Goal: Task Accomplishment & Management: Complete application form

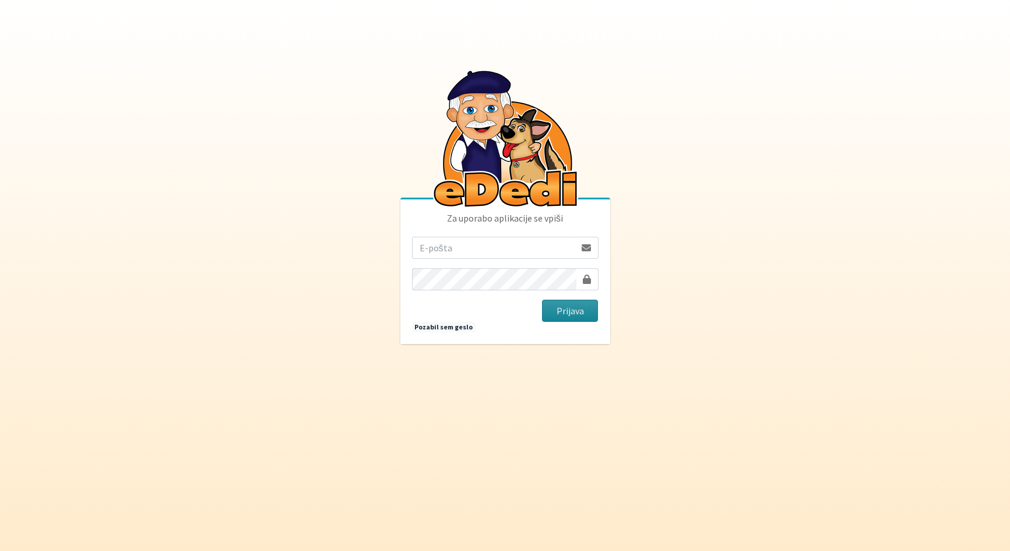
type input "[PERSON_NAME][EMAIL_ADDRESS][PERSON_NAME][PERSON_NAME][DOMAIN_NAME]"
click at [575, 308] on button "Prijava" at bounding box center [570, 311] width 57 height 22
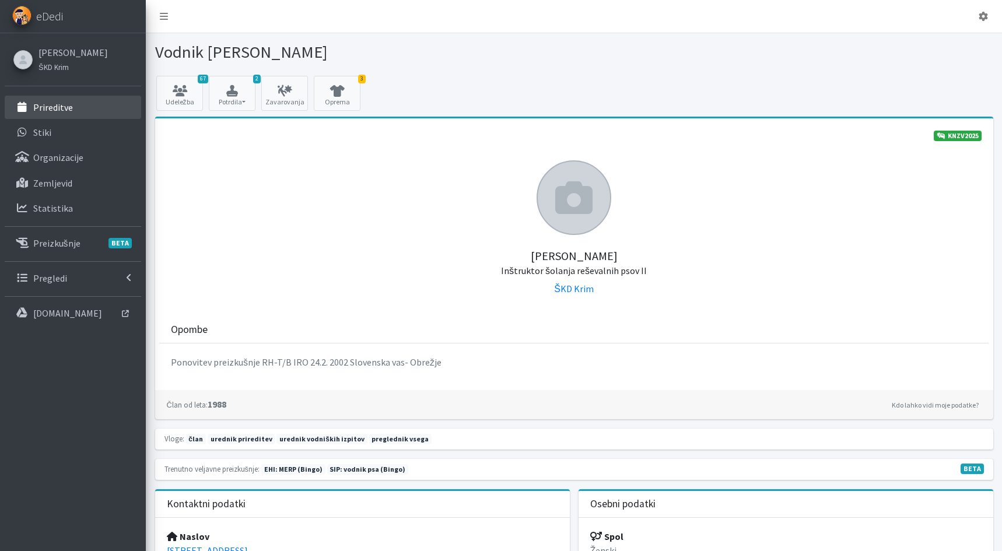
click at [52, 110] on p "Prireditve" at bounding box center [53, 107] width 40 height 12
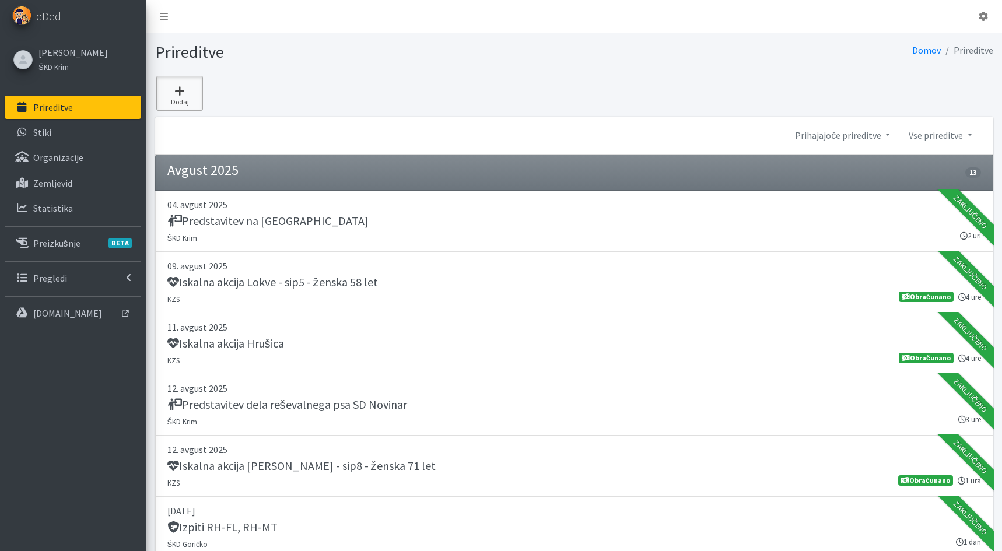
click at [180, 96] on icon at bounding box center [180, 91] width 40 height 12
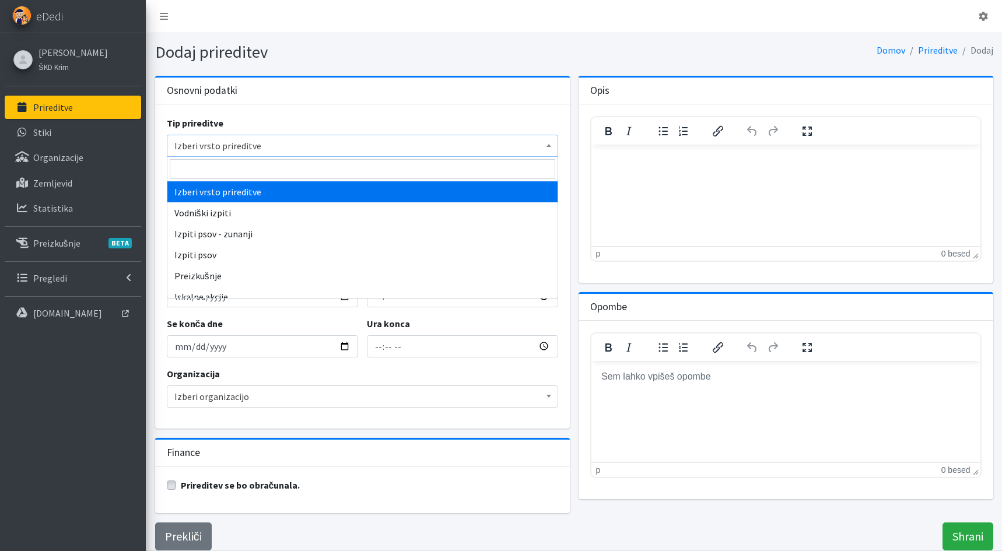
click at [219, 145] on span "Izberi vrsto prireditve" at bounding box center [362, 146] width 376 height 16
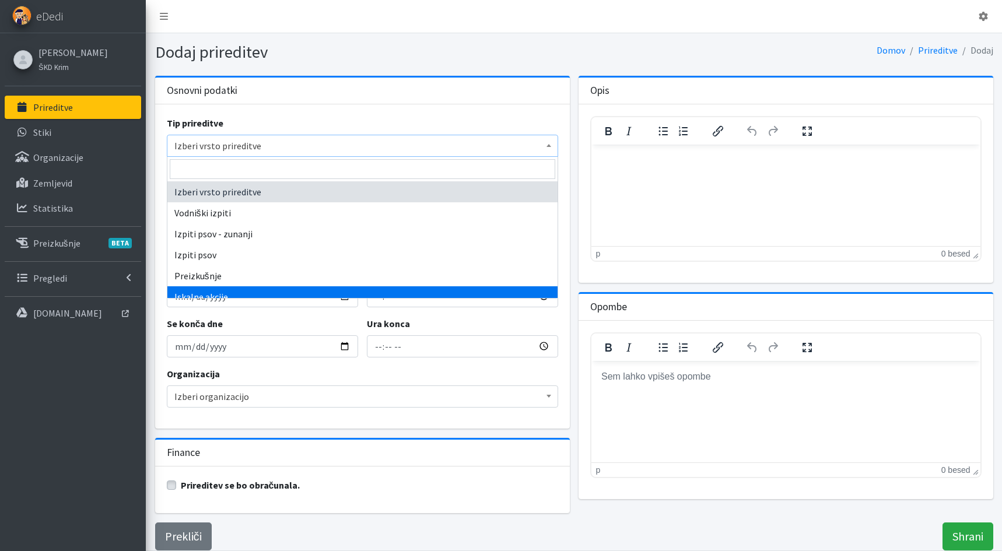
select select "1003"
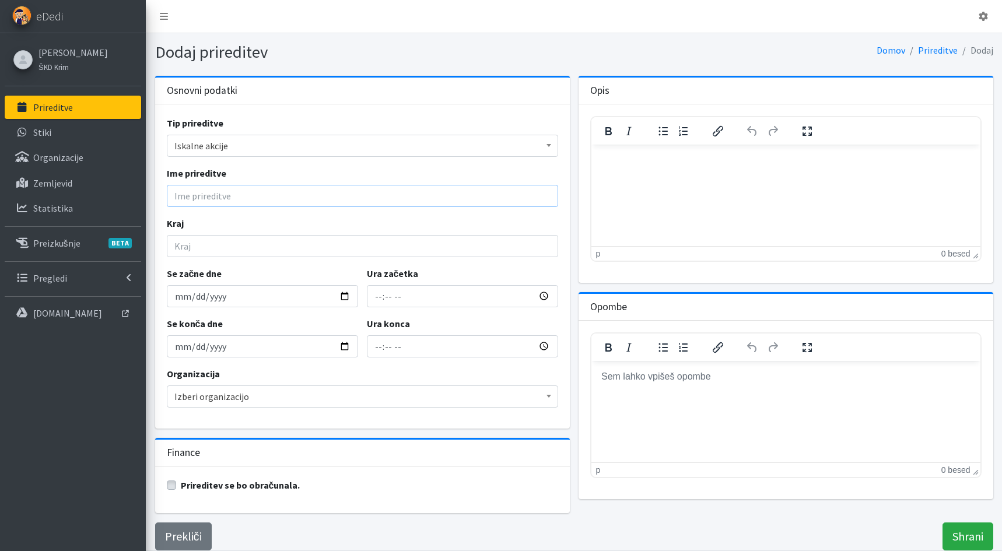
click at [189, 201] on input "Ime prireditve" at bounding box center [362, 196] width 391 height 22
type input "i"
type input "Iskalna akcija Tupelče"
click at [188, 248] on input "Kraj" at bounding box center [362, 246] width 391 height 22
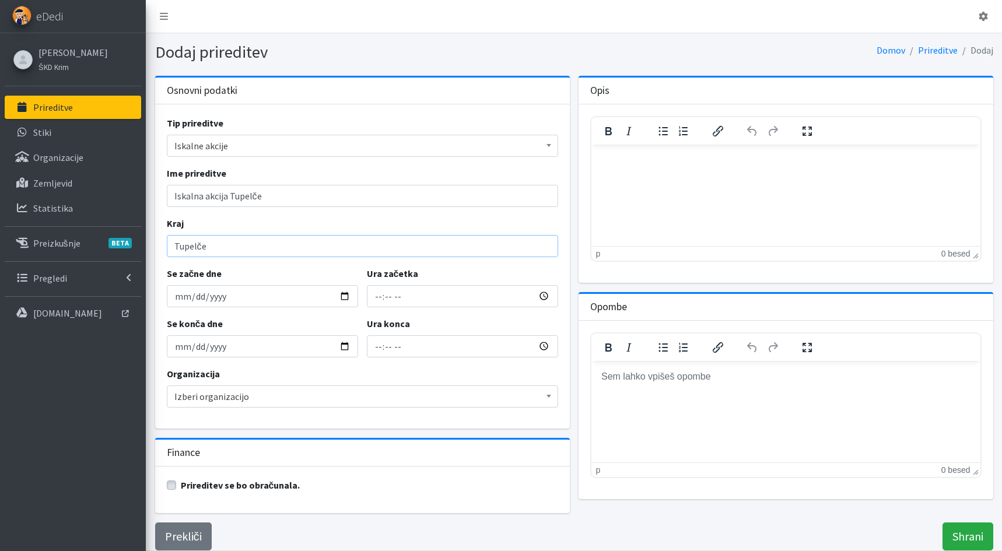
type input "Tupelče"
click at [179, 300] on input "Se začne dne" at bounding box center [262, 296] width 191 height 22
type input "2025-09-11"
click at [374, 304] on input "Ura začetka" at bounding box center [462, 296] width 191 height 22
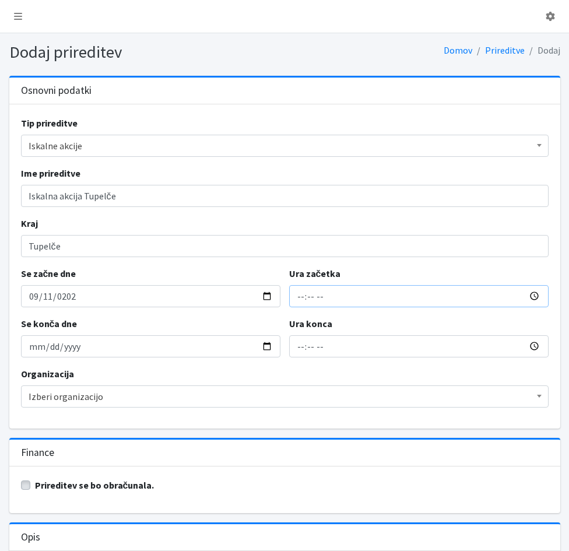
click at [295, 300] on input "Ura začetka" at bounding box center [418, 296] width 259 height 22
type input "21:29"
type input "23:29"
click at [30, 349] on input "2025-09-11" at bounding box center [150, 346] width 259 height 22
type input "2025-09-12"
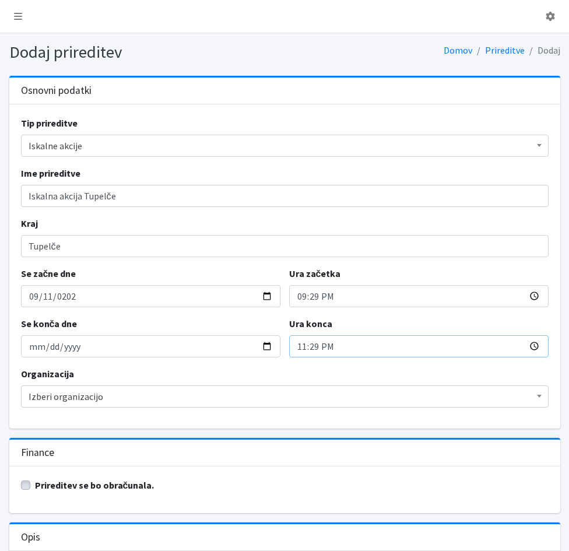
click at [300, 351] on input "23:29" at bounding box center [418, 346] width 259 height 22
click at [304, 345] on input "23:29" at bounding box center [418, 346] width 259 height 22
type input "05:00"
click at [131, 202] on input "Iskalna akcija Tupelče" at bounding box center [285, 196] width 528 height 22
type input "Iskalna akcija Tupelče - sip1,6-moški 78let"
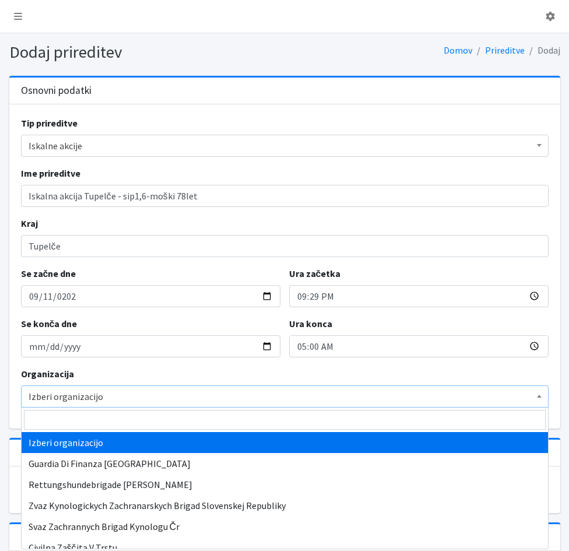
click at [120, 398] on span "Izberi organizacijo" at bounding box center [285, 396] width 512 height 16
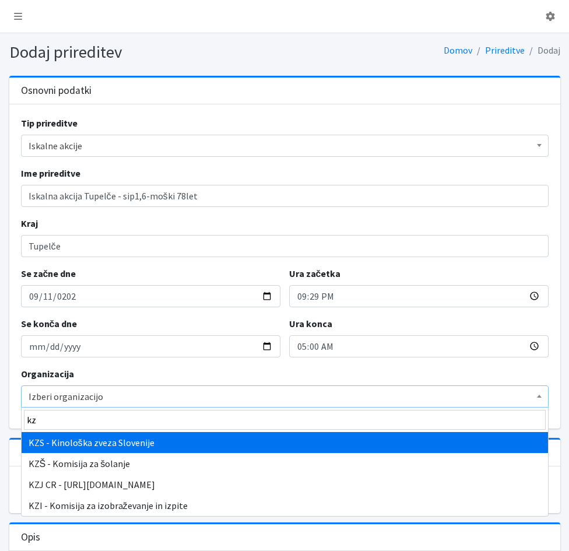
type input "kz"
select select "1067"
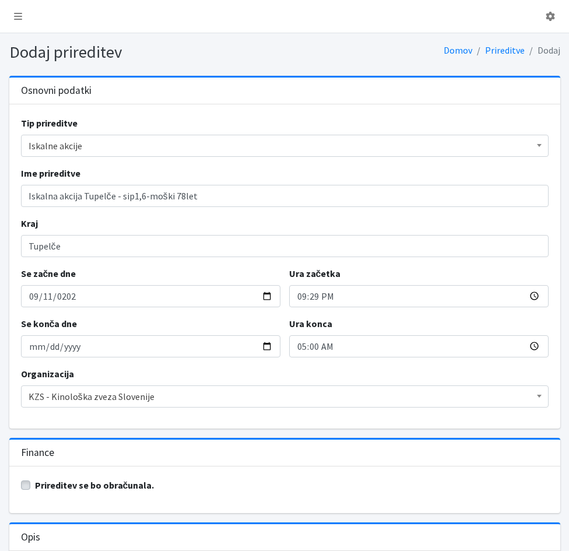
click at [35, 485] on label "Prireditev se bo obračunala." at bounding box center [95, 485] width 120 height 14
click at [26, 485] on input "Prireditev se bo obračunala." at bounding box center [25, 484] width 9 height 12
checkbox input "true"
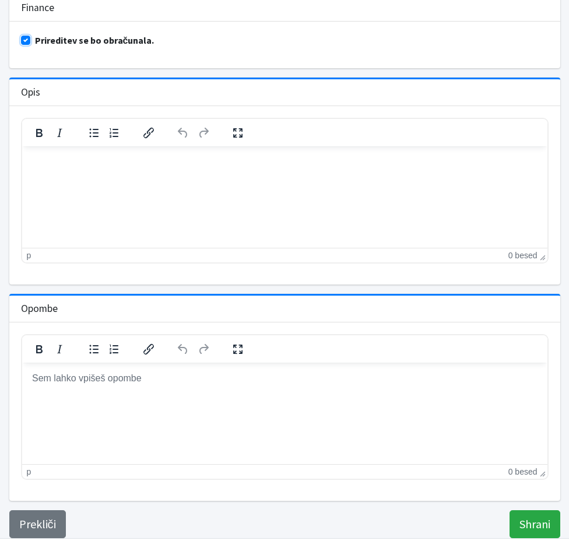
scroll to position [465, 0]
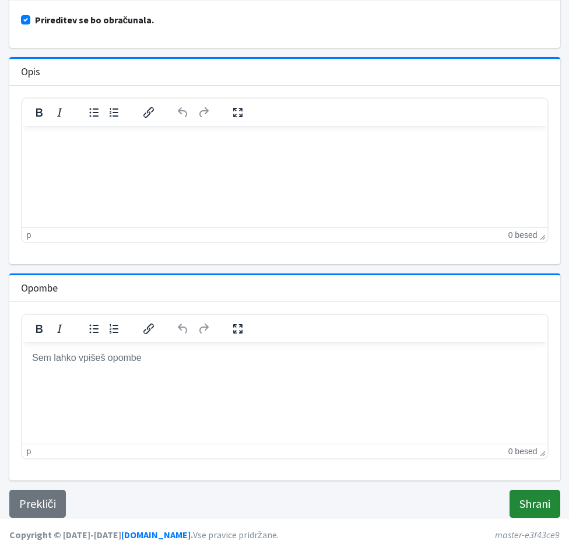
click at [532, 507] on input "Shrani" at bounding box center [534, 504] width 51 height 28
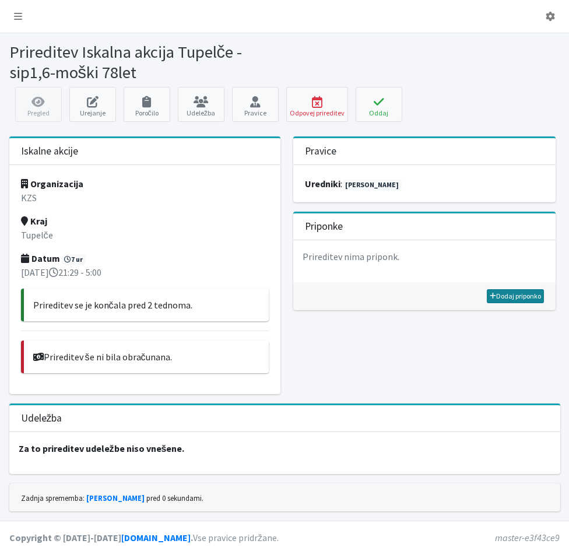
click at [507, 294] on link "Dodaj priponko" at bounding box center [515, 296] width 57 height 14
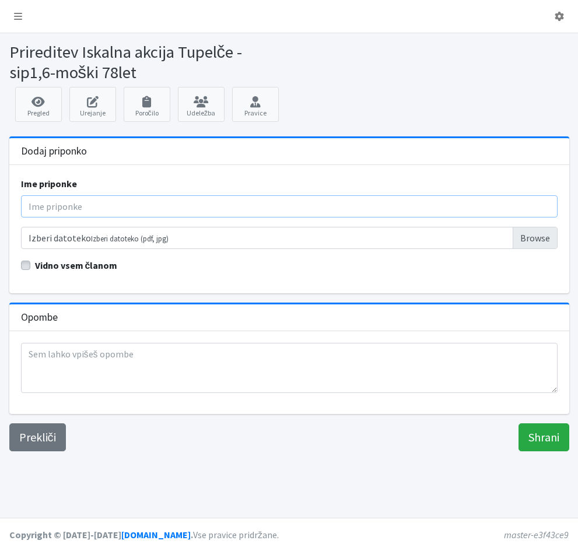
click at [99, 209] on input "Ime priponke" at bounding box center [289, 206] width 536 height 22
type input "Poročilo"
click at [104, 239] on input "Izberi datoteko Izberi datoteko (pdf, jpg)" at bounding box center [289, 238] width 536 height 22
type input "C:\fakepath\2025_09_11_Tupelče_poročilo.pdf"
click at [535, 438] on input "Shrani" at bounding box center [543, 437] width 51 height 28
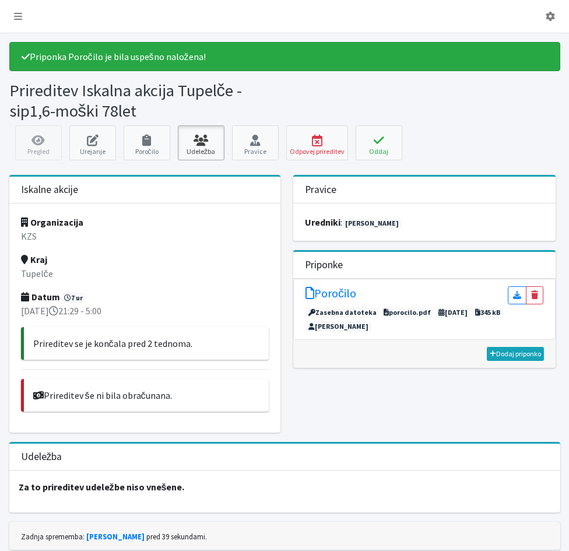
click at [200, 141] on icon at bounding box center [201, 141] width 40 height 12
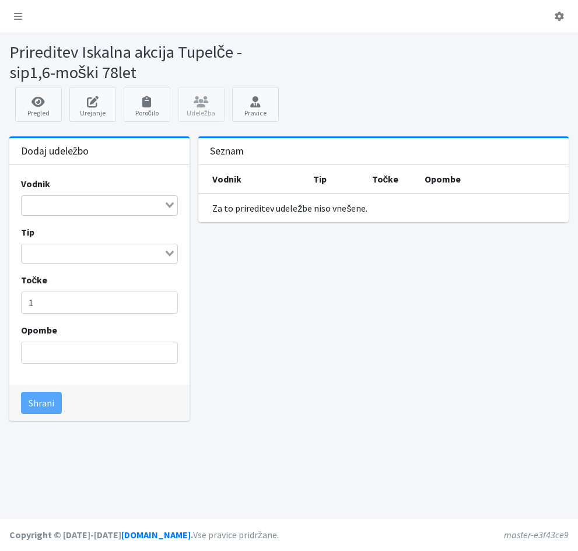
click at [78, 210] on input "Search for option" at bounding box center [93, 205] width 140 height 14
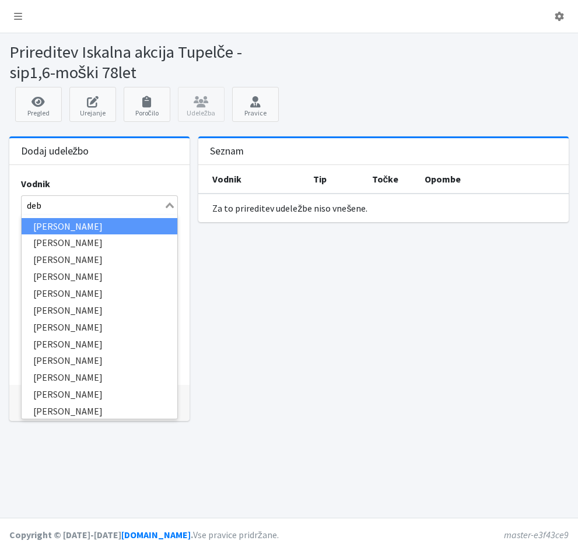
type input "debe"
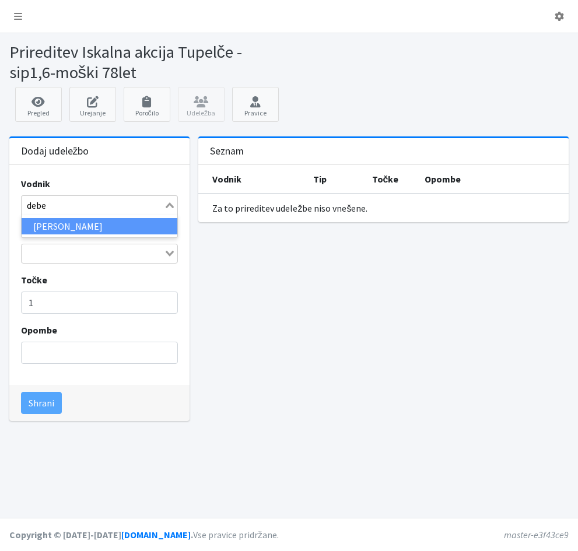
click at [52, 223] on li "[PERSON_NAME]" at bounding box center [100, 226] width 156 height 17
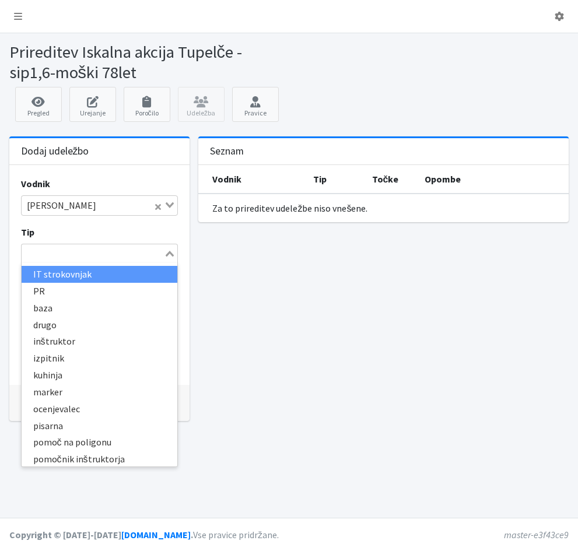
click at [169, 254] on icon "Search for option" at bounding box center [170, 254] width 8 height 6
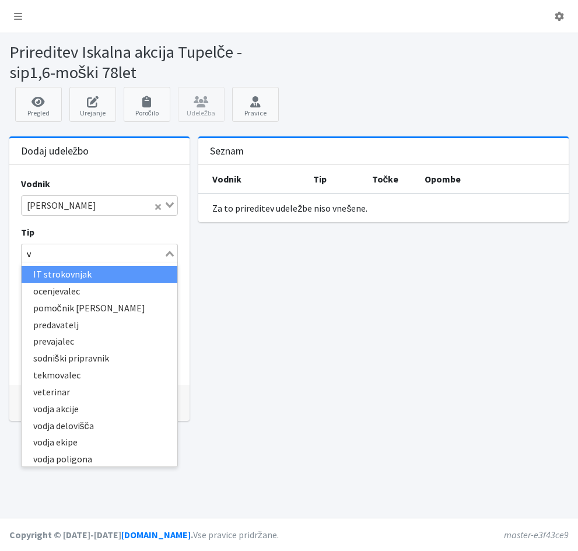
type input "vo"
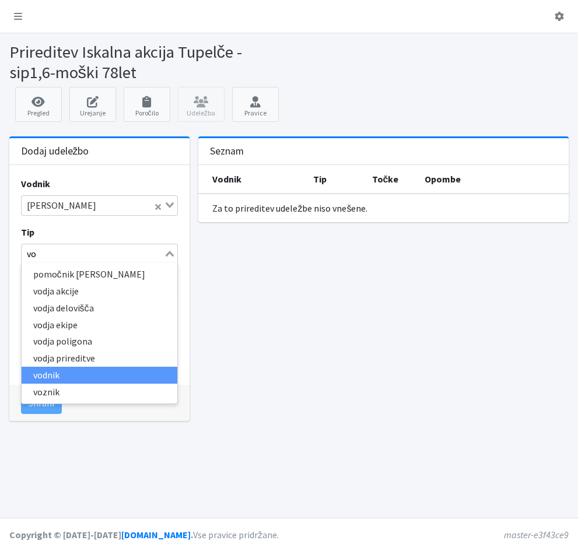
click at [69, 379] on li "vodnik" at bounding box center [100, 375] width 156 height 17
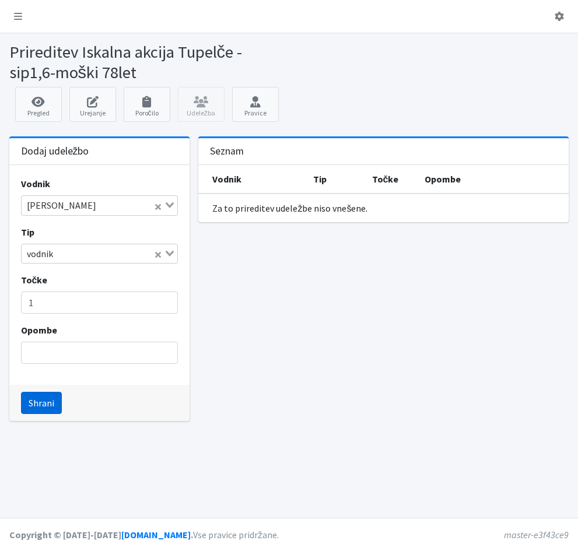
click at [40, 405] on button "Shrani" at bounding box center [41, 403] width 41 height 22
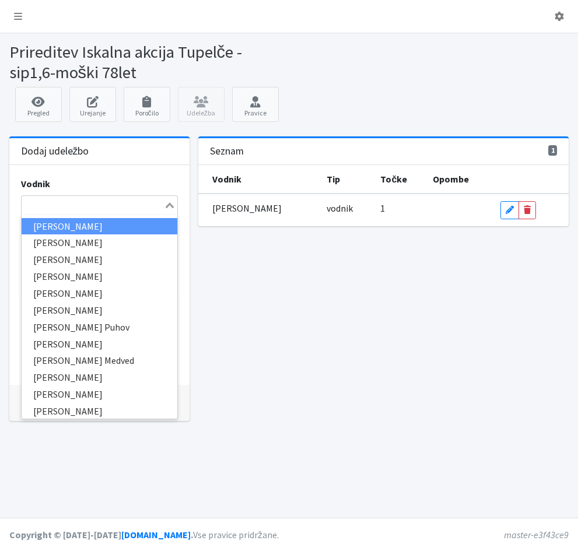
click at [41, 200] on input "Search for option" at bounding box center [93, 205] width 140 height 14
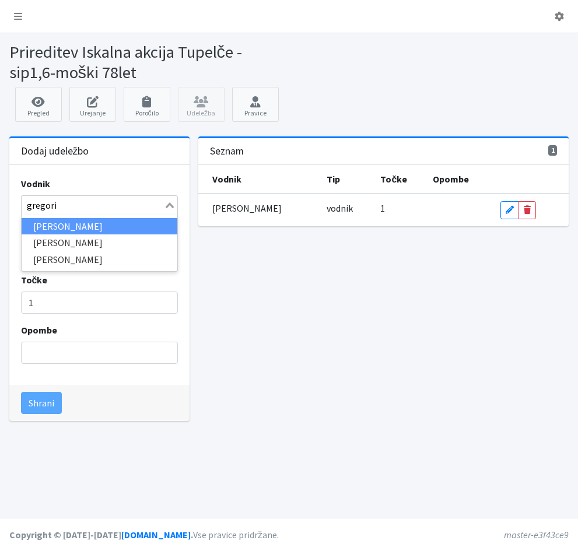
type input "gregorin"
click at [45, 226] on li "[PERSON_NAME]" at bounding box center [100, 226] width 156 height 17
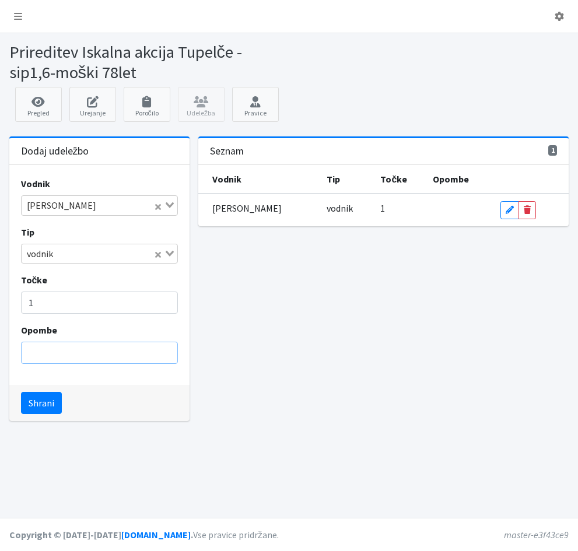
click at [97, 357] on input "Opombe" at bounding box center [99, 353] width 157 height 22
type input "logistika"
click at [40, 405] on button "Shrani" at bounding box center [41, 403] width 41 height 22
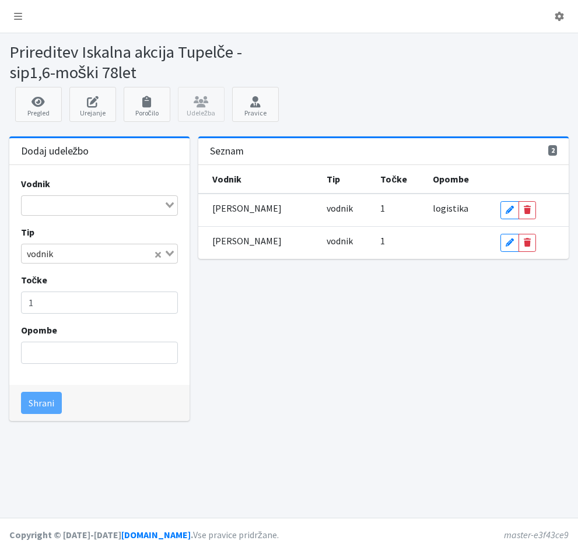
click at [26, 202] on input "Search for option" at bounding box center [93, 205] width 140 height 14
click at [47, 208] on input "jankvič" at bounding box center [93, 205] width 140 height 14
drag, startPoint x: 26, startPoint y: 205, endPoint x: 86, endPoint y: 215, distance: 60.4
click at [86, 215] on div "jankvoič Loading... Sorry, no matching options." at bounding box center [99, 205] width 157 height 20
type input "jankovič"
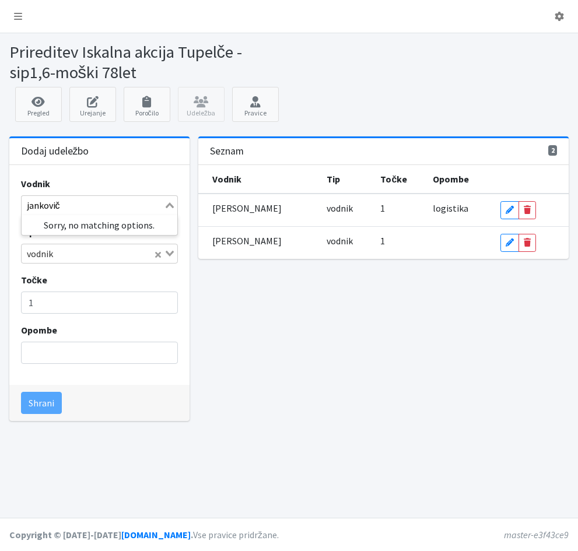
click at [90, 222] on li "Sorry, no matching options." at bounding box center [100, 225] width 156 height 14
click at [104, 221] on li "Sorry, no matching options." at bounding box center [100, 225] width 156 height 14
drag, startPoint x: 67, startPoint y: 204, endPoint x: 21, endPoint y: 213, distance: 46.9
click at [21, 213] on div "jankovič Loading..." at bounding box center [99, 205] width 157 height 20
type input "kotar"
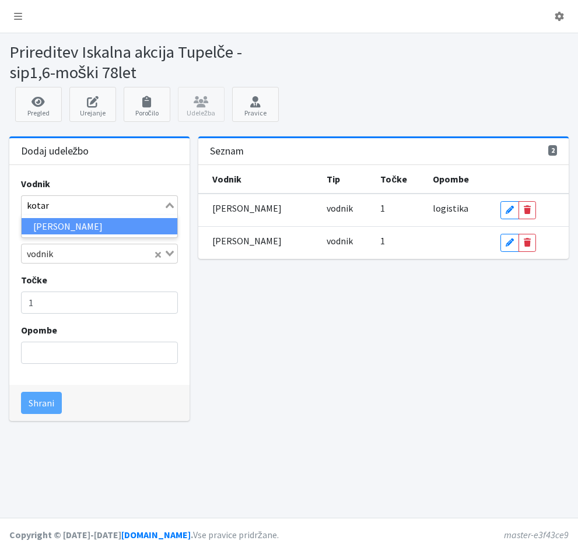
click at [140, 227] on li "[PERSON_NAME]" at bounding box center [100, 226] width 156 height 17
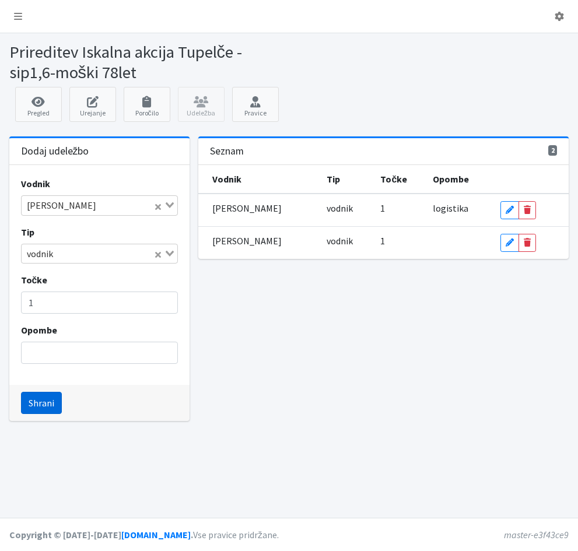
click at [33, 401] on button "Shrani" at bounding box center [41, 403] width 41 height 22
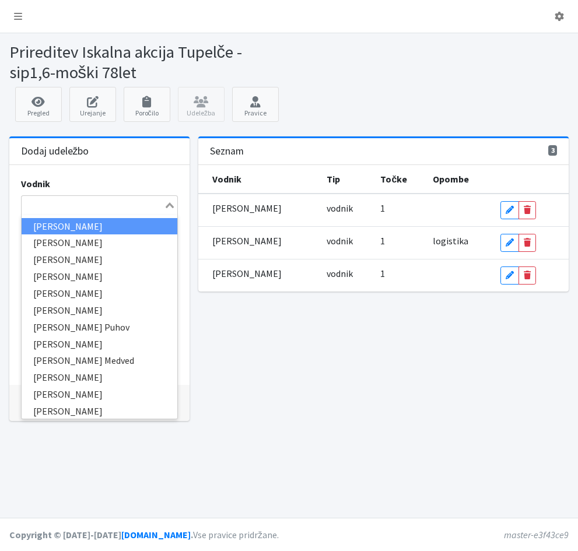
click at [48, 205] on input "Search for option" at bounding box center [93, 205] width 140 height 14
type input "lev"
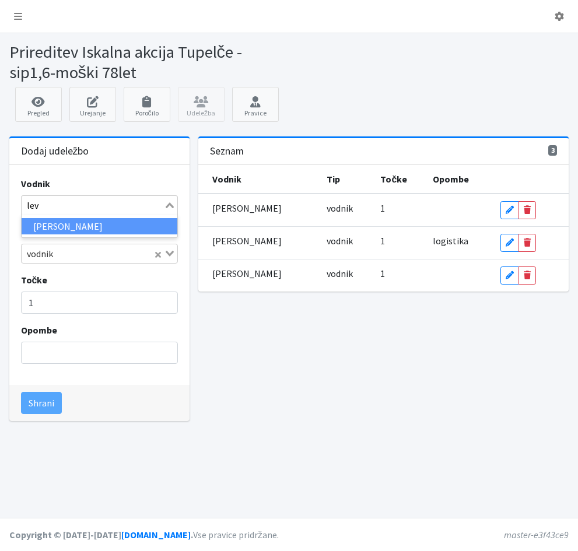
click at [59, 224] on li "Iris Levpušček" at bounding box center [100, 226] width 156 height 17
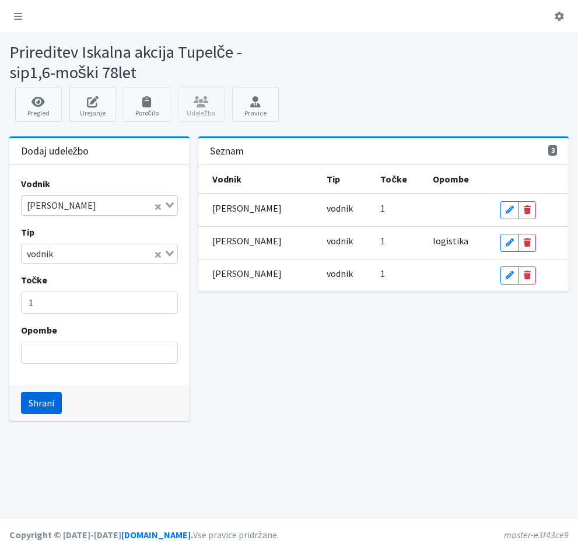
click at [34, 405] on button "Shrani" at bounding box center [41, 403] width 41 height 22
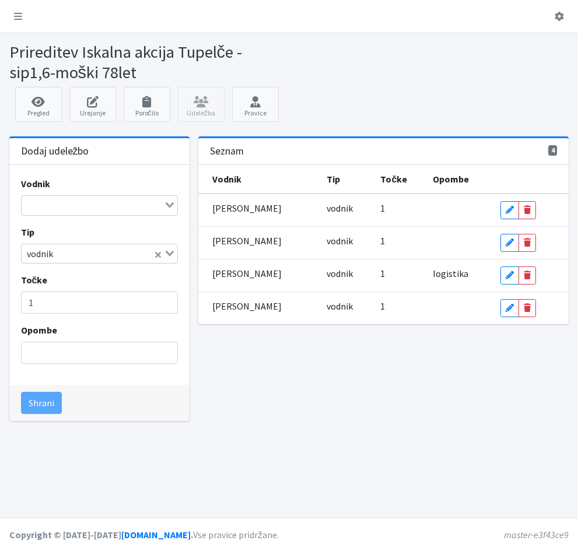
click at [48, 207] on input "Search for option" at bounding box center [93, 205] width 140 height 14
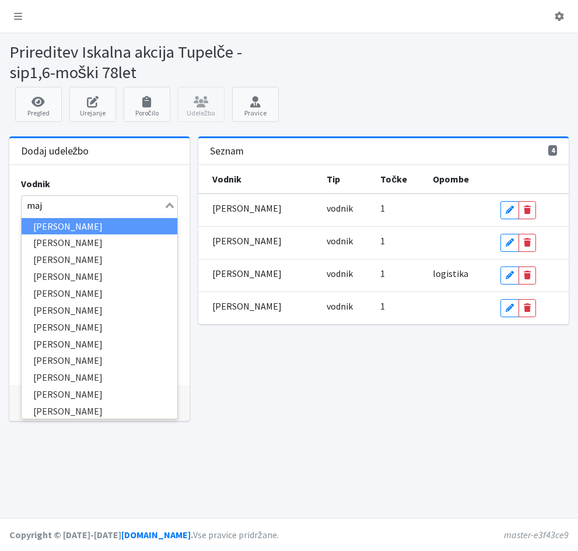
type input "majc"
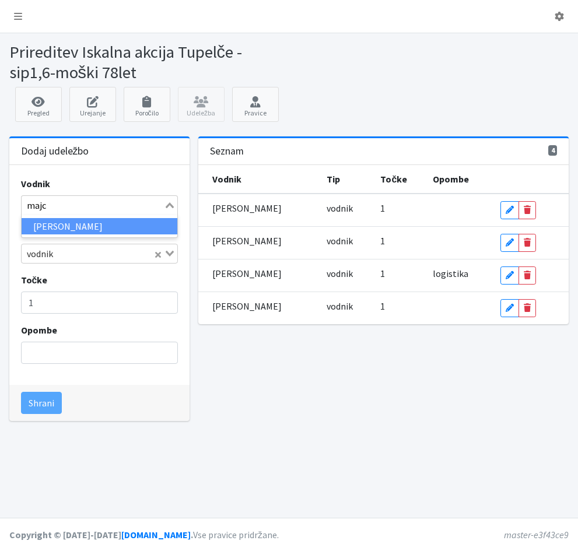
click at [54, 230] on li "Zvonko Majcen" at bounding box center [100, 226] width 156 height 17
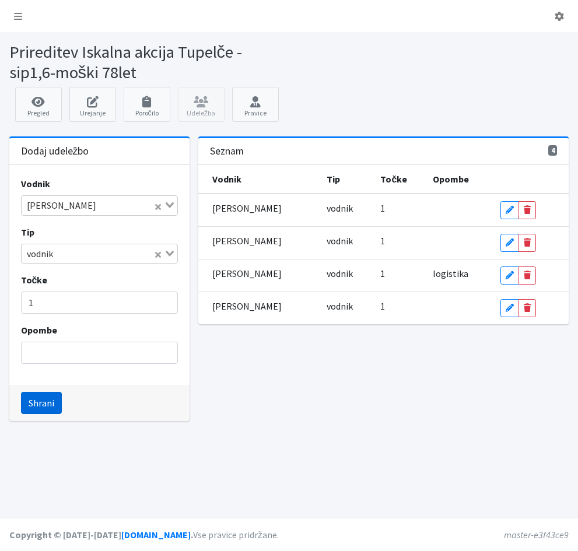
click at [37, 402] on button "Shrani" at bounding box center [41, 403] width 41 height 22
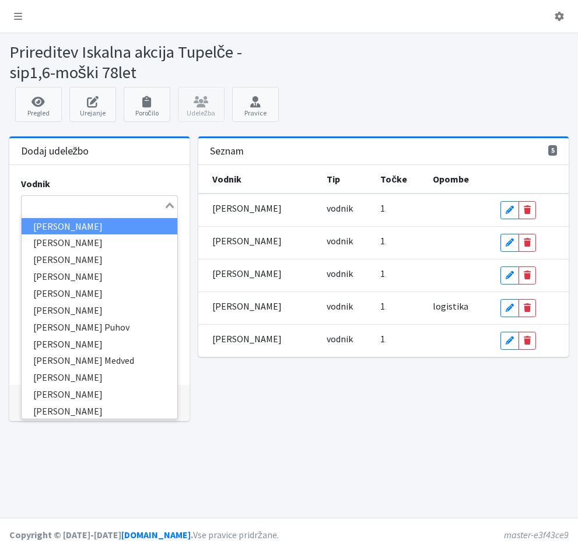
click at [47, 206] on input "Search for option" at bounding box center [93, 205] width 140 height 14
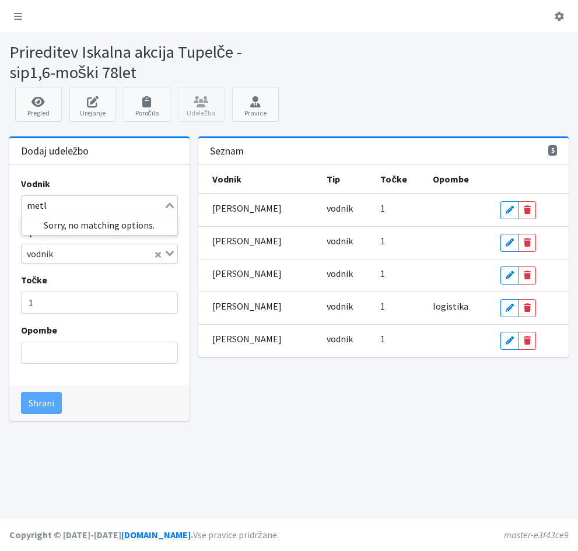
type input "metli"
drag, startPoint x: 55, startPoint y: 207, endPoint x: 21, endPoint y: 205, distance: 33.9
click at [22, 205] on div "metli" at bounding box center [93, 204] width 143 height 16
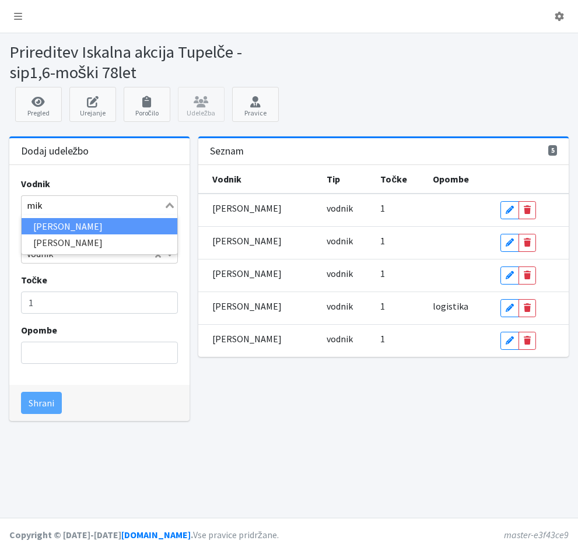
type input "miko"
click at [36, 227] on li "[PERSON_NAME]" at bounding box center [100, 226] width 156 height 17
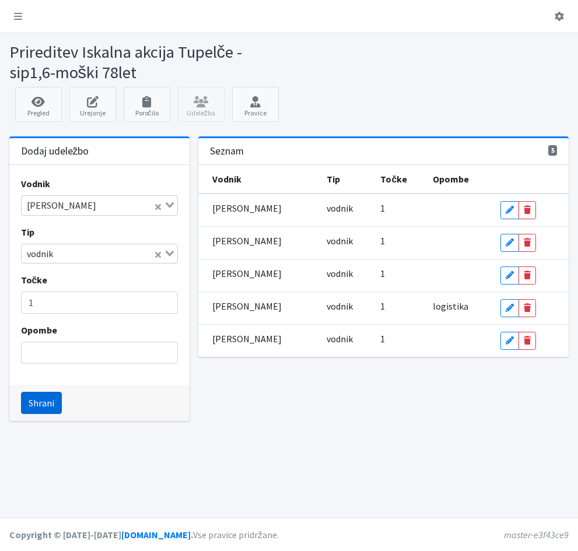
click at [37, 405] on button "Shrani" at bounding box center [41, 403] width 41 height 22
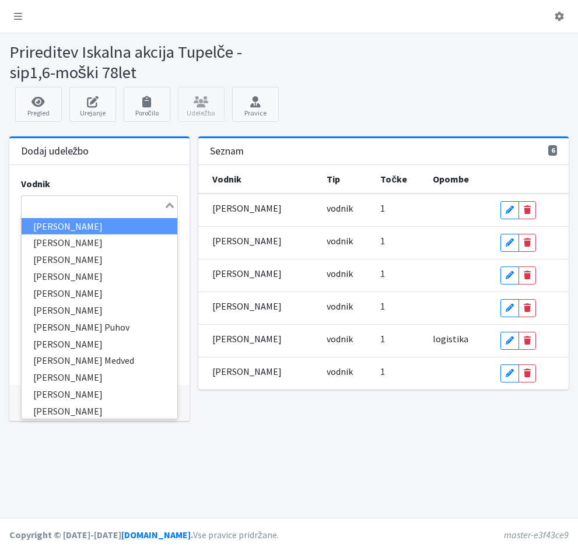
click at [51, 209] on input "Search for option" at bounding box center [93, 205] width 140 height 14
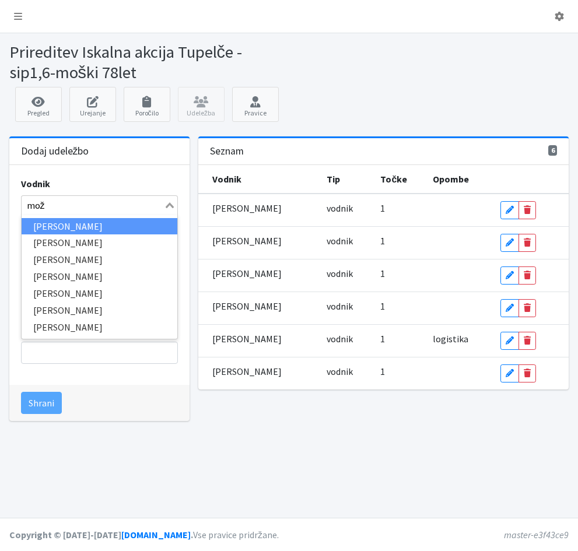
type input "moži"
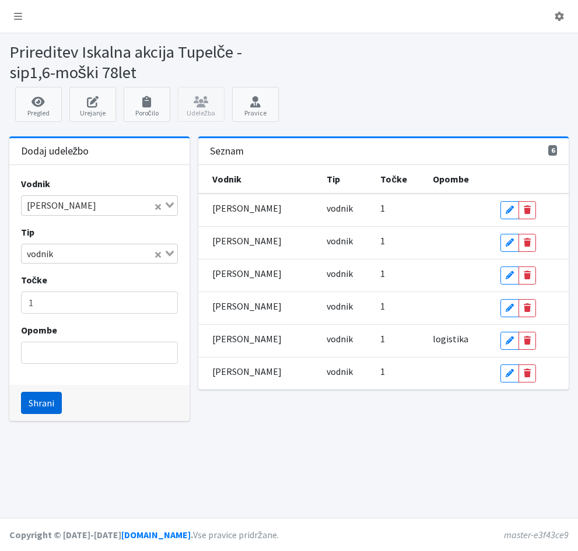
click at [39, 404] on button "Shrani" at bounding box center [41, 403] width 41 height 22
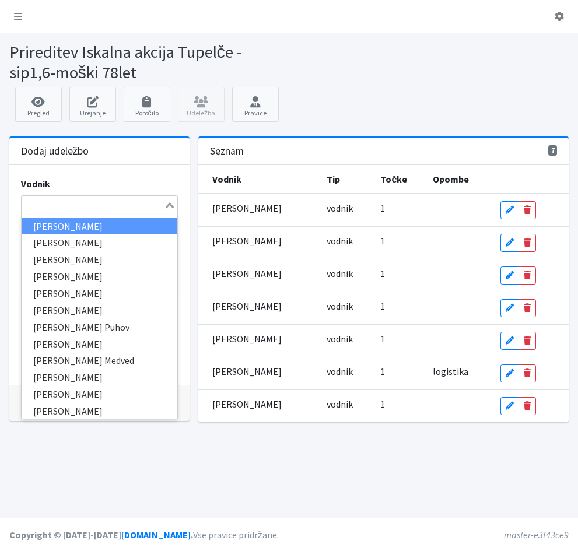
click at [48, 203] on input "Search for option" at bounding box center [93, 205] width 140 height 14
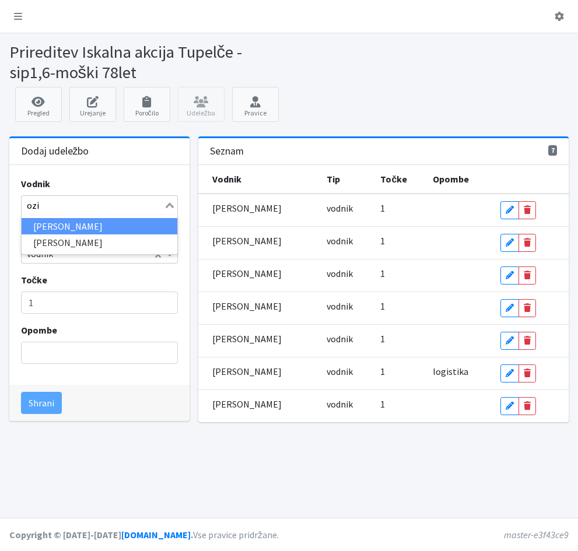
type input "ozim"
click at [28, 225] on li "Iris Ozimič" at bounding box center [100, 226] width 156 height 17
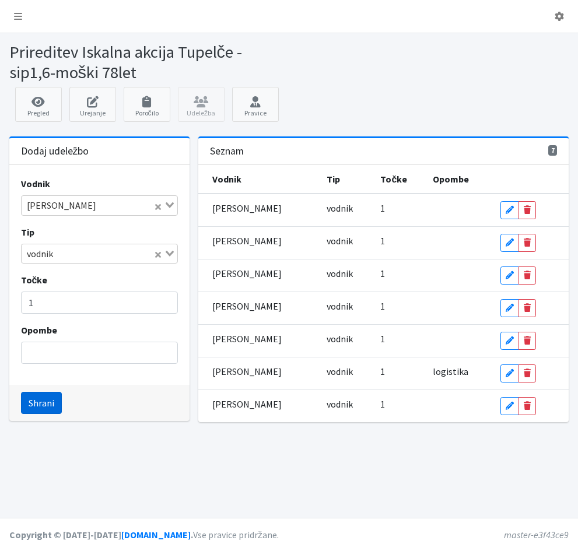
click at [27, 403] on button "Shrani" at bounding box center [41, 403] width 41 height 22
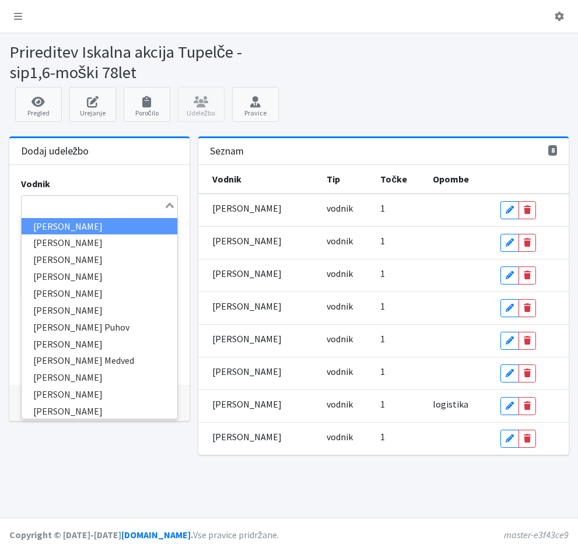
click at [23, 205] on input "Search for option" at bounding box center [93, 205] width 140 height 14
type input "čed"
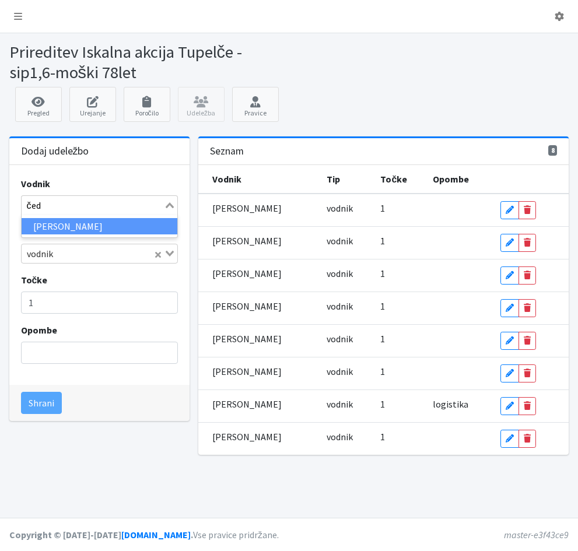
click at [107, 227] on li "Taja Scarlett Čede" at bounding box center [100, 226] width 156 height 17
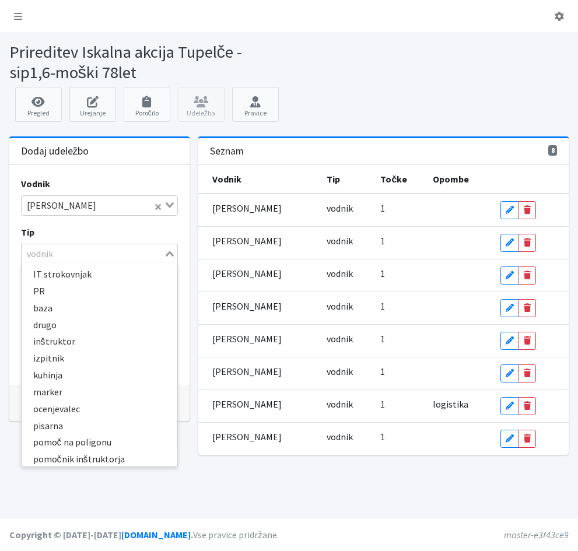
click at [170, 254] on icon "Search for option" at bounding box center [170, 254] width 8 height 6
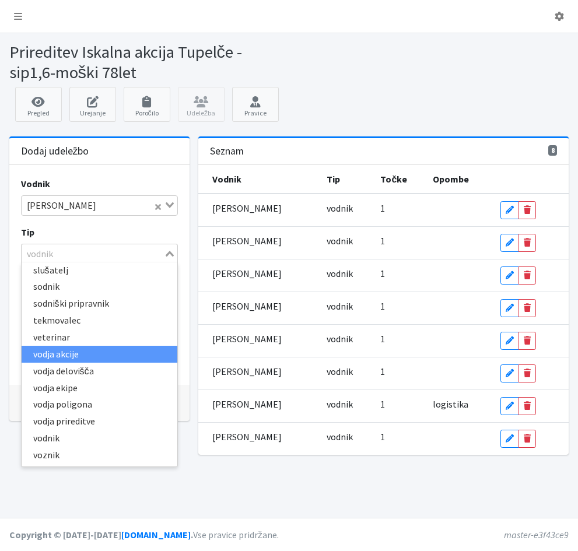
scroll to position [273, 0]
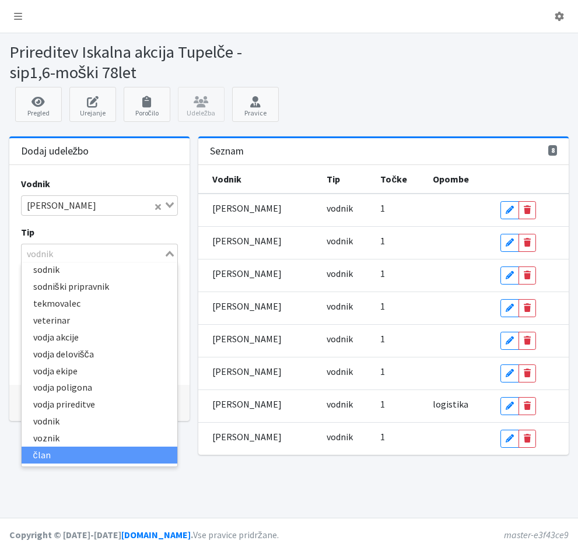
click at [43, 458] on li "član" at bounding box center [100, 455] width 156 height 17
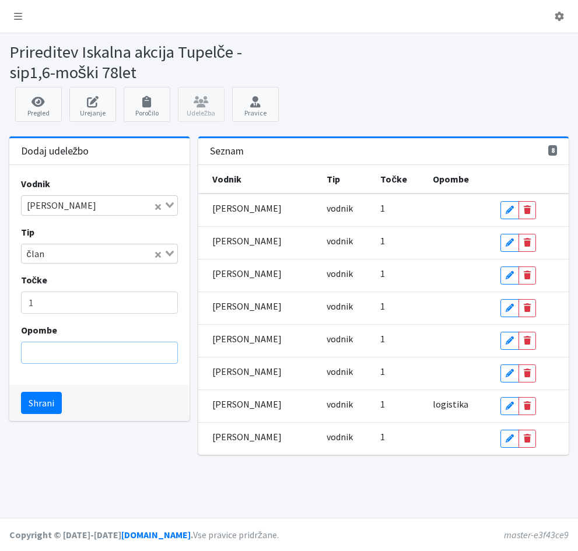
click at [59, 356] on input "Opombe" at bounding box center [99, 353] width 157 height 22
type input "brez psa"
drag, startPoint x: 73, startPoint y: 354, endPoint x: 25, endPoint y: 355, distance: 47.8
click at [25, 355] on input "brez psa" at bounding box center [99, 353] width 157 height 22
click at [39, 349] on input "Opombe" at bounding box center [99, 353] width 157 height 22
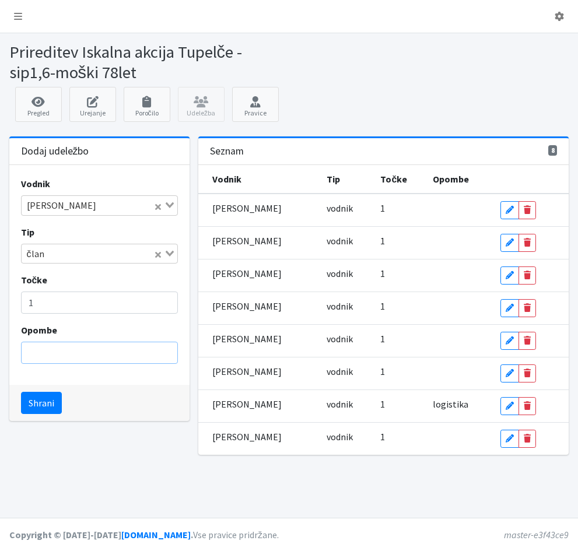
click at [62, 353] on input "Opombe" at bounding box center [99, 353] width 157 height 22
type input "logistika"
click at [42, 409] on button "Shrani" at bounding box center [41, 403] width 41 height 22
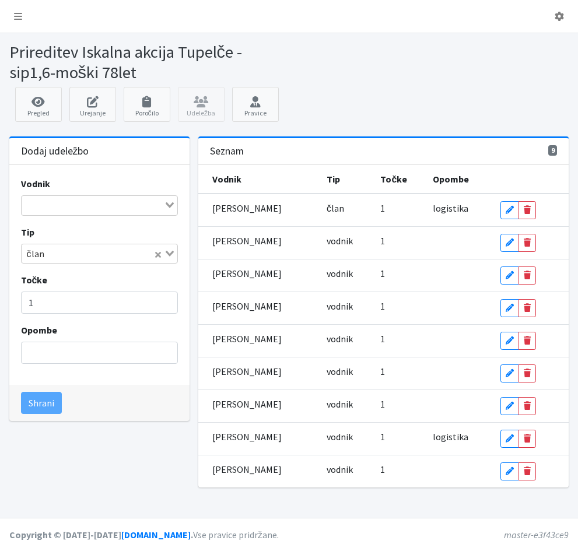
click at [51, 202] on input "Search for option" at bounding box center [93, 205] width 140 height 14
type input "schra"
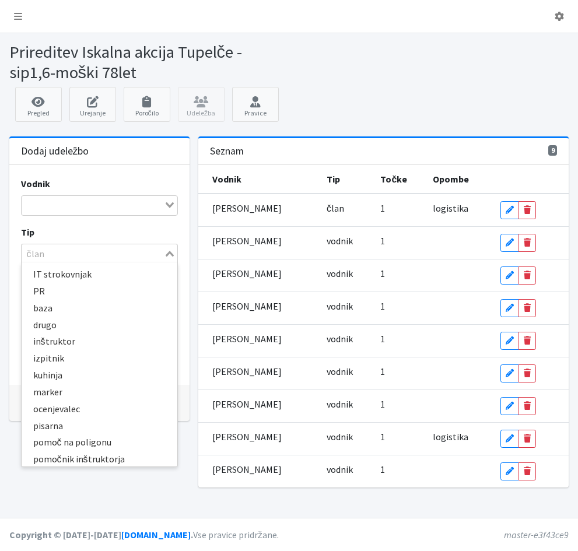
click at [171, 252] on icon "Search for option" at bounding box center [170, 254] width 8 height 6
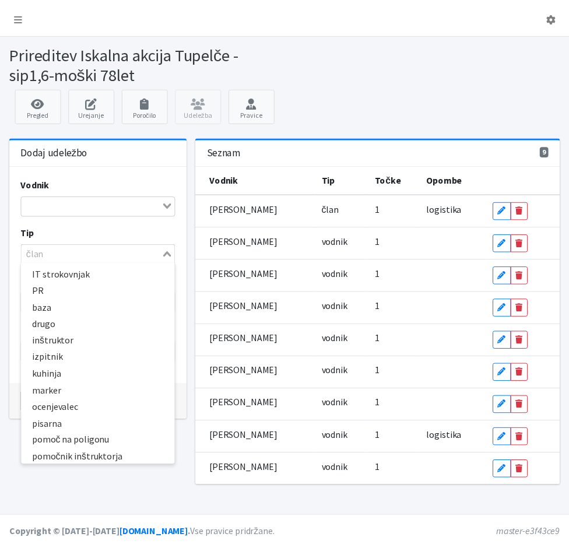
scroll to position [270, 0]
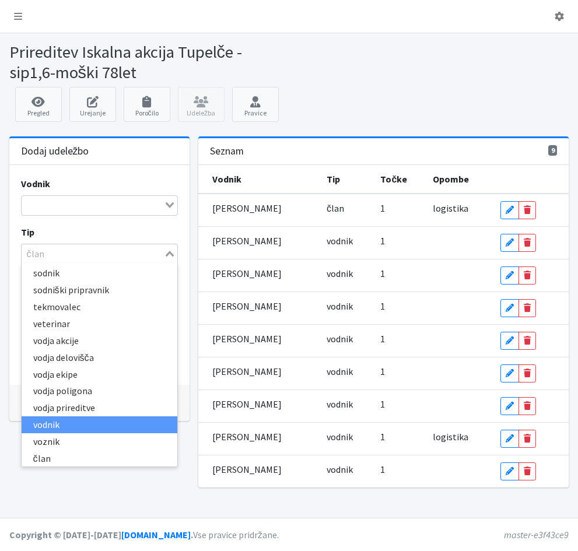
click at [71, 425] on li "vodnik" at bounding box center [100, 424] width 156 height 17
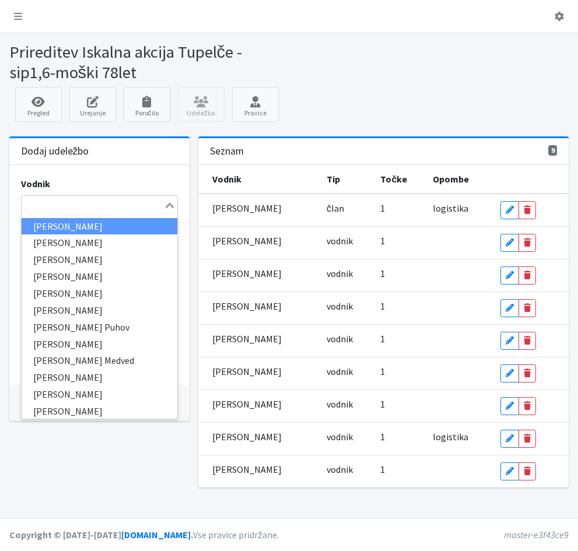
click at [62, 209] on input "Search for option" at bounding box center [93, 205] width 140 height 14
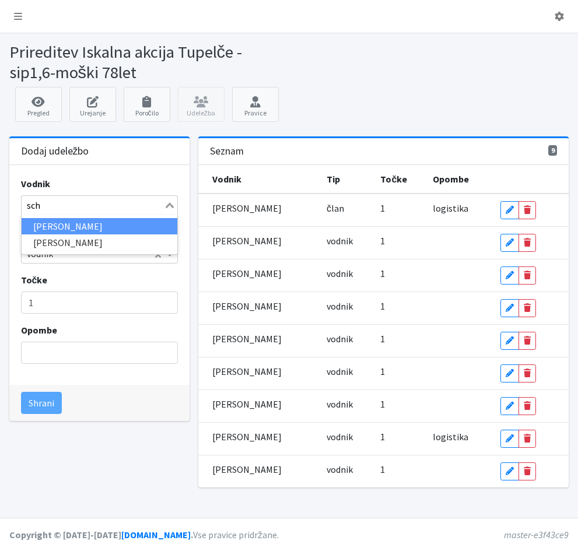
type input "schr"
click at [82, 226] on li "[PERSON_NAME]" at bounding box center [100, 226] width 156 height 17
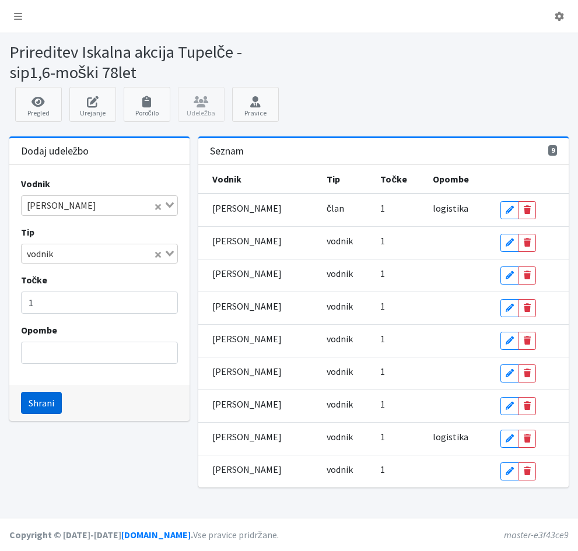
click at [42, 407] on button "Shrani" at bounding box center [41, 403] width 41 height 22
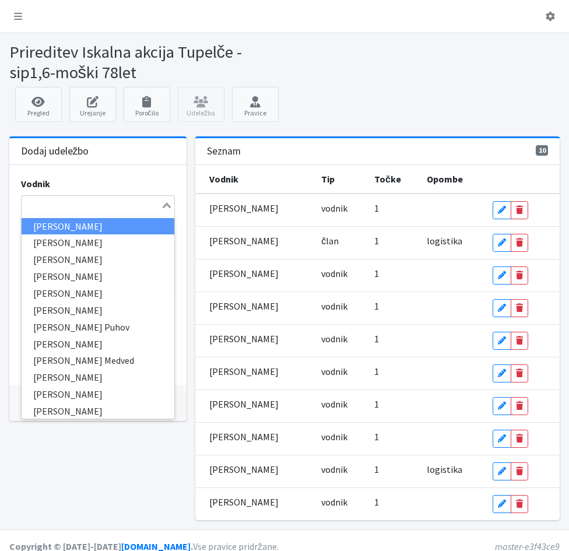
click at [61, 202] on input "Search for option" at bounding box center [92, 205] width 138 height 14
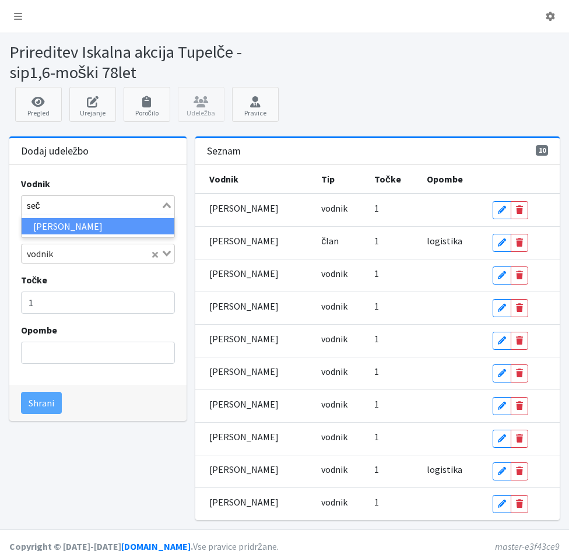
type input "sečk"
click at [73, 224] on li "[PERSON_NAME]" at bounding box center [98, 226] width 153 height 17
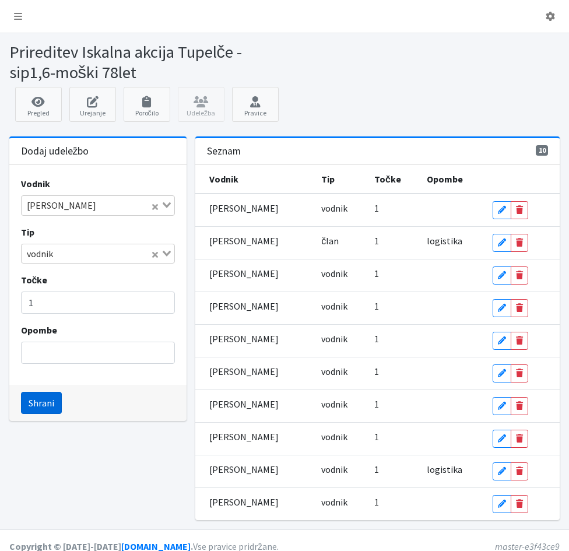
click at [36, 407] on button "Shrani" at bounding box center [41, 403] width 41 height 22
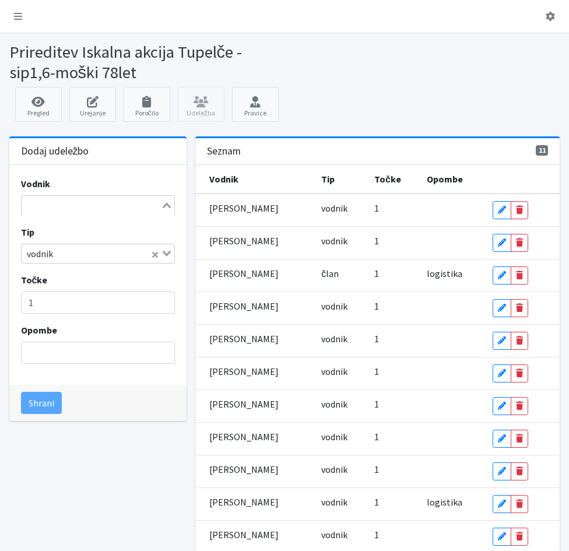
click at [34, 205] on input "Search for option" at bounding box center [92, 205] width 138 height 14
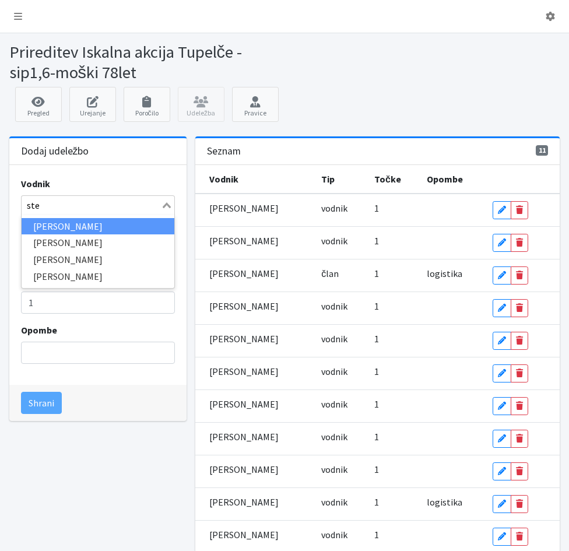
type input "step"
click at [35, 222] on li "Sabina Stepan" at bounding box center [98, 226] width 153 height 17
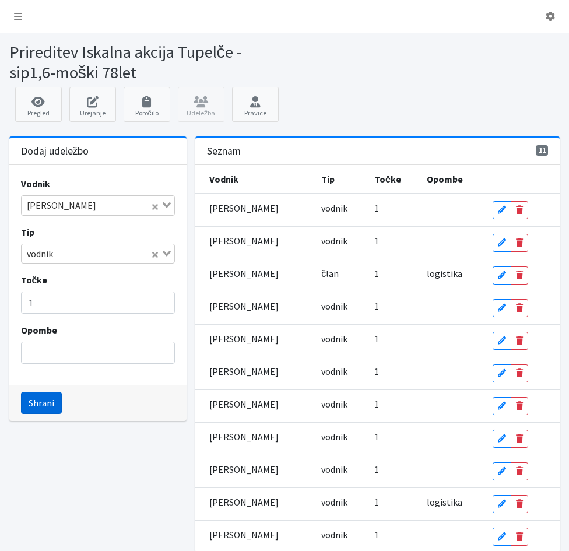
click at [42, 395] on button "Shrani" at bounding box center [41, 403] width 41 height 22
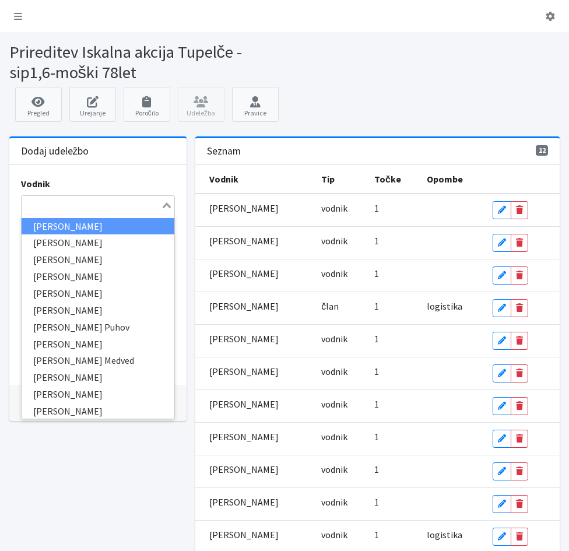
click at [43, 203] on input "Search for option" at bounding box center [92, 205] width 138 height 14
type input "vil"
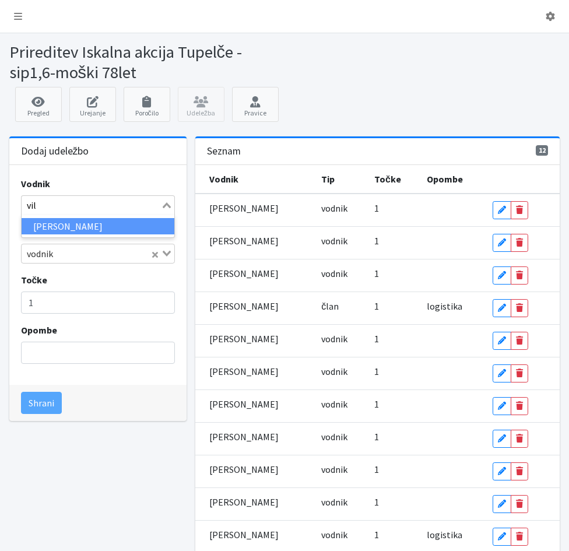
click at [73, 224] on li "Andrej Vilar" at bounding box center [98, 226] width 153 height 17
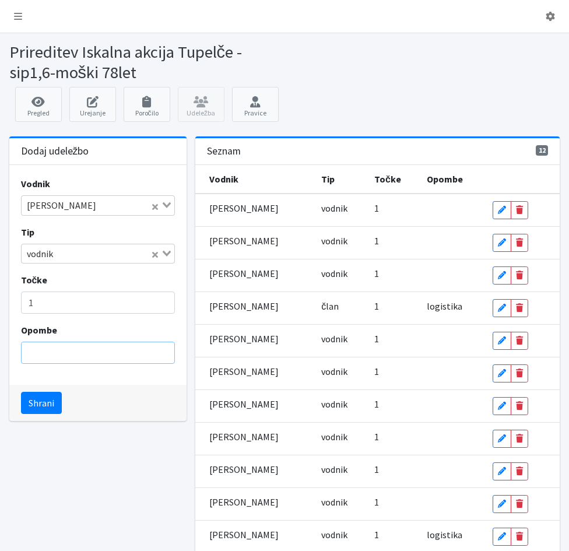
click at [40, 352] on input "Opombe" at bounding box center [98, 353] width 154 height 22
type input "brez psa"
click at [44, 406] on button "Shrani" at bounding box center [41, 403] width 41 height 22
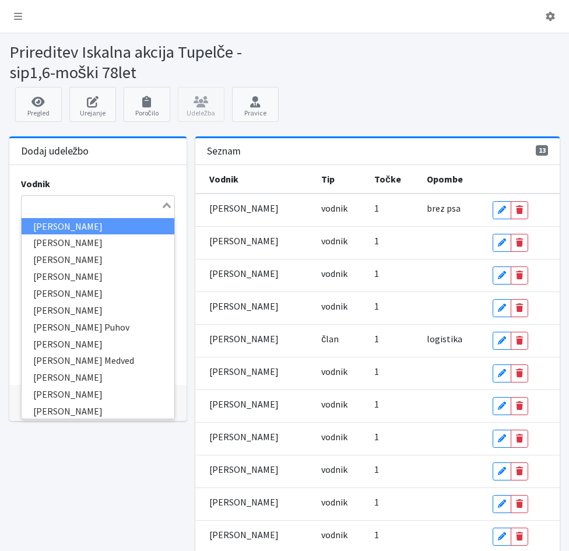
click at [54, 208] on input "Search for option" at bounding box center [92, 205] width 138 height 14
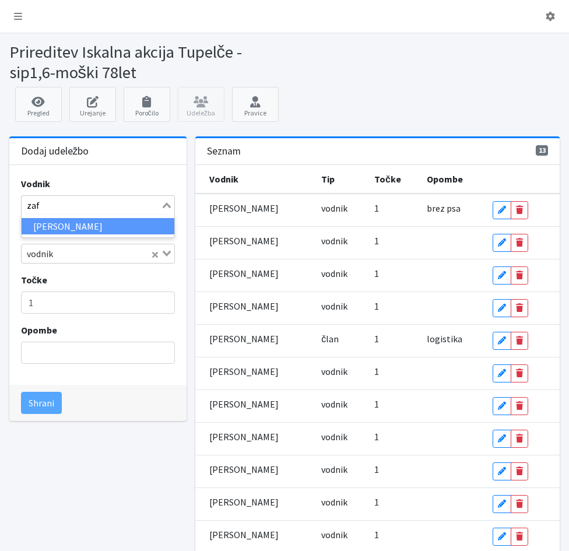
type input "zafr"
click at [57, 230] on li "Boštjan Zafran" at bounding box center [98, 226] width 153 height 17
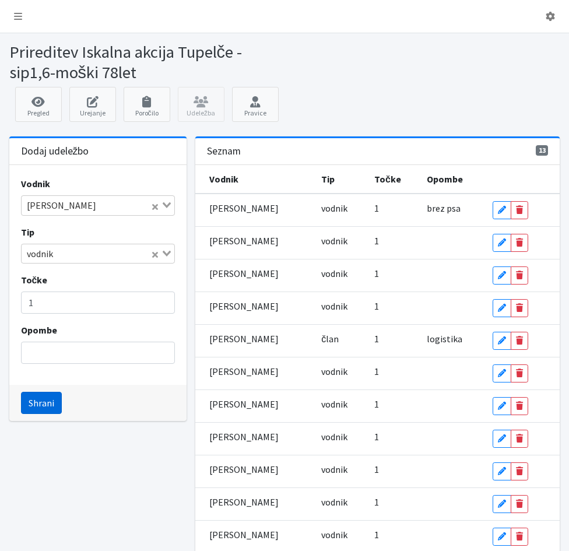
click at [41, 399] on button "Shrani" at bounding box center [41, 403] width 41 height 22
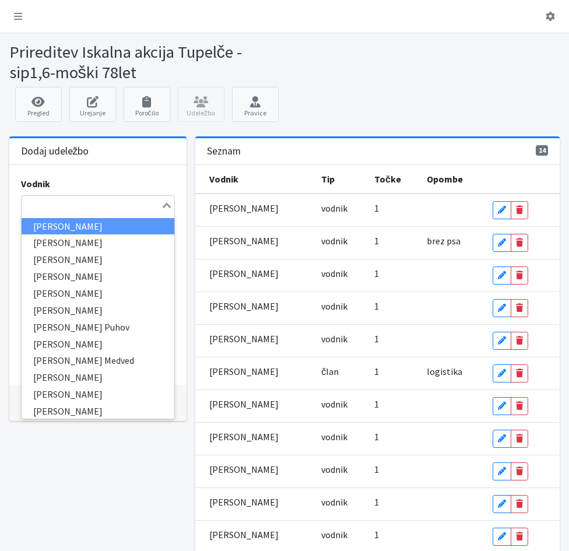
click at [64, 197] on div "Search for option" at bounding box center [92, 204] width 140 height 16
type input "ven"
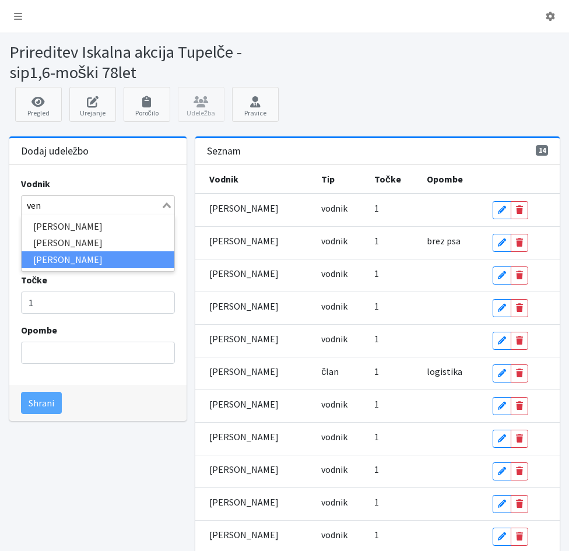
click at [62, 260] on li "[PERSON_NAME]" at bounding box center [98, 259] width 153 height 17
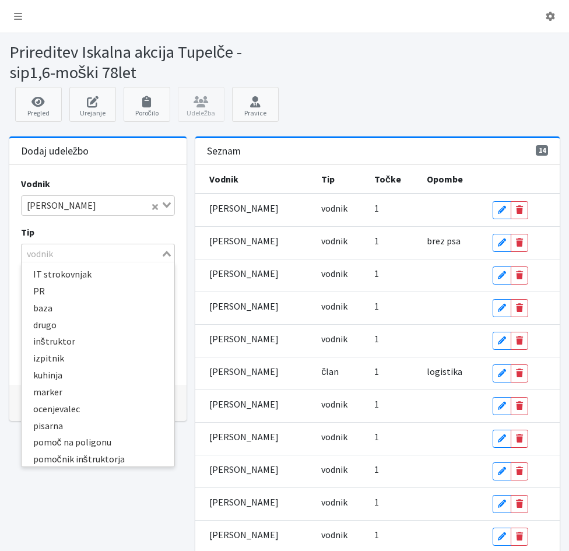
click at [168, 255] on icon "Search for option" at bounding box center [167, 254] width 8 height 6
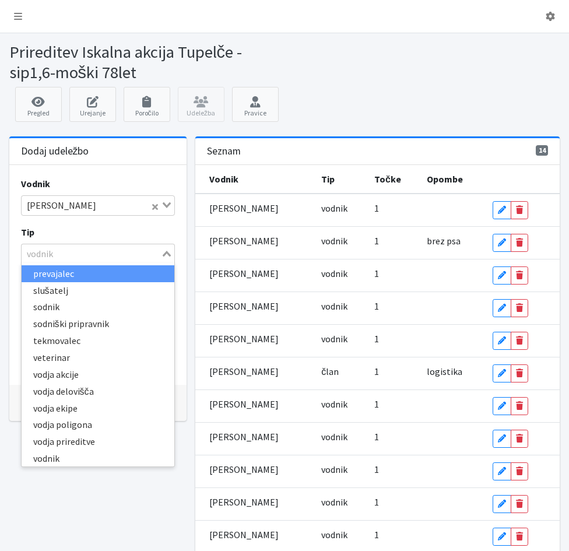
scroll to position [222, 0]
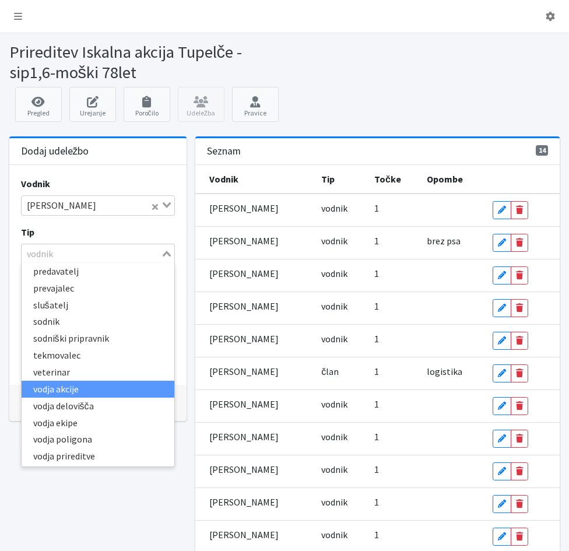
click at [68, 389] on li "vodja akcije" at bounding box center [98, 389] width 153 height 17
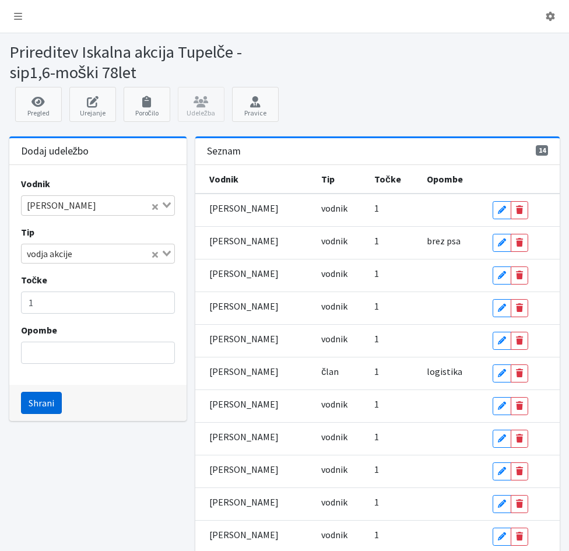
click at [39, 404] on button "Shrani" at bounding box center [41, 403] width 41 height 22
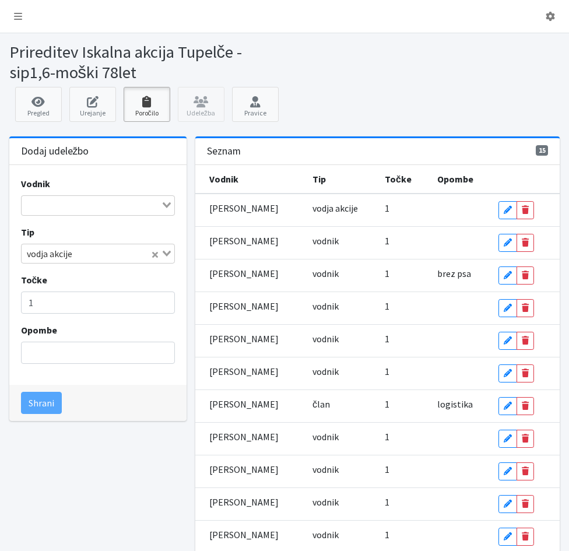
click at [146, 100] on icon at bounding box center [147, 102] width 40 height 12
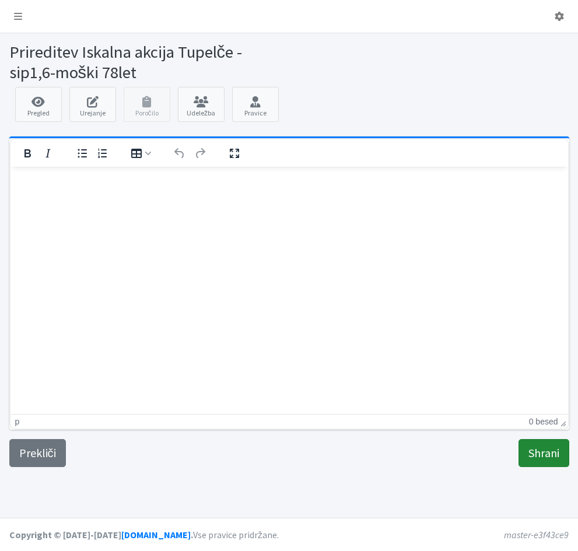
click at [540, 454] on input "Shrani" at bounding box center [543, 453] width 51 height 28
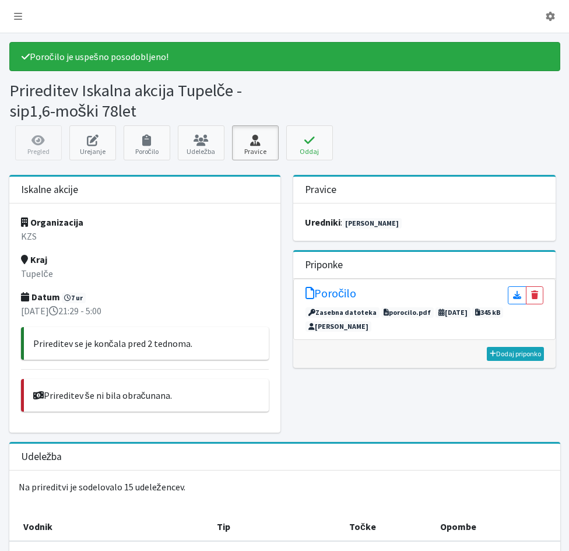
click at [259, 144] on icon at bounding box center [256, 141] width 40 height 12
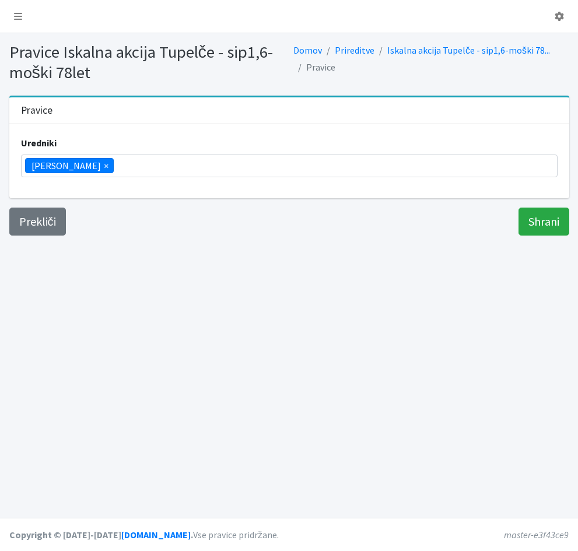
scroll to position [184, 0]
click at [130, 171] on ul "× Vera Mikolič" at bounding box center [289, 166] width 535 height 22
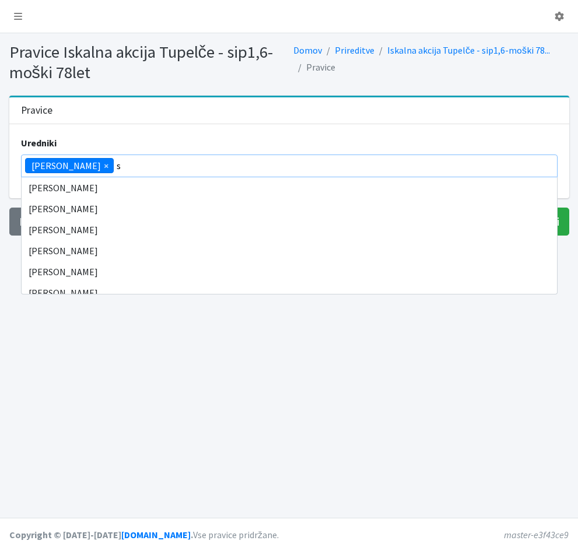
scroll to position [0, 0]
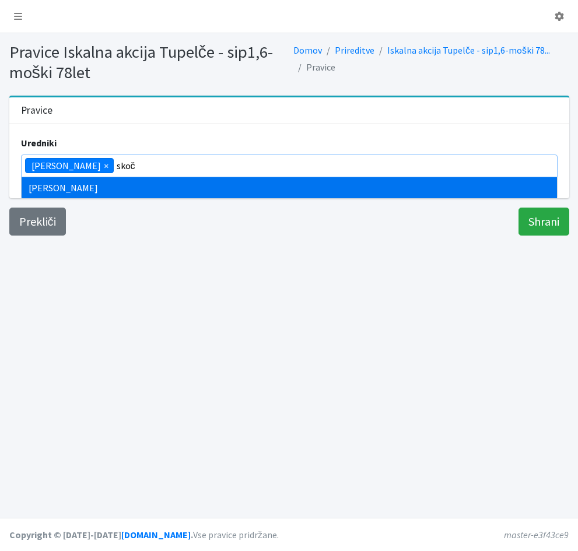
type input "skoč"
type input "zamer"
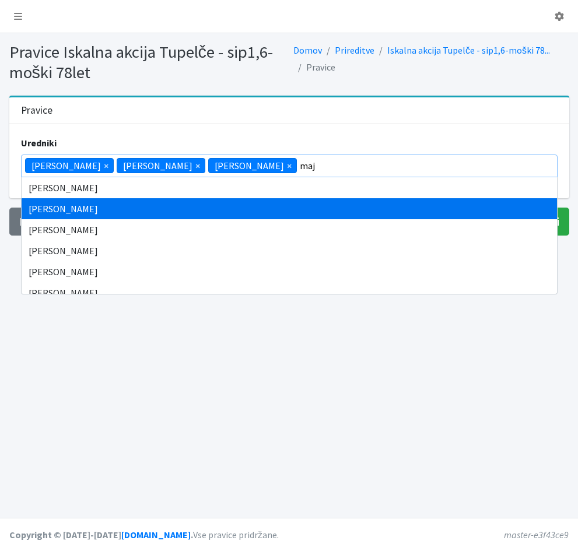
type input "maj"
select select "1005"
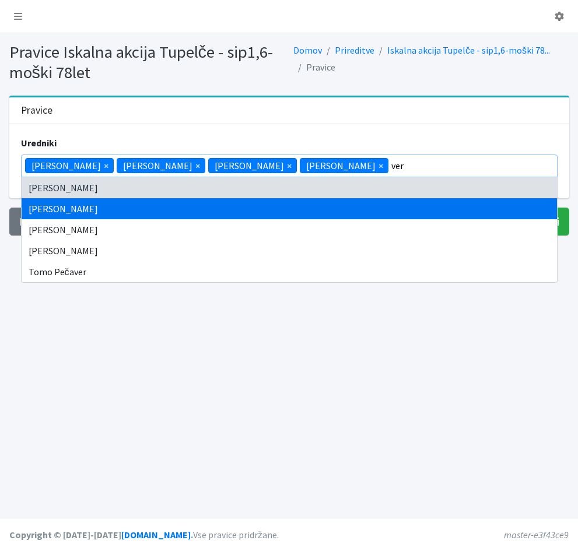
type input "ver"
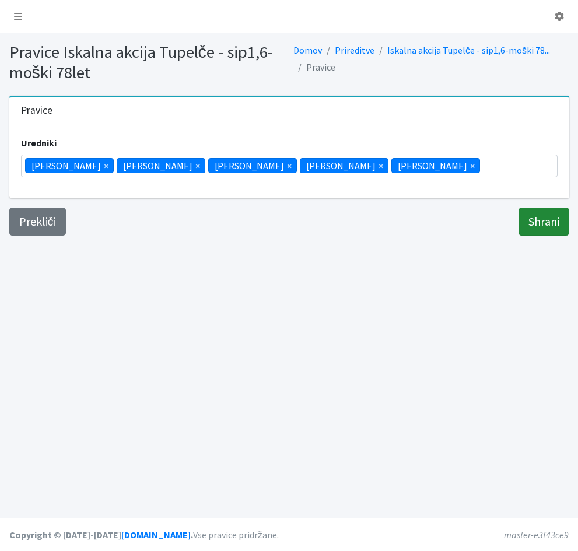
click at [533, 224] on input "Shrani" at bounding box center [543, 222] width 51 height 28
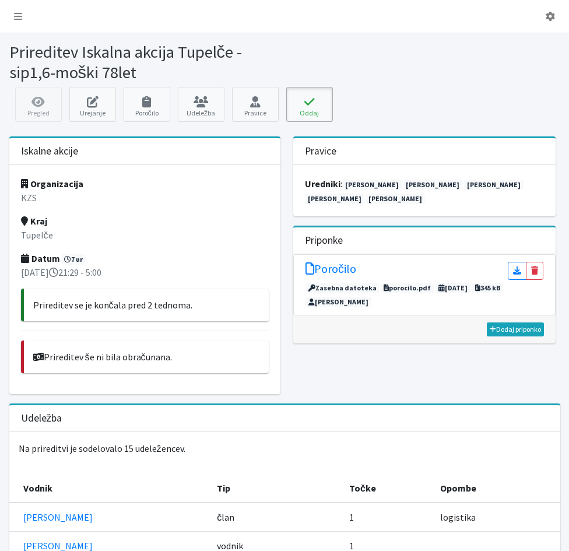
click at [318, 106] on icon at bounding box center [310, 102] width 40 height 12
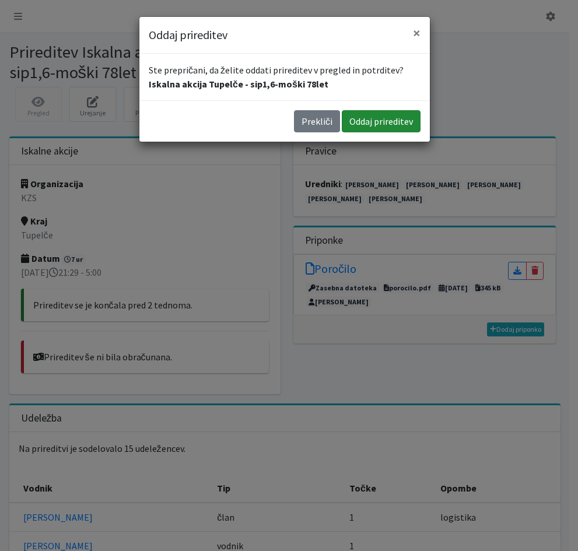
click at [364, 125] on button "Oddaj prireditev" at bounding box center [381, 121] width 79 height 22
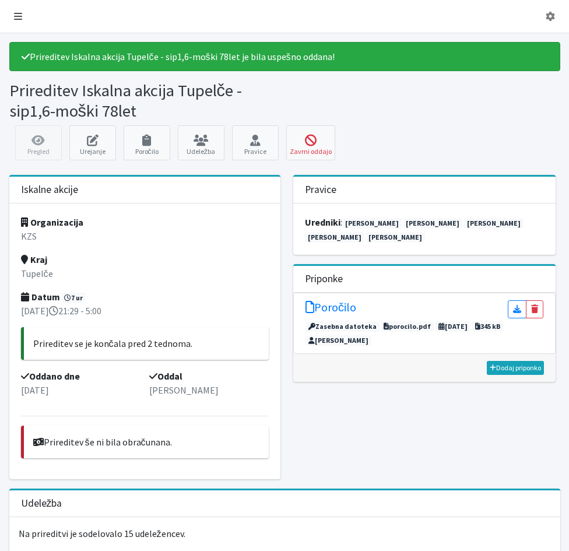
click at [18, 16] on icon at bounding box center [18, 16] width 8 height 9
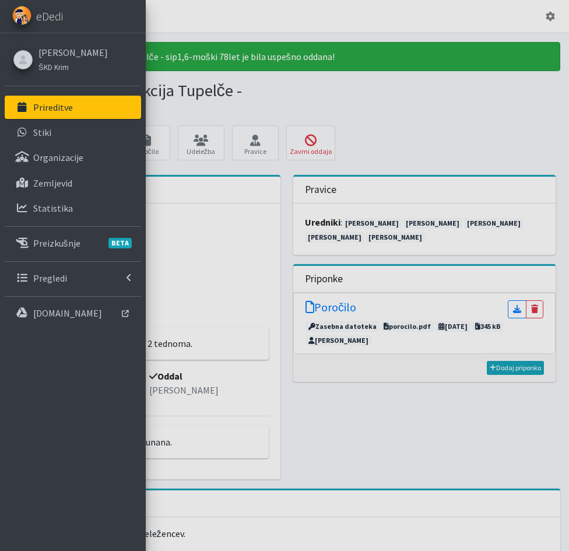
click at [31, 107] on link "Prireditve" at bounding box center [73, 107] width 136 height 23
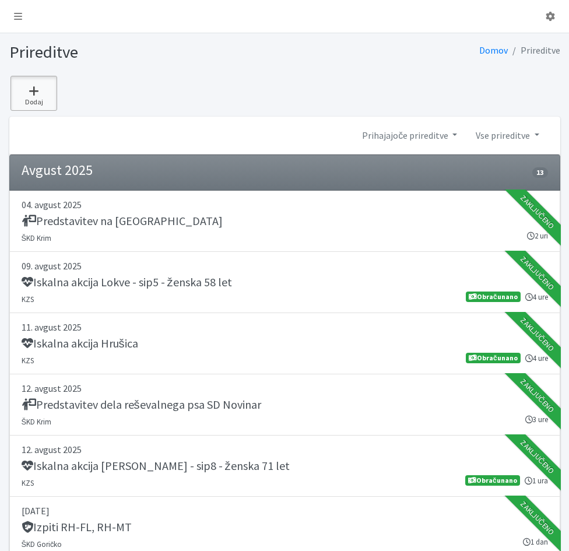
click at [38, 94] on icon at bounding box center [34, 91] width 40 height 12
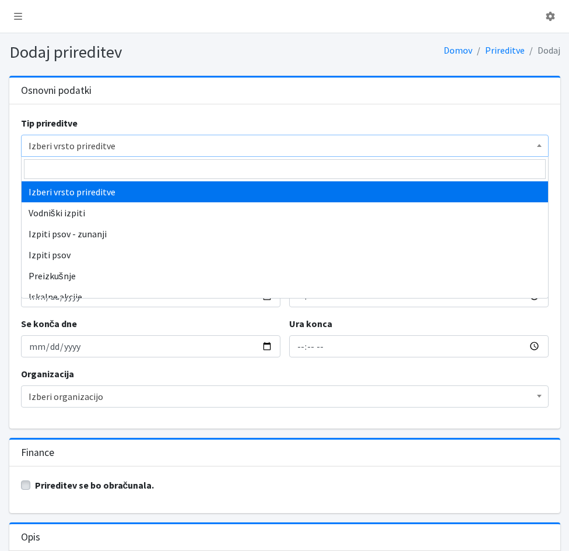
click at [66, 148] on span "Izberi vrsto prireditve" at bounding box center [285, 146] width 512 height 16
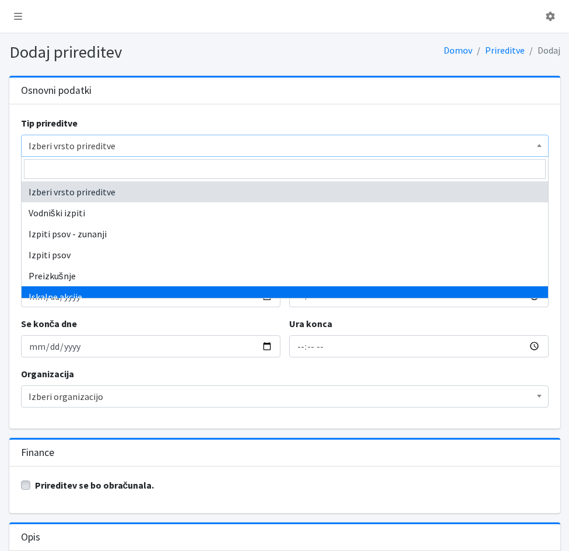
select select "1003"
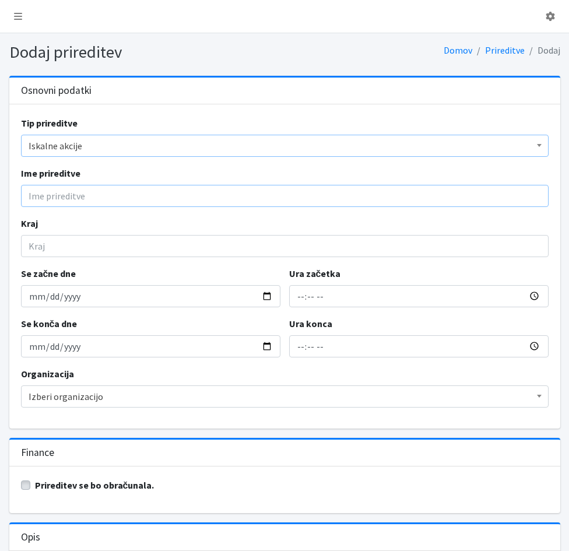
click at [44, 195] on input "Ime prireditve" at bounding box center [285, 196] width 528 height 22
click at [139, 198] on input "Iskalna akcija Tupelče - sip1,6-moški 78let" at bounding box center [285, 196] width 528 height 22
click at [142, 195] on input "Iskalna akcija Tupelče - sip1,6-moški 78let" at bounding box center [285, 196] width 528 height 22
click at [139, 195] on input "Iskalna akcija Tupelče - sip1,6,5-moški 78let" at bounding box center [285, 196] width 528 height 22
click at [155, 194] on input "Iskalna akcija Tupelče - sip1,5,6,5-moški 78let" at bounding box center [285, 196] width 528 height 22
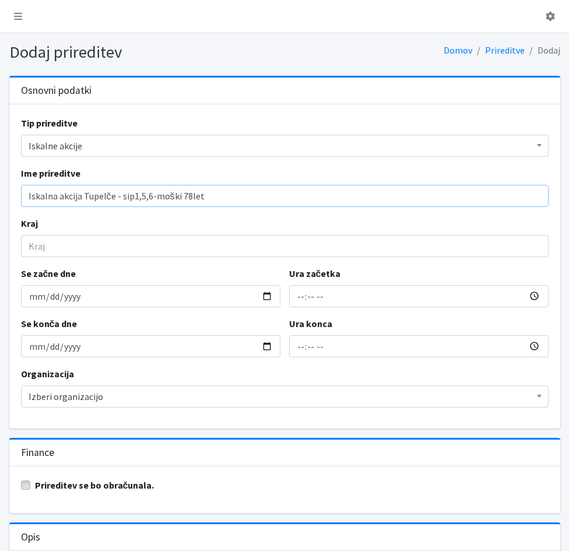
type input "Iskalna akcija Tupelče - sip1,5,6-moški 78let"
click at [51, 251] on input "Kraj" at bounding box center [285, 246] width 528 height 22
type input "Tupelče"
click at [30, 300] on input "Se začne dne" at bounding box center [150, 296] width 259 height 22
type input "2025-09-12"
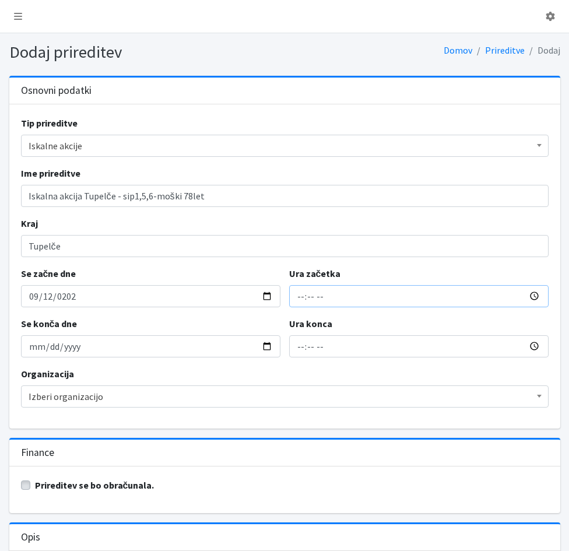
type input "2025-09-12"
click at [294, 302] on input "Ura začetka" at bounding box center [418, 296] width 259 height 22
click at [297, 301] on input "Ura začetka" at bounding box center [418, 296] width 259 height 22
type input "07:47"
click at [298, 354] on input "09:47" at bounding box center [418, 346] width 259 height 22
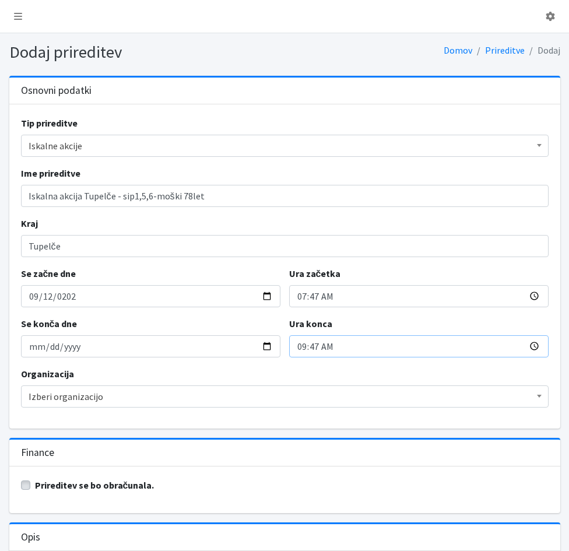
click at [301, 349] on input "09:47" at bounding box center [418, 346] width 259 height 22
type input "22:02"
click at [329, 361] on div "Tip prireditve Izberi vrsto prireditve Vodniški izpiti Izpiti psov - zunanji Iz…" at bounding box center [284, 266] width 551 height 324
click at [35, 484] on label "Prireditev se bo obračunala." at bounding box center [95, 485] width 120 height 14
click at [26, 484] on input "Prireditev se bo obračunala." at bounding box center [25, 484] width 9 height 12
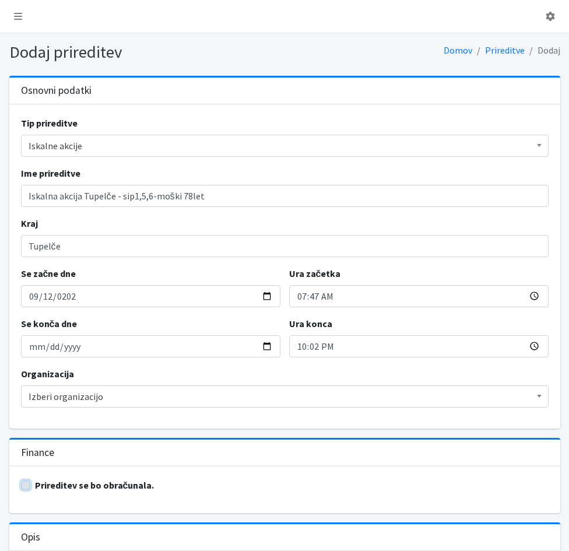
checkbox input "true"
click at [175, 397] on span "Izberi organizacijo" at bounding box center [285, 396] width 512 height 16
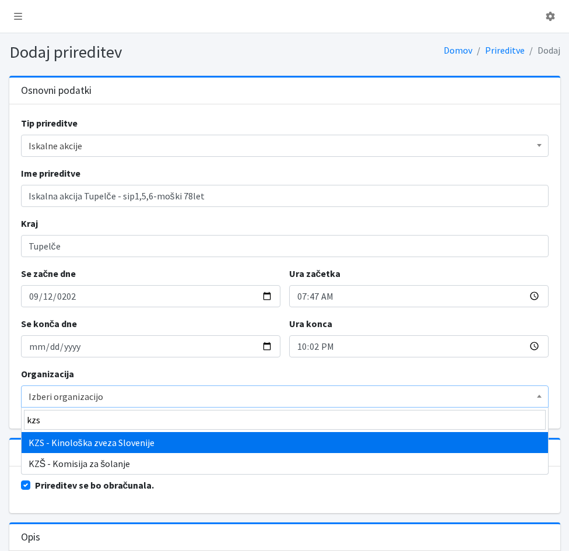
type input "kzs"
select select "1067"
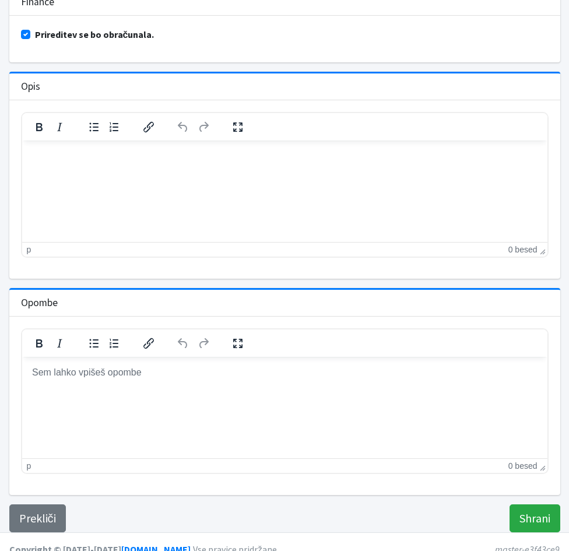
scroll to position [465, 0]
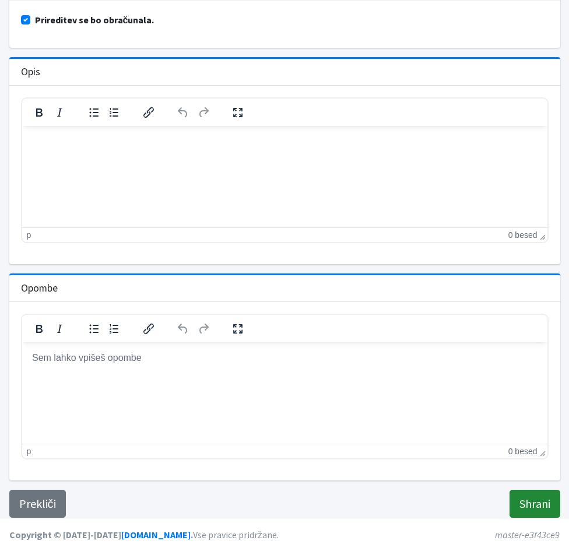
click at [527, 505] on input "Shrani" at bounding box center [534, 504] width 51 height 28
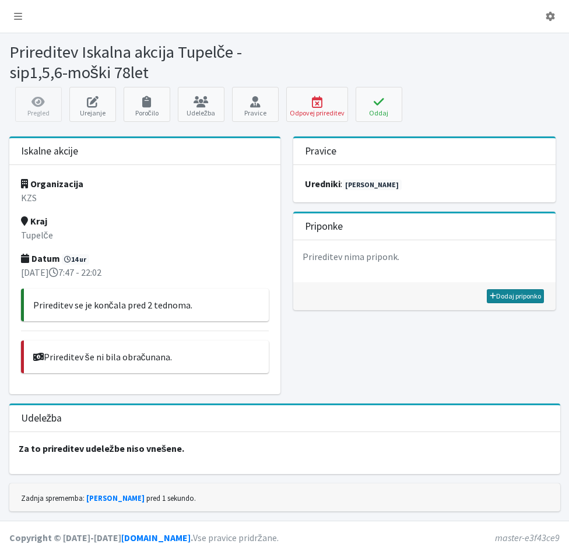
click at [525, 297] on link "Dodaj priponko" at bounding box center [515, 296] width 57 height 14
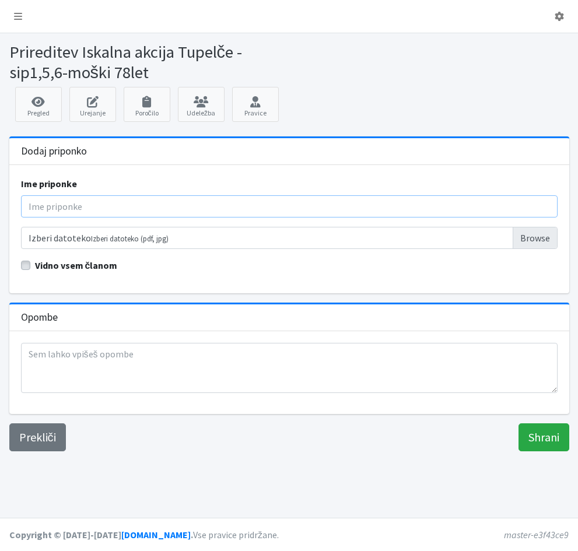
click at [66, 202] on input "Ime priponke" at bounding box center [289, 206] width 536 height 22
type input "Poročilo"
click at [92, 240] on input "Izberi datoteko Izberi datoteko (pdf, jpg)" at bounding box center [289, 238] width 536 height 22
type input "C:\fakepath\2025_09_12_Tupelče_poročilo.pdf"
click at [534, 441] on input "Shrani" at bounding box center [543, 437] width 51 height 28
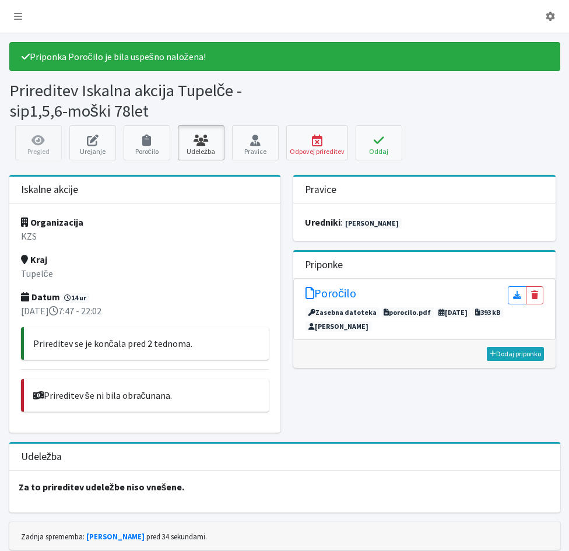
click at [203, 139] on icon at bounding box center [201, 141] width 40 height 12
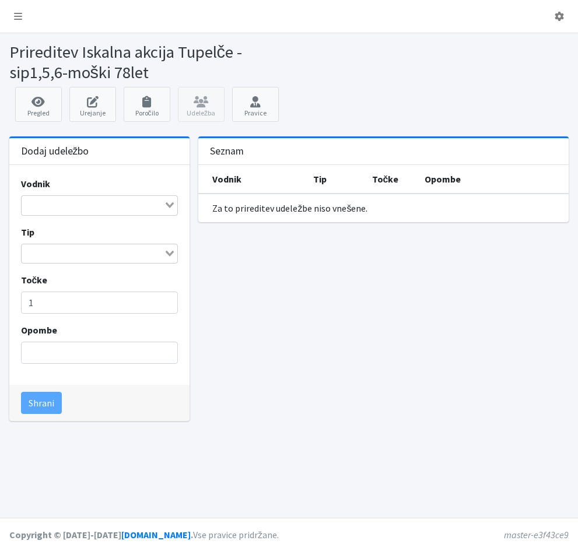
click at [30, 204] on input "Search for option" at bounding box center [93, 205] width 140 height 14
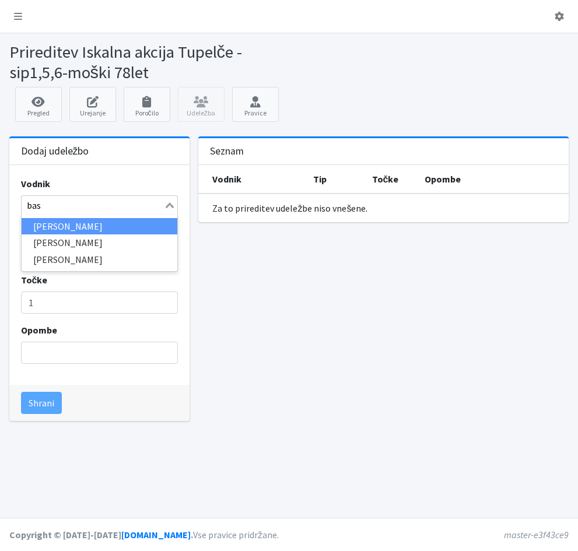
type input "bast"
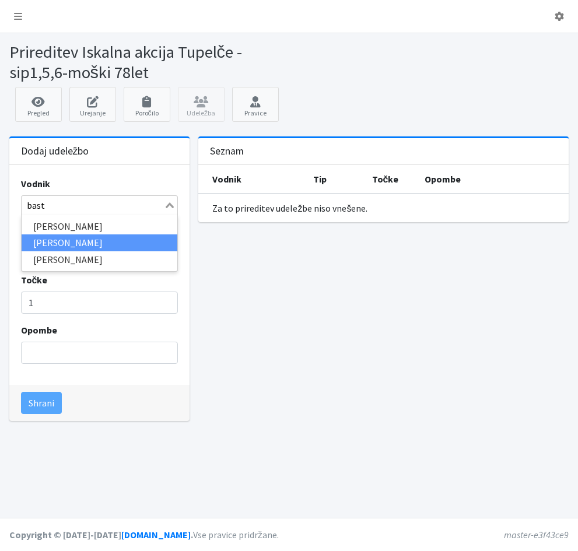
click at [93, 245] on li "[PERSON_NAME]" at bounding box center [100, 242] width 156 height 17
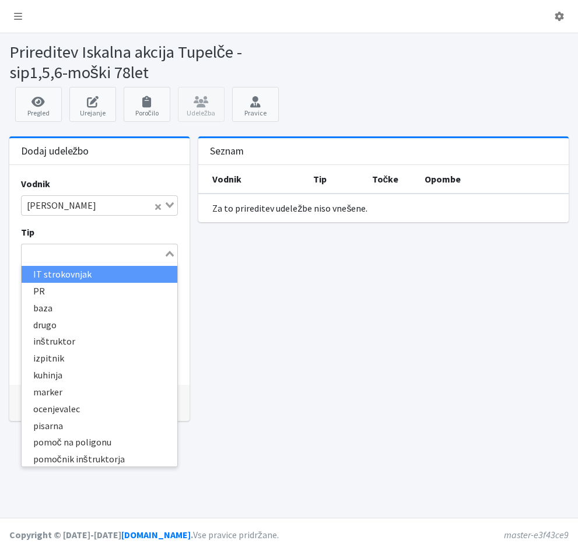
click at [167, 256] on icon "Search for option" at bounding box center [170, 254] width 8 height 6
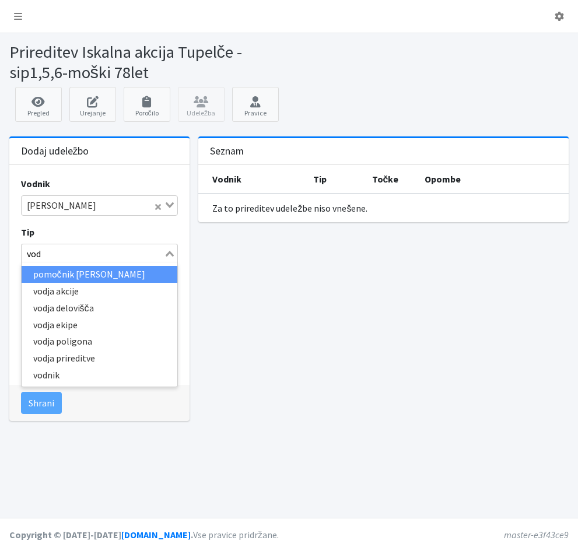
type input "vodn"
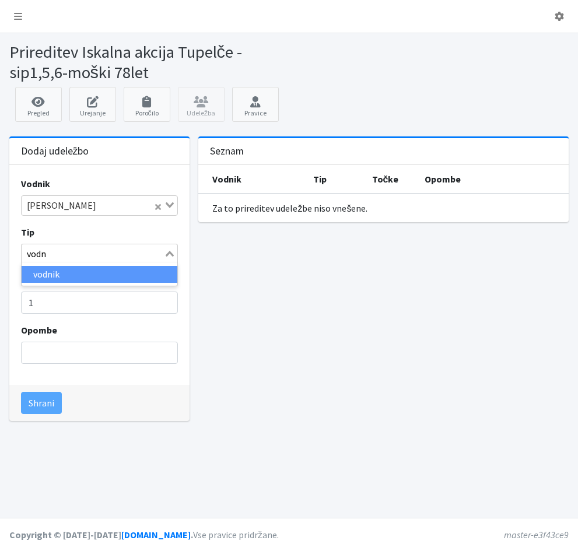
click at [131, 277] on li "vodnik" at bounding box center [100, 274] width 156 height 17
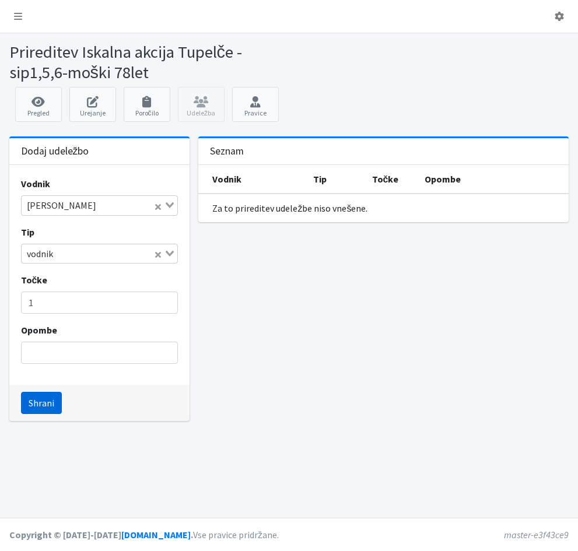
click at [41, 404] on button "Shrani" at bounding box center [41, 403] width 41 height 22
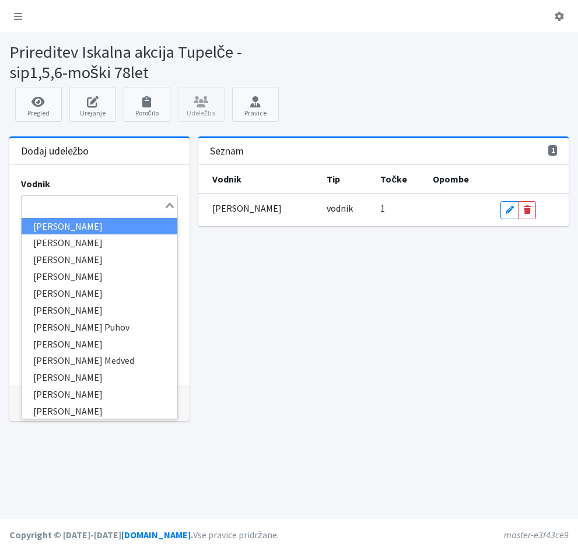
click at [45, 209] on input "Search for option" at bounding box center [93, 205] width 140 height 14
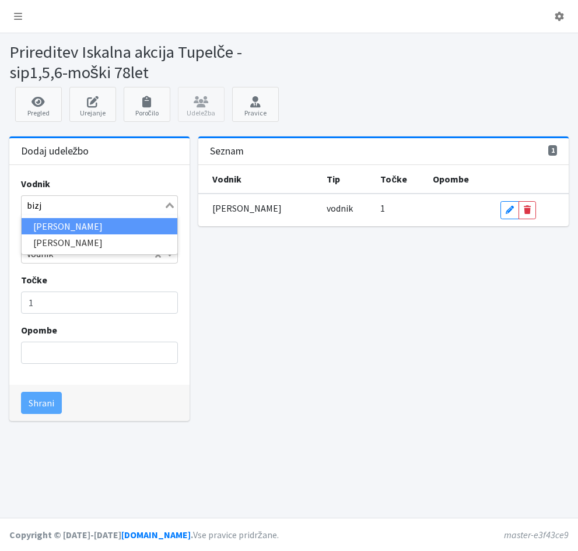
type input "bizja"
click at [43, 223] on li "[PERSON_NAME]" at bounding box center [100, 226] width 156 height 17
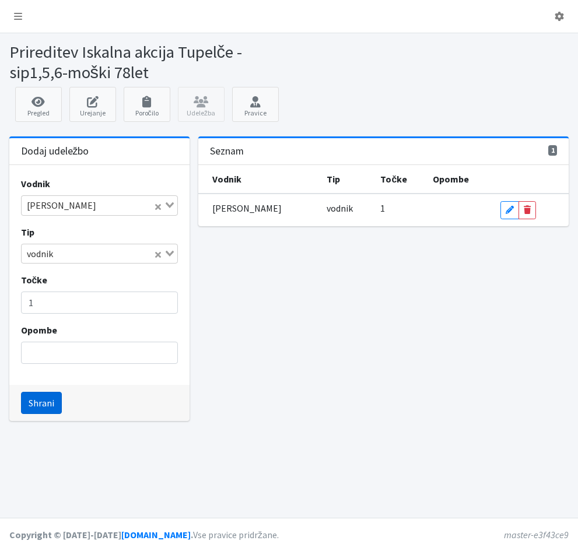
click at [44, 399] on button "Shrani" at bounding box center [41, 403] width 41 height 22
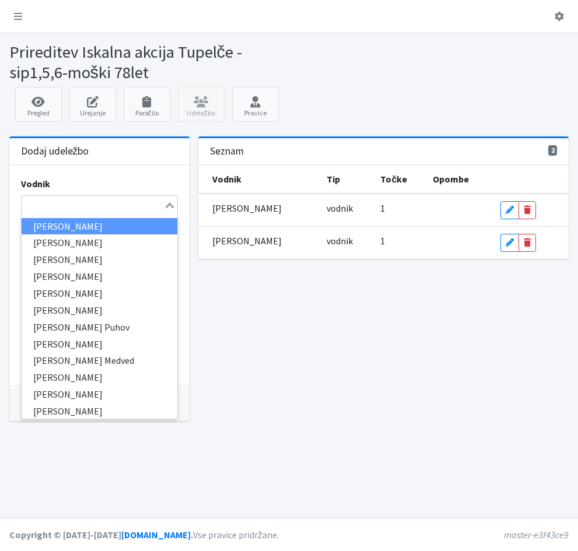
click at [38, 205] on input "Search for option" at bounding box center [93, 205] width 140 height 14
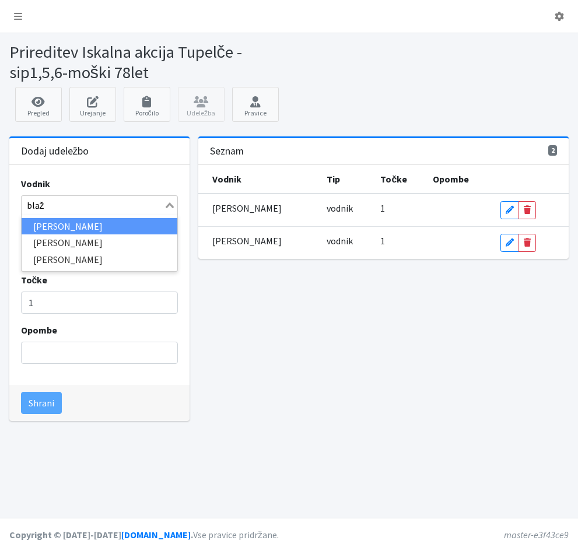
type input "blaže"
click at [38, 226] on li "[PERSON_NAME]" at bounding box center [100, 226] width 156 height 17
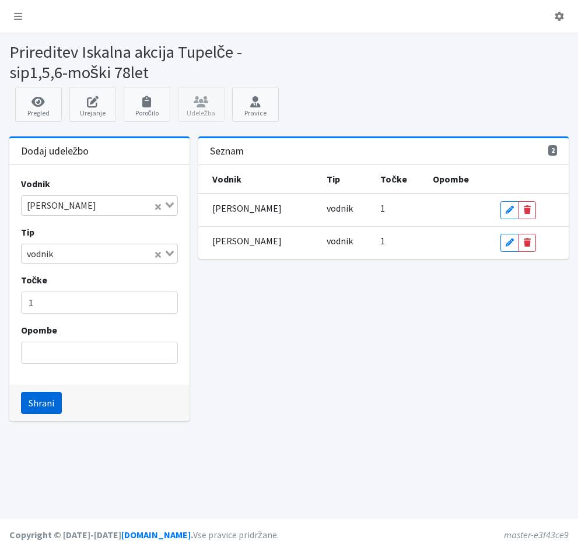
drag, startPoint x: 41, startPoint y: 402, endPoint x: 45, endPoint y: 382, distance: 20.8
click at [42, 401] on button "Shrani" at bounding box center [41, 403] width 41 height 22
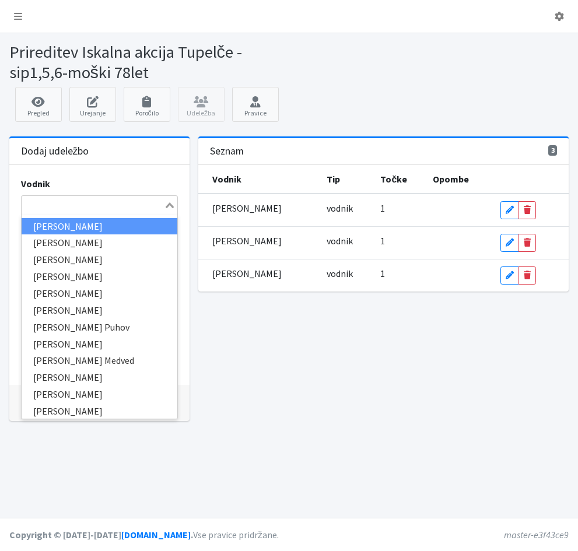
click at [29, 202] on input "Search for option" at bounding box center [93, 205] width 140 height 14
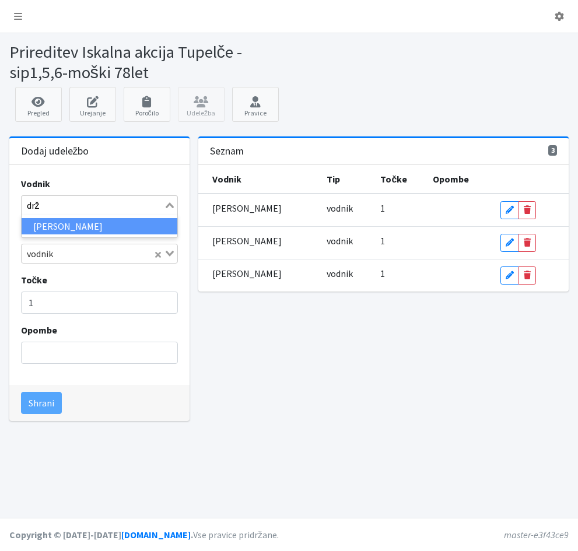
type input "drža"
click at [36, 227] on li "Petra Držan" at bounding box center [100, 226] width 156 height 17
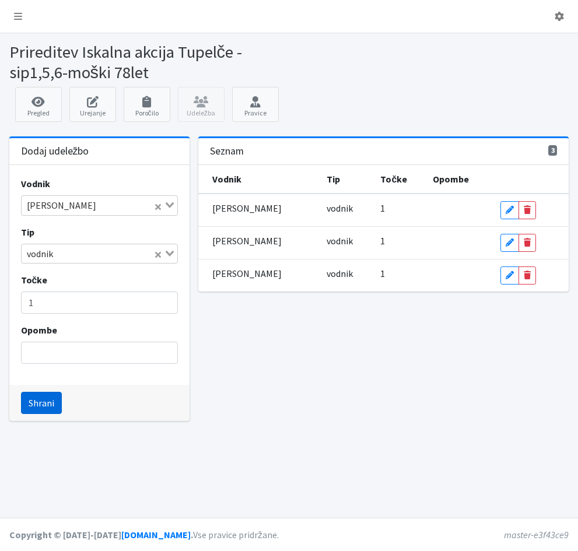
click at [43, 407] on button "Shrani" at bounding box center [41, 403] width 41 height 22
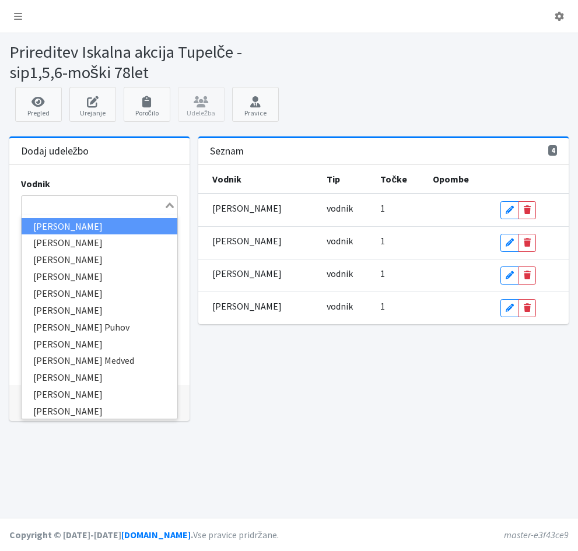
click at [46, 202] on input "Search for option" at bounding box center [93, 205] width 140 height 14
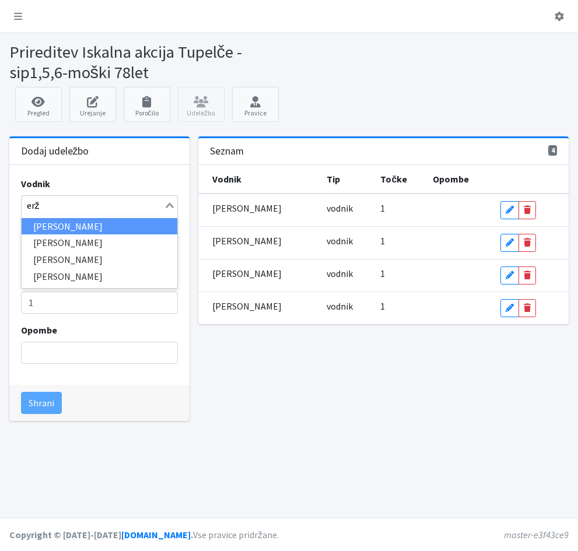
type input "erže"
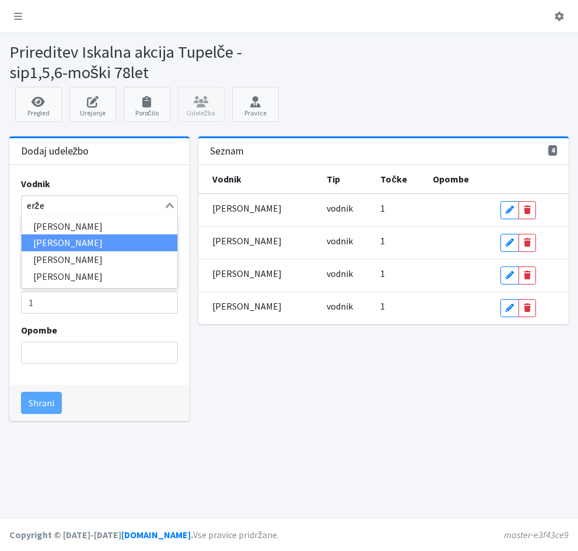
click at [82, 248] on li "Davorin Eržen" at bounding box center [100, 242] width 156 height 17
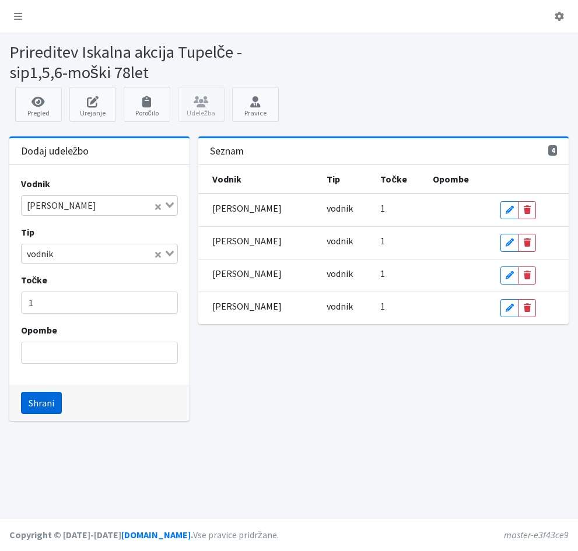
click at [51, 407] on button "Shrani" at bounding box center [41, 403] width 41 height 22
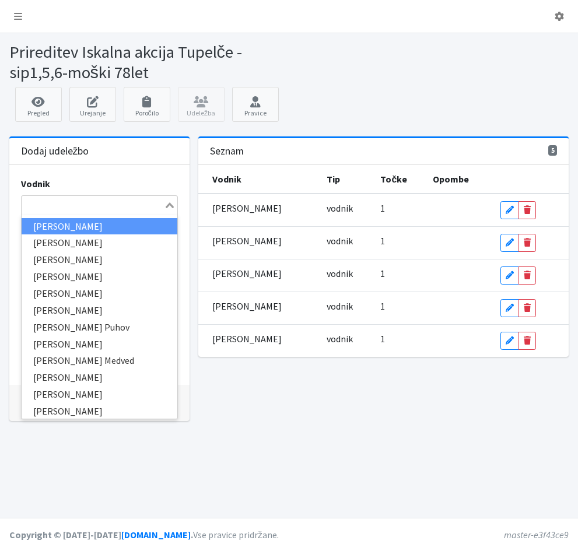
click at [48, 209] on input "Search for option" at bounding box center [93, 205] width 140 height 14
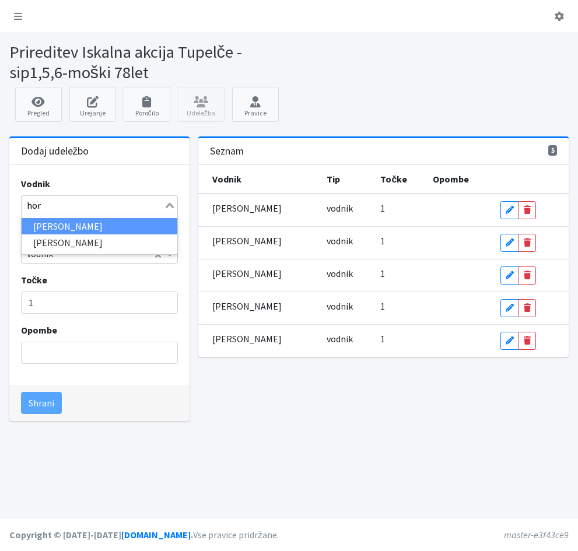
type input "horv"
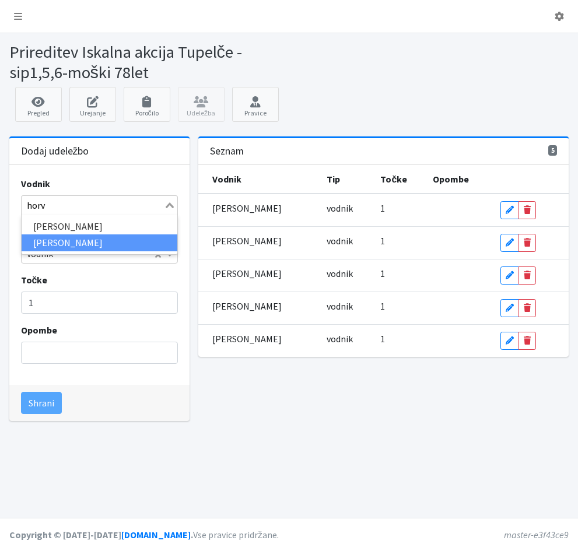
click at [40, 242] on li "Bojan Horvat" at bounding box center [100, 242] width 156 height 17
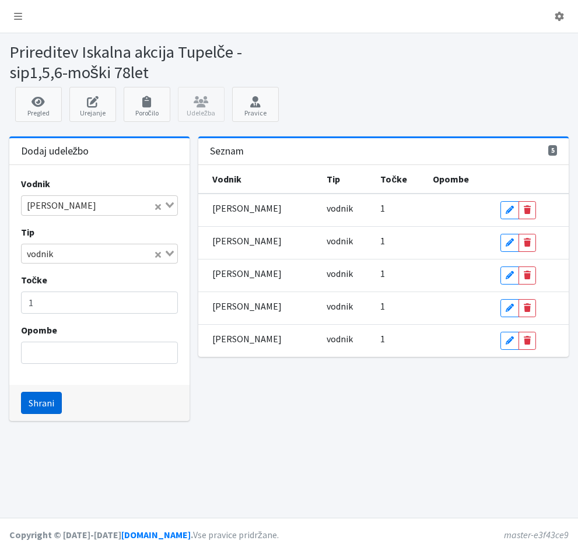
click at [39, 409] on button "Shrani" at bounding box center [41, 403] width 41 height 22
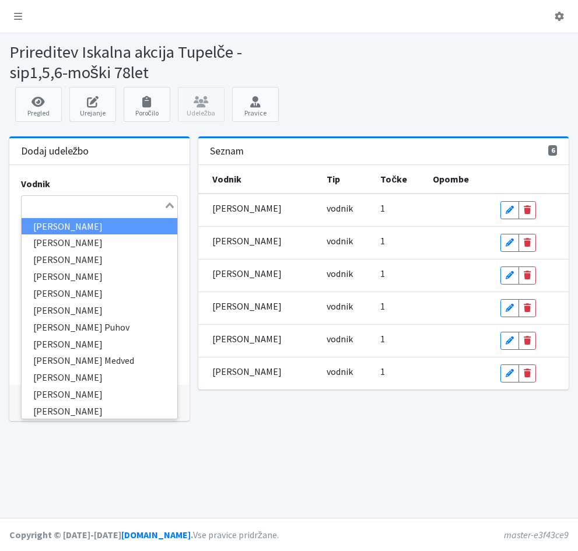
click at [54, 202] on input "Search for option" at bounding box center [93, 205] width 140 height 14
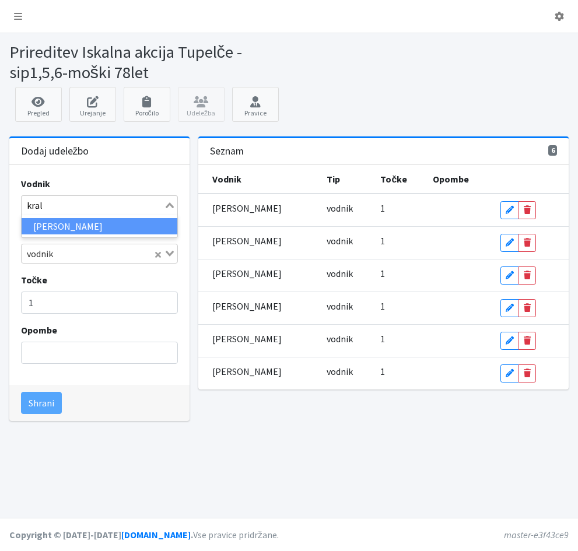
type input "kralj"
click at [70, 226] on li "Janez Kraljič" at bounding box center [100, 226] width 156 height 17
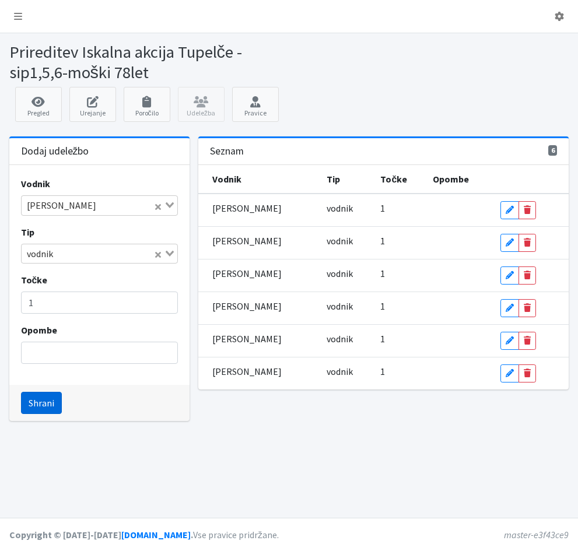
click at [38, 398] on button "Shrani" at bounding box center [41, 403] width 41 height 22
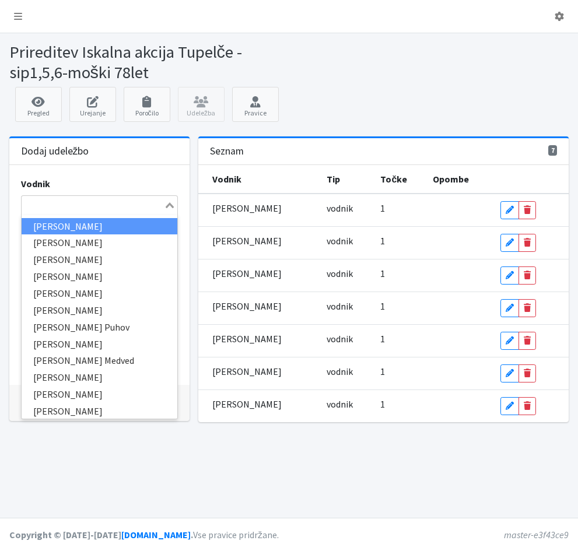
click at [40, 203] on input "Search for option" at bounding box center [93, 205] width 140 height 14
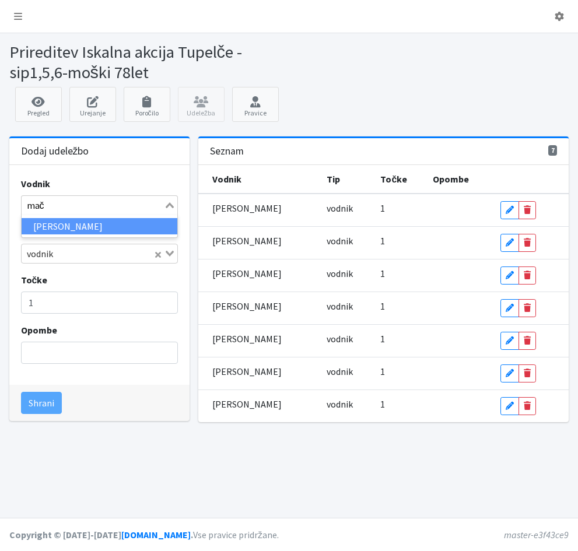
type input "mače"
click at [43, 230] on li "Dušan Maček" at bounding box center [100, 226] width 156 height 17
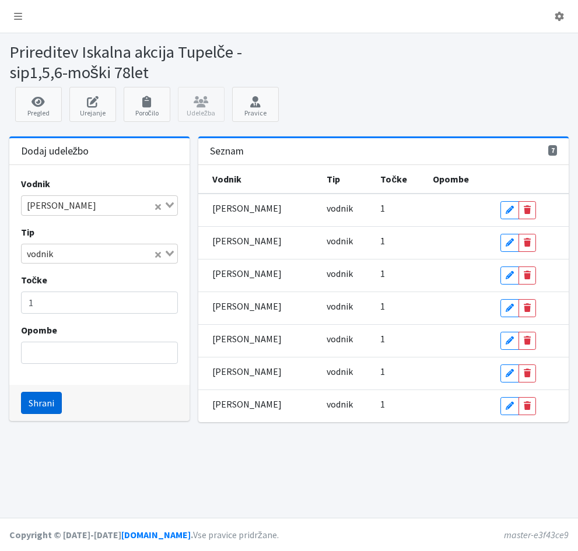
click at [43, 402] on button "Shrani" at bounding box center [41, 403] width 41 height 22
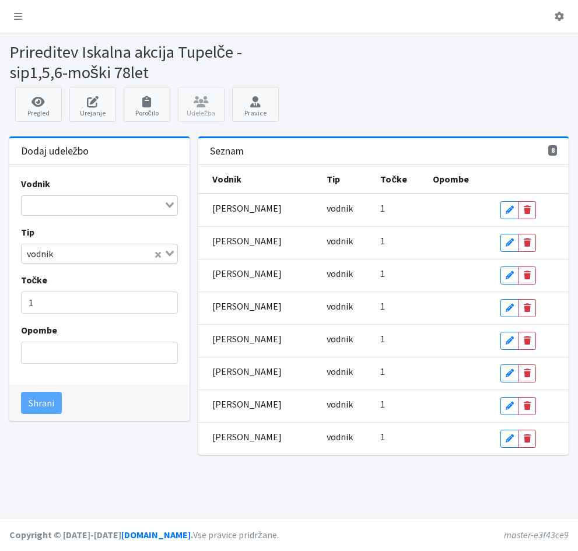
click at [65, 203] on input "Search for option" at bounding box center [93, 205] width 140 height 14
type input "mikol"
click at [66, 225] on li "[PERSON_NAME]" at bounding box center [100, 226] width 156 height 17
click at [29, 405] on button "Shrani" at bounding box center [41, 403] width 41 height 22
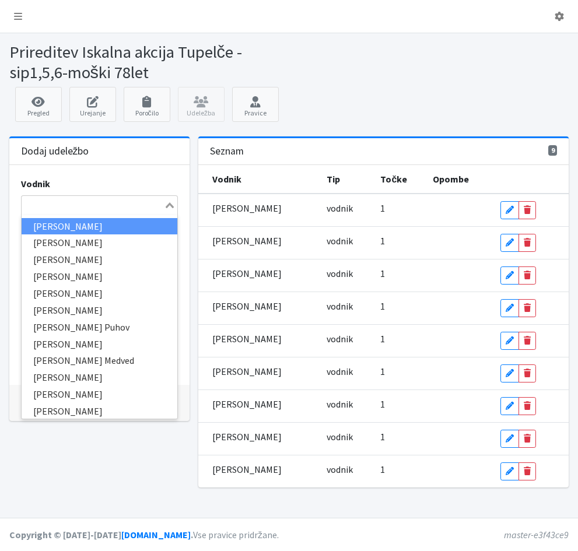
click at [37, 211] on input "Search for option" at bounding box center [93, 205] width 140 height 14
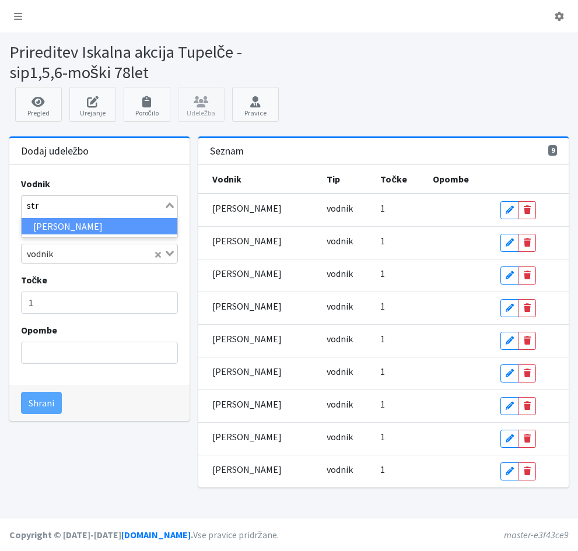
type input "stra"
click at [39, 224] on li "[PERSON_NAME]" at bounding box center [100, 226] width 156 height 17
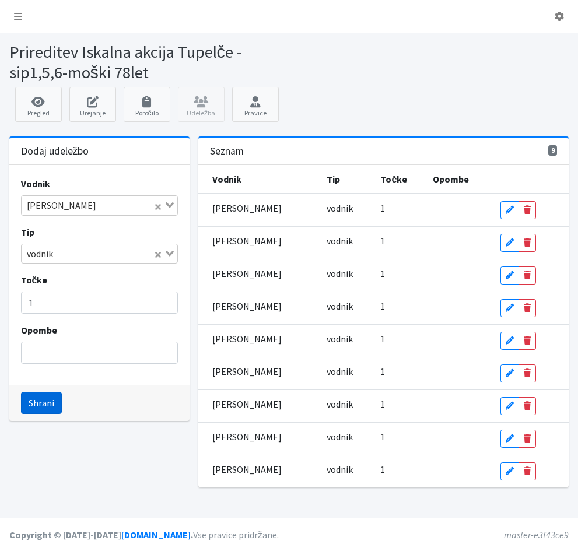
click at [46, 398] on button "Shrani" at bounding box center [41, 403] width 41 height 22
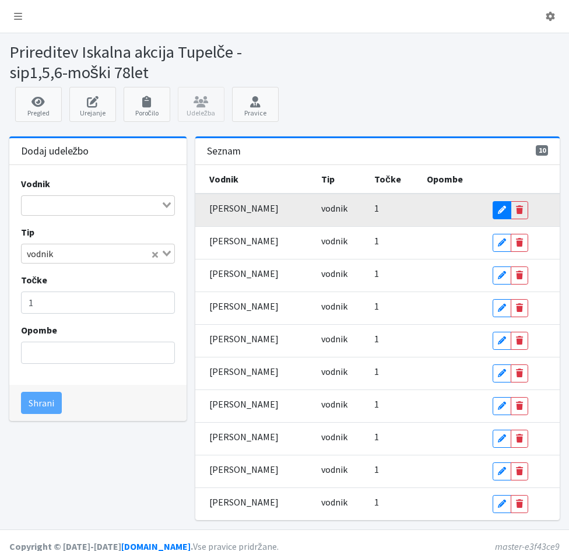
click at [501, 209] on icon at bounding box center [502, 210] width 8 height 8
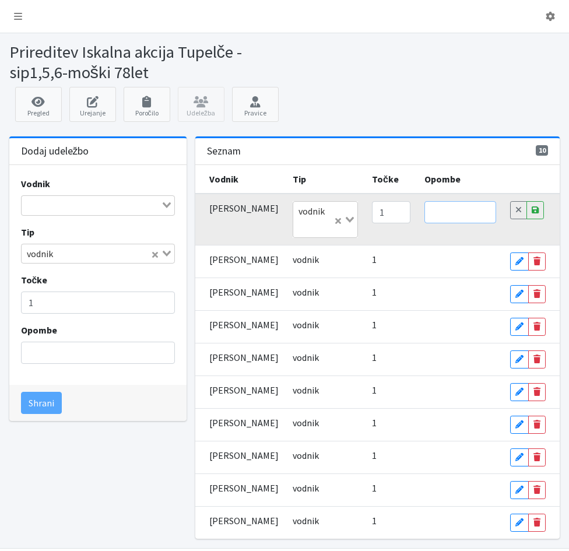
click at [435, 214] on input "text" at bounding box center [460, 212] width 72 height 22
drag, startPoint x: 459, startPoint y: 214, endPoint x: 414, endPoint y: 214, distance: 44.3
click at [424, 214] on input "brez psa" at bounding box center [460, 212] width 72 height 22
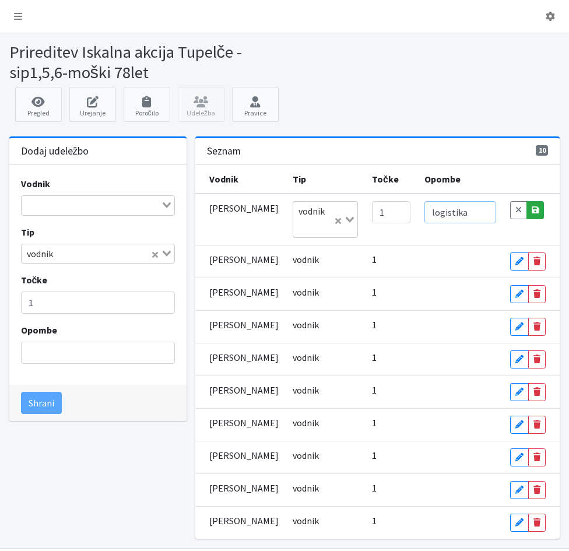
type input "logistika"
click at [532, 209] on icon at bounding box center [535, 210] width 7 height 8
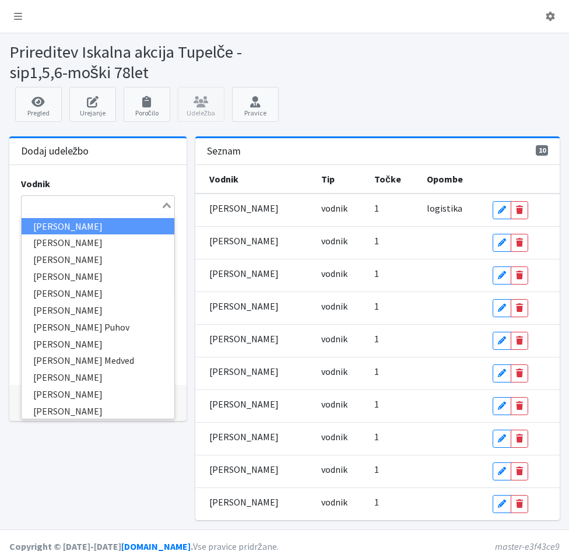
click at [74, 204] on input "Search for option" at bounding box center [92, 205] width 138 height 14
type input "van"
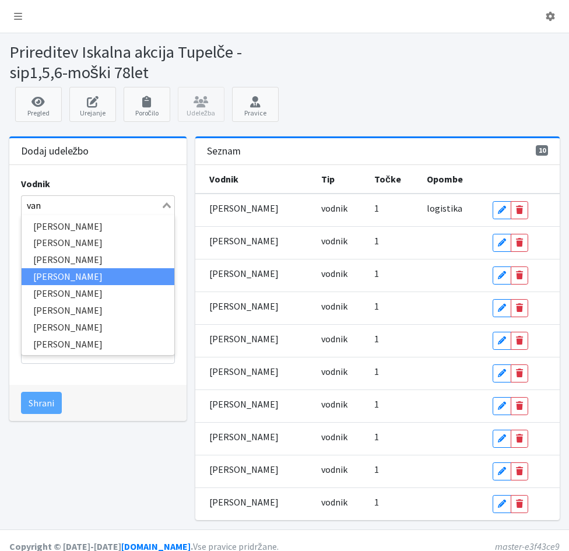
click at [64, 275] on li "Živa Vandot" at bounding box center [98, 276] width 153 height 17
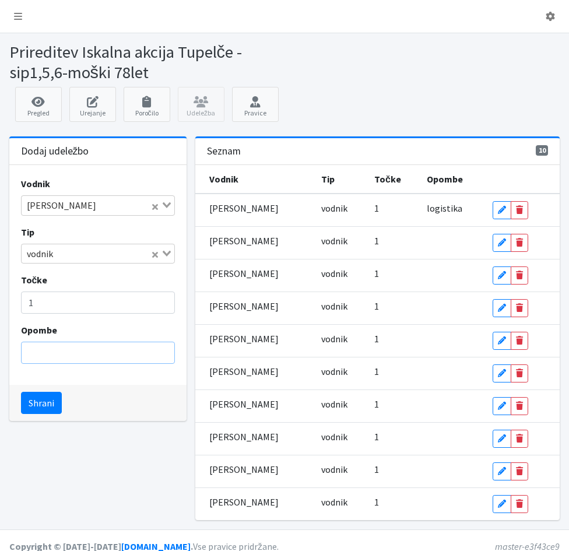
click at [83, 354] on input "Opombe" at bounding box center [98, 353] width 154 height 22
type input "logistika"
click at [40, 406] on button "Shrani" at bounding box center [41, 403] width 41 height 22
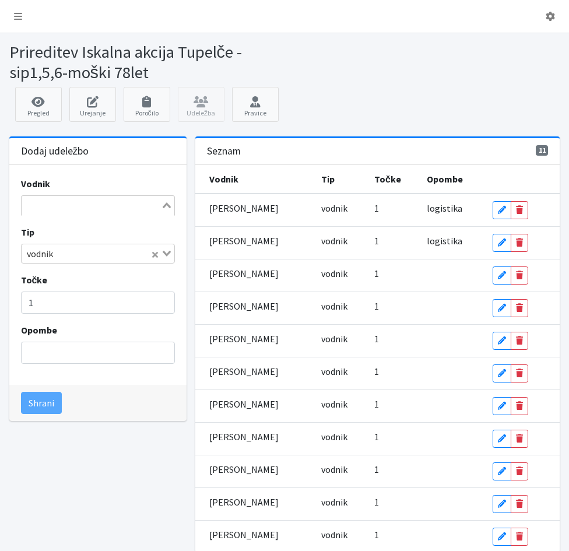
click at [40, 211] on input "Search for option" at bounding box center [92, 205] width 138 height 14
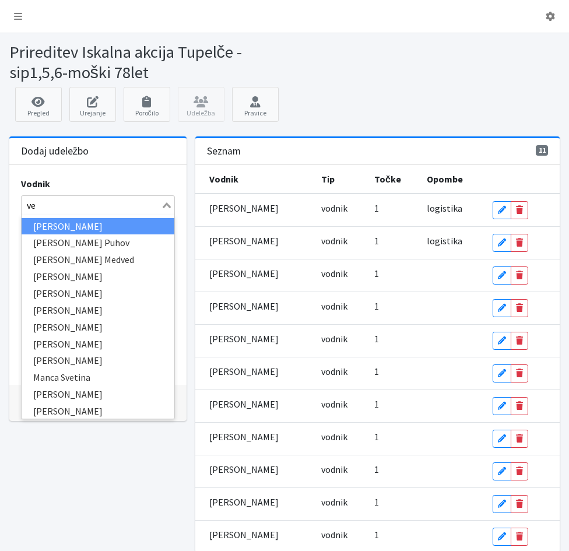
type input "ver"
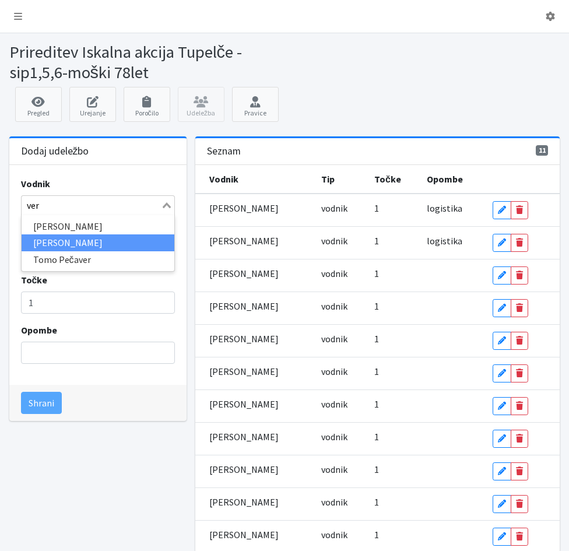
click at [70, 243] on li "Blaž Verbič" at bounding box center [98, 242] width 153 height 17
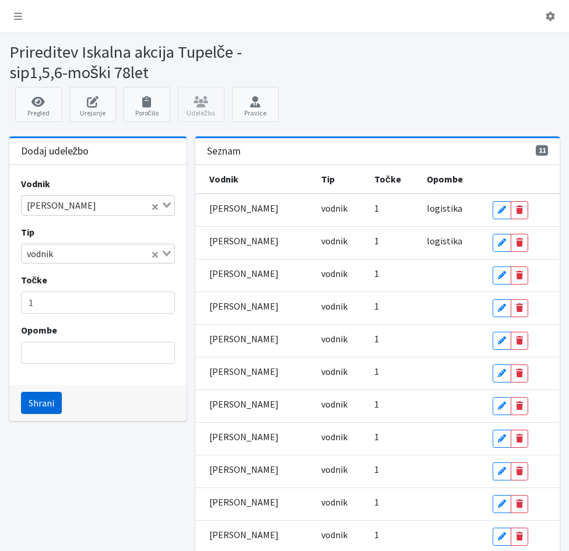
click at [41, 403] on button "Shrani" at bounding box center [41, 403] width 41 height 22
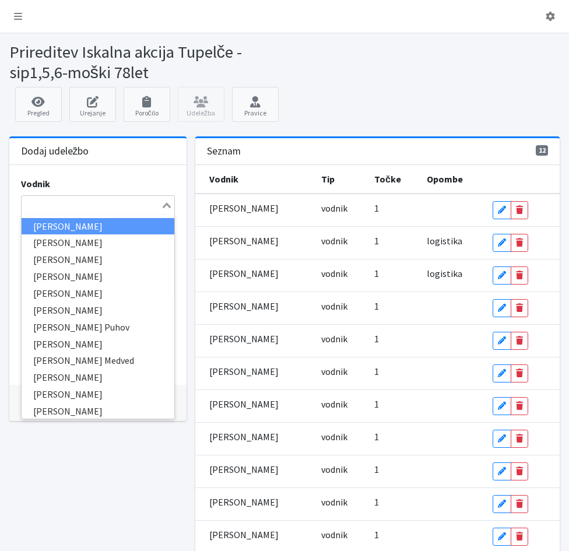
click at [38, 206] on input "Search for option" at bounding box center [92, 205] width 138 height 14
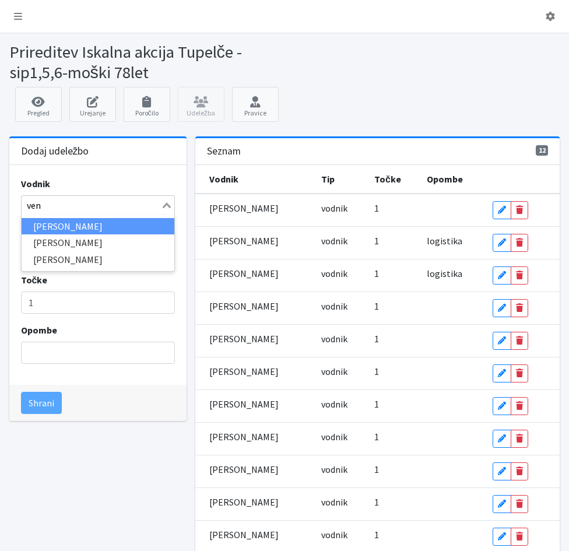
type input "veng"
click at [54, 222] on li "Ana Vengar" at bounding box center [98, 226] width 153 height 17
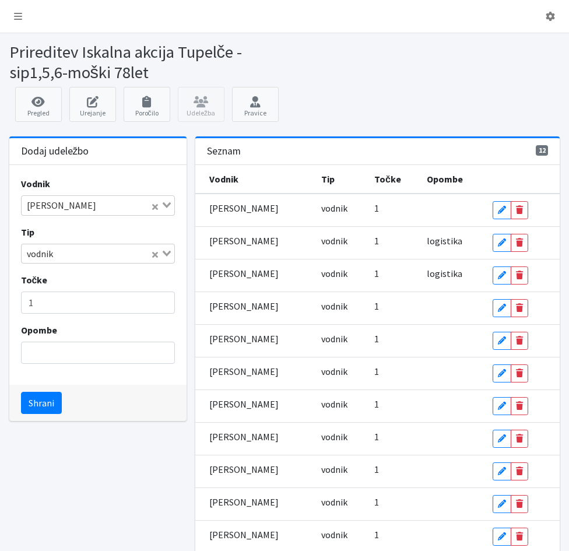
click at [167, 255] on icon "Search for option" at bounding box center [167, 254] width 8 height 6
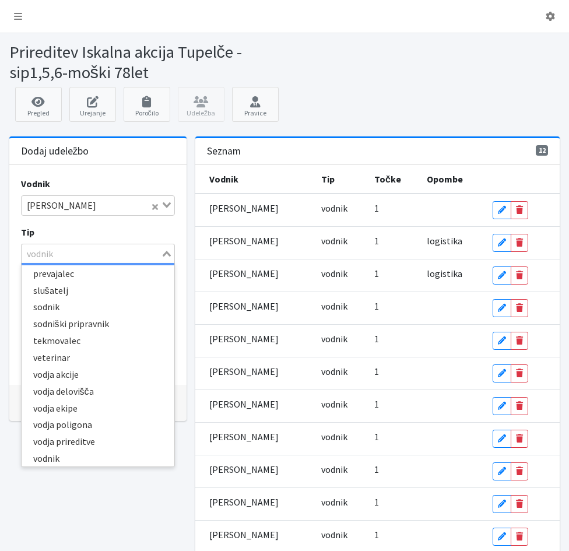
scroll to position [222, 0]
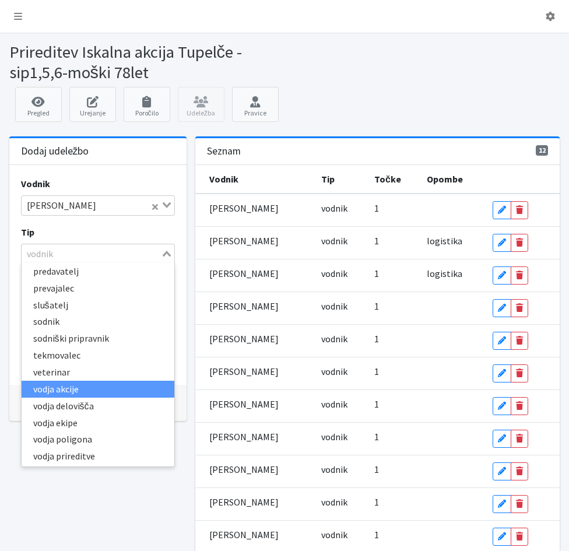
click at [69, 385] on li "vodja akcije" at bounding box center [98, 389] width 153 height 17
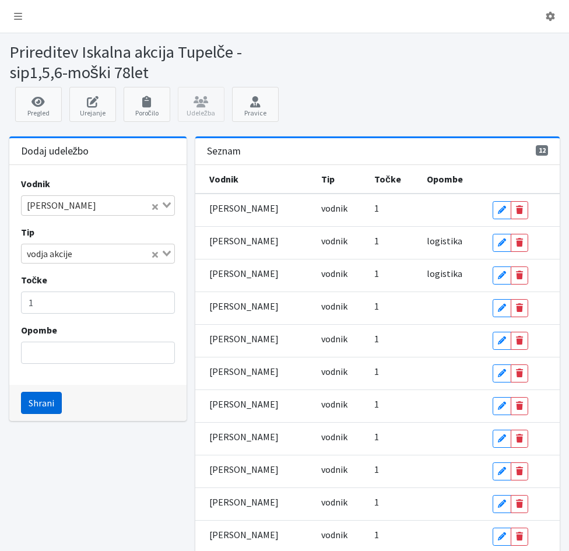
click at [43, 403] on button "Shrani" at bounding box center [41, 403] width 41 height 22
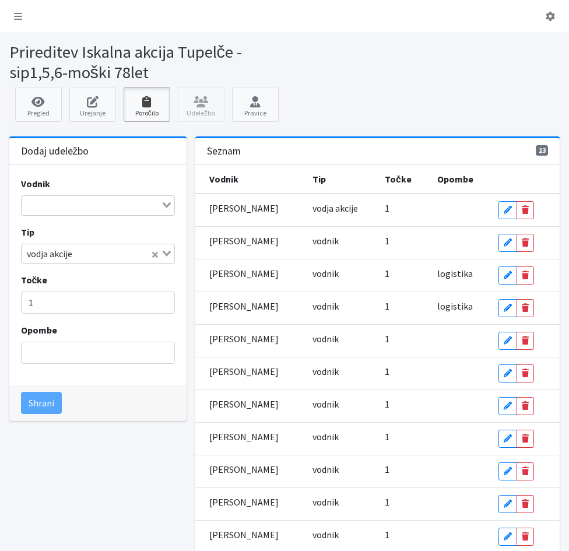
click at [143, 108] on link "Poročilo" at bounding box center [147, 104] width 47 height 35
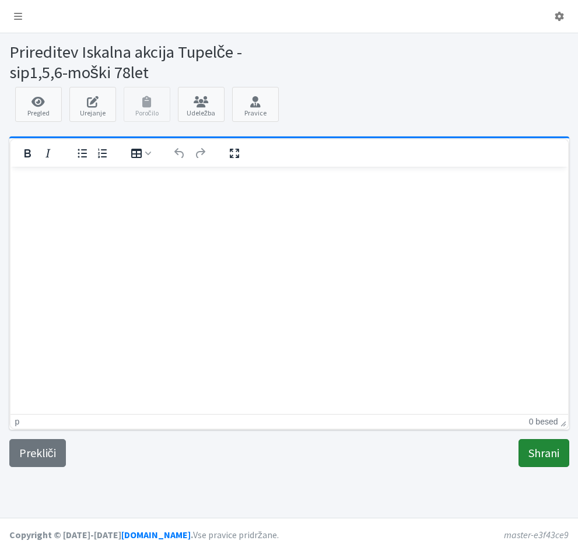
click at [547, 459] on input "Shrani" at bounding box center [543, 453] width 51 height 28
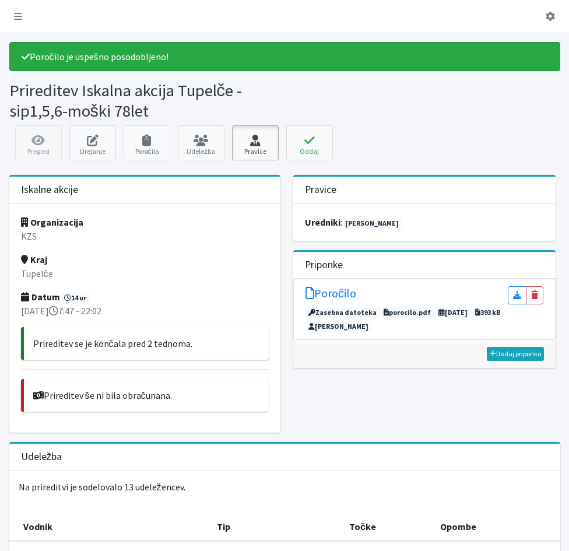
click at [254, 142] on icon at bounding box center [256, 141] width 40 height 12
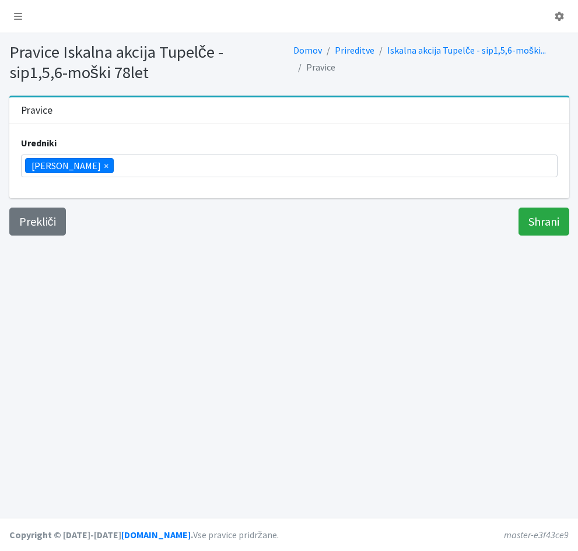
scroll to position [184, 0]
click at [138, 168] on ul "× [PERSON_NAME]" at bounding box center [289, 166] width 535 height 22
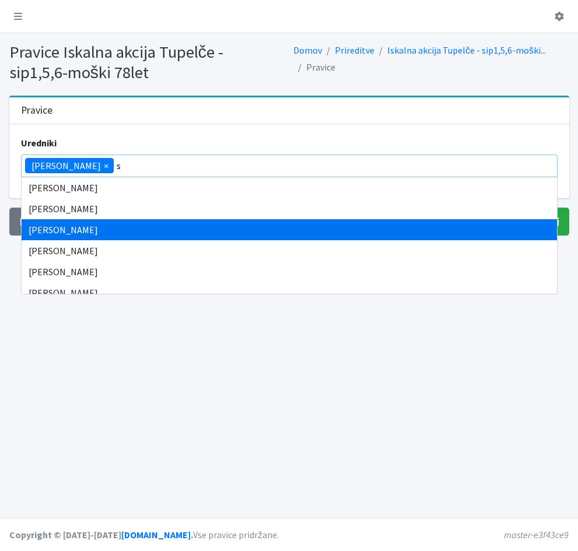
scroll to position [0, 0]
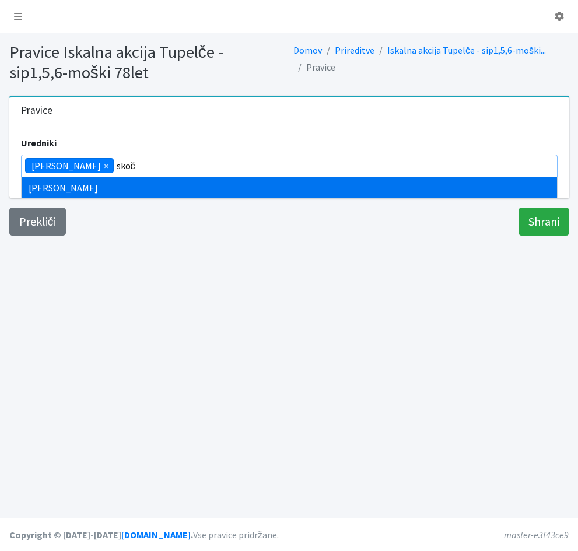
type input "skoč"
type input "zamer"
type input "von"
select select "1005"
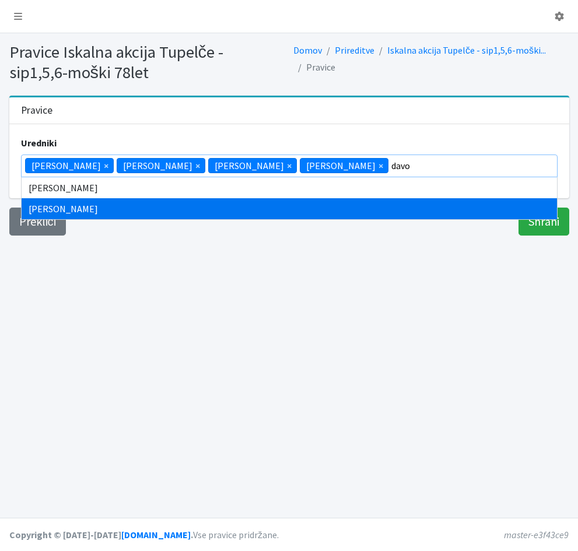
type input "davo"
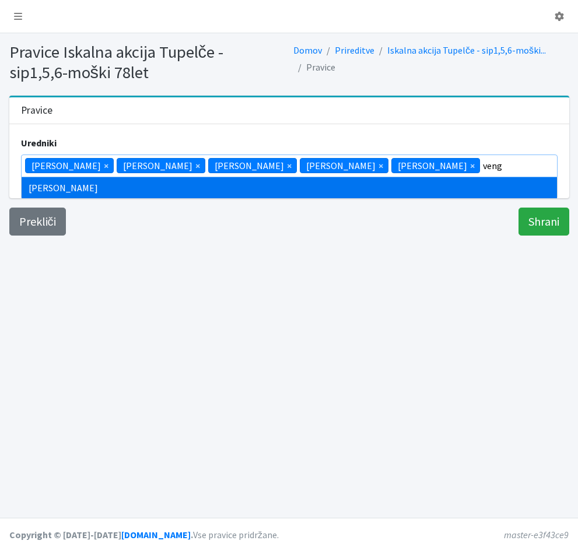
type input "veng"
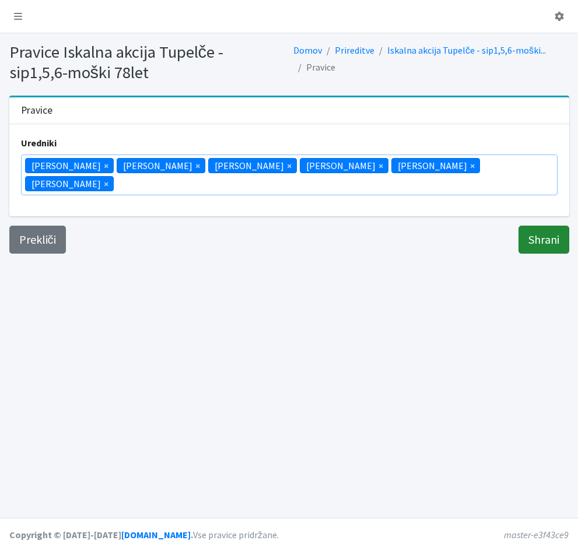
click at [532, 226] on input "Shrani" at bounding box center [543, 240] width 51 height 28
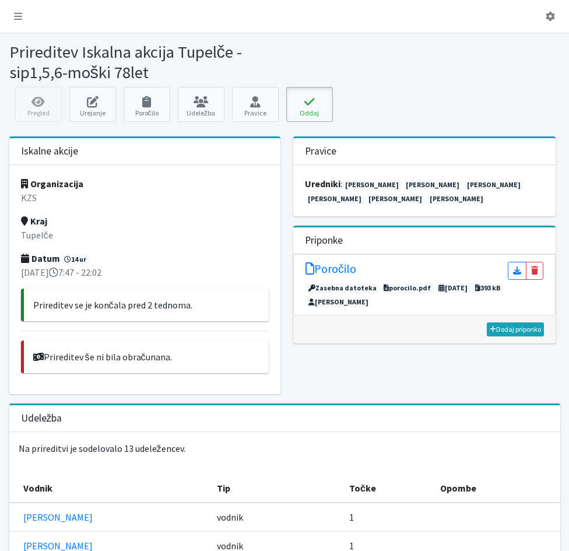
click at [306, 104] on icon at bounding box center [310, 102] width 40 height 12
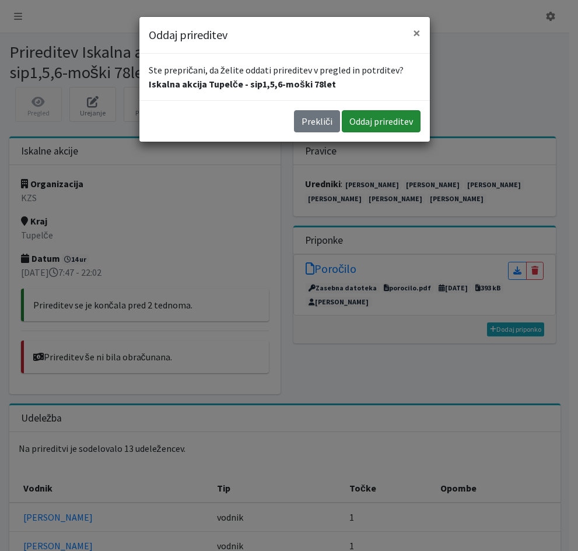
click at [375, 122] on button "Oddaj prireditev" at bounding box center [381, 121] width 79 height 22
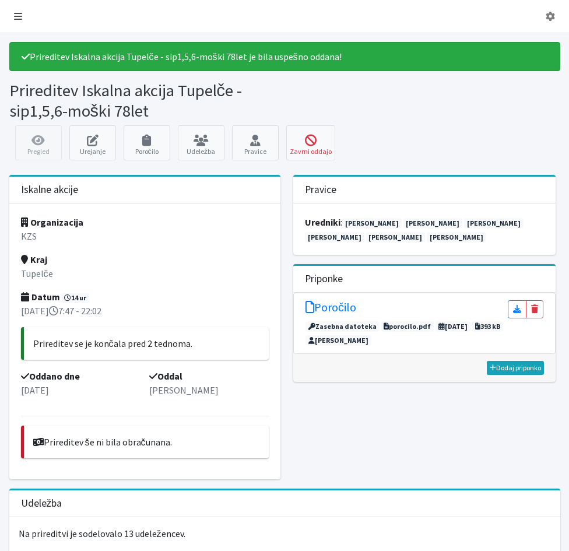
click at [16, 17] on icon at bounding box center [18, 16] width 8 height 9
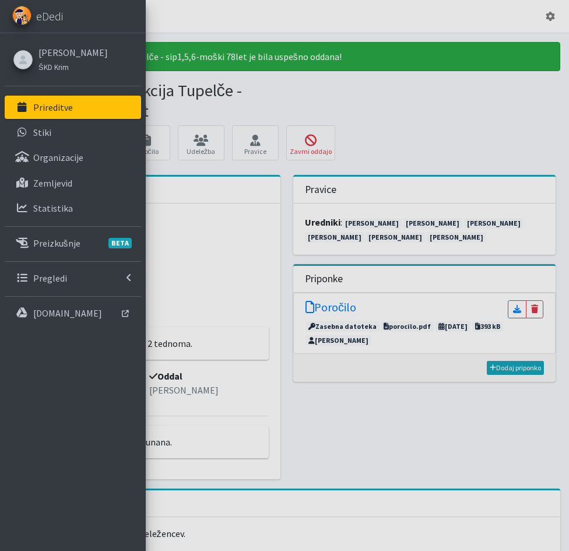
click at [68, 112] on p "Prireditve" at bounding box center [53, 107] width 40 height 12
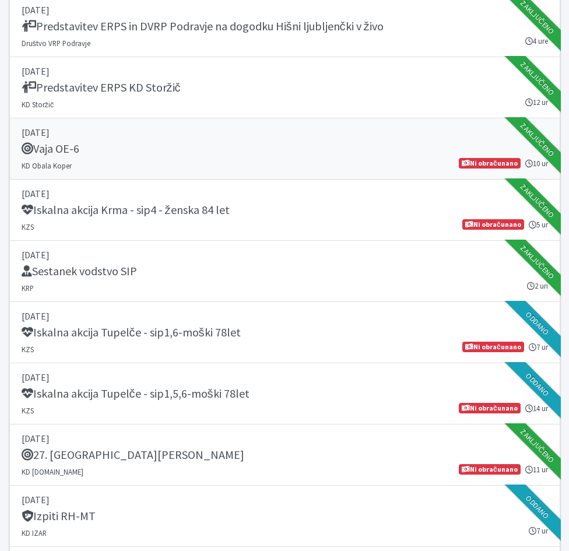
scroll to position [1399, 0]
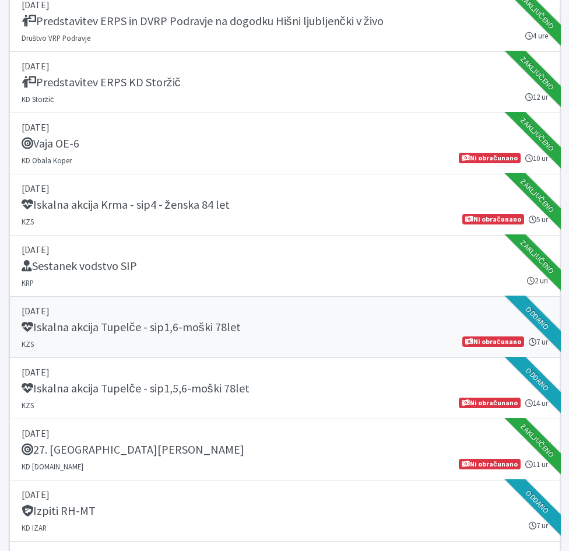
click at [188, 319] on link "[DATE] Iskalna akcija Tupelče - sip1,6-moški 78let KZS 7 ur Ni obračunano" at bounding box center [284, 327] width 551 height 61
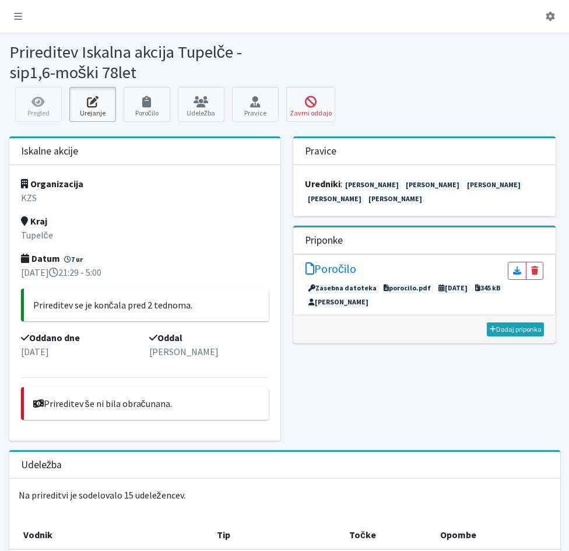
click at [93, 106] on icon at bounding box center [93, 102] width 40 height 12
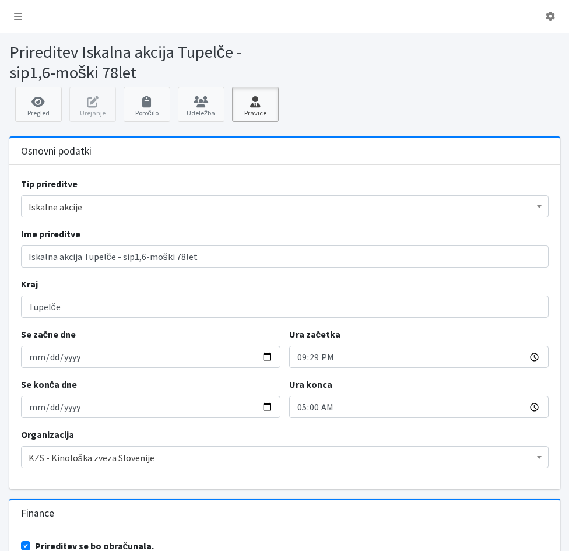
click at [254, 108] on link "Pravice" at bounding box center [255, 104] width 47 height 35
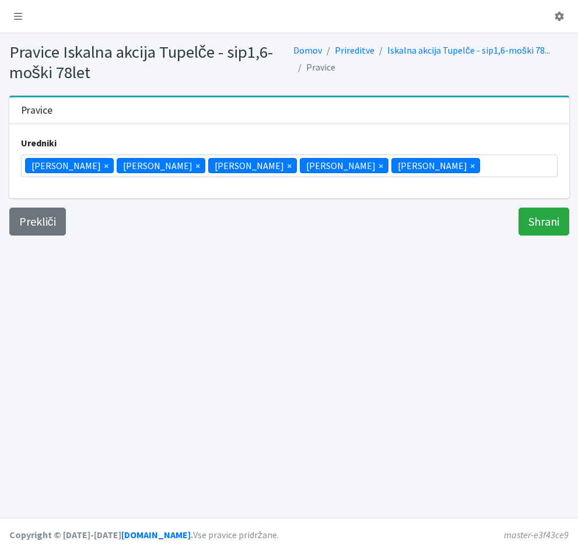
scroll to position [73, 0]
click at [470, 166] on span "×" at bounding box center [472, 166] width 5 height 14
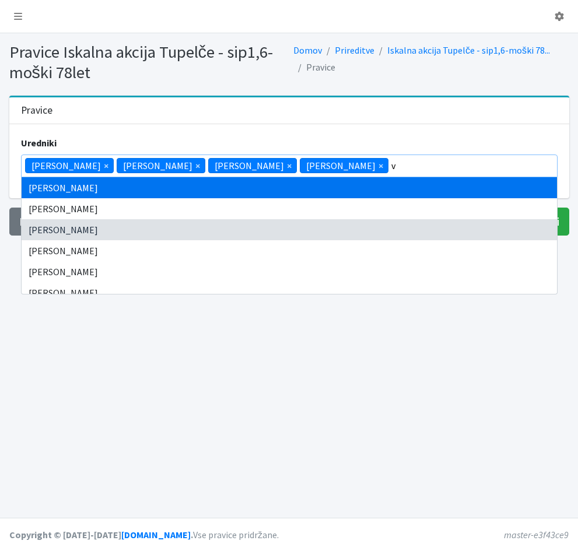
scroll to position [0, 0]
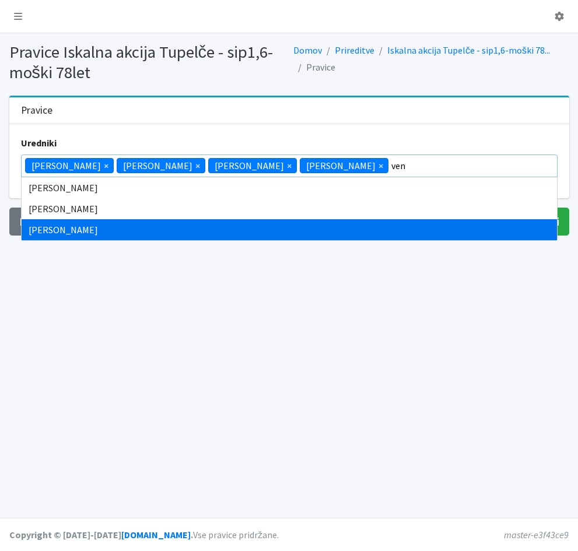
type input "ven"
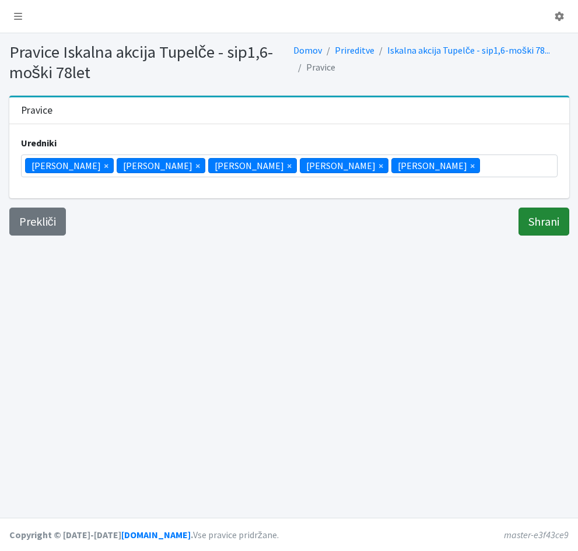
click at [545, 222] on input "Shrani" at bounding box center [543, 222] width 51 height 28
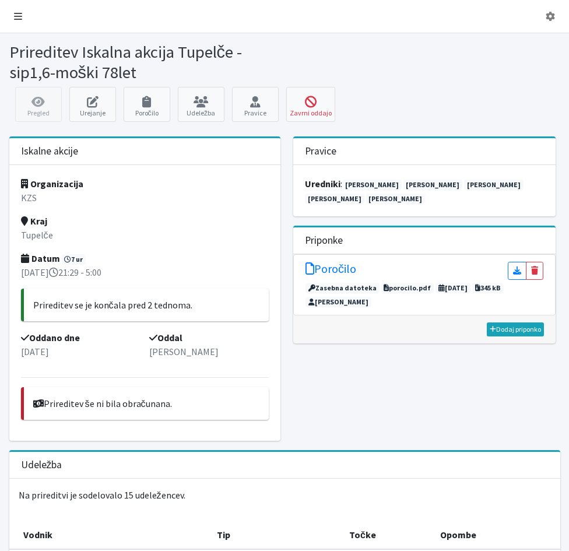
click at [19, 15] on icon at bounding box center [18, 16] width 8 height 9
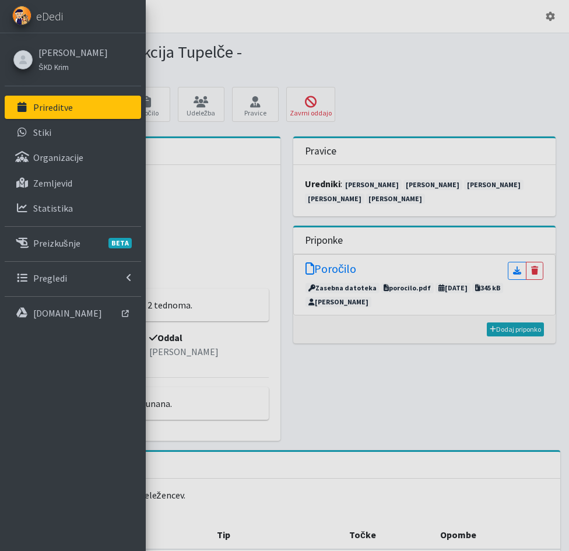
click at [46, 109] on p "Prireditve" at bounding box center [53, 107] width 40 height 12
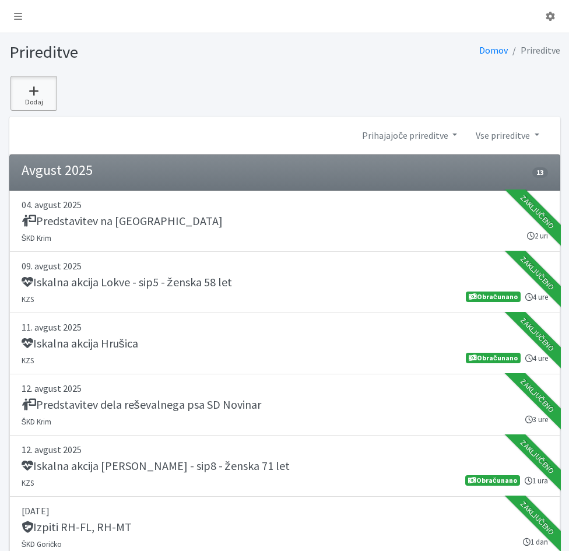
click at [33, 94] on icon at bounding box center [34, 91] width 40 height 12
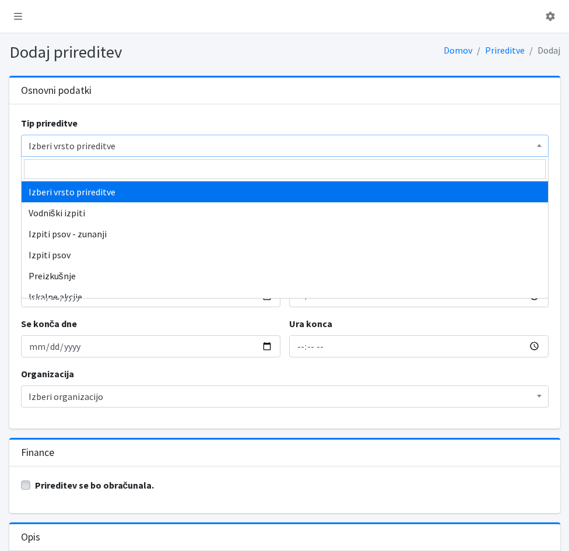
click at [37, 146] on span "Izberi vrsto prireditve" at bounding box center [285, 146] width 512 height 16
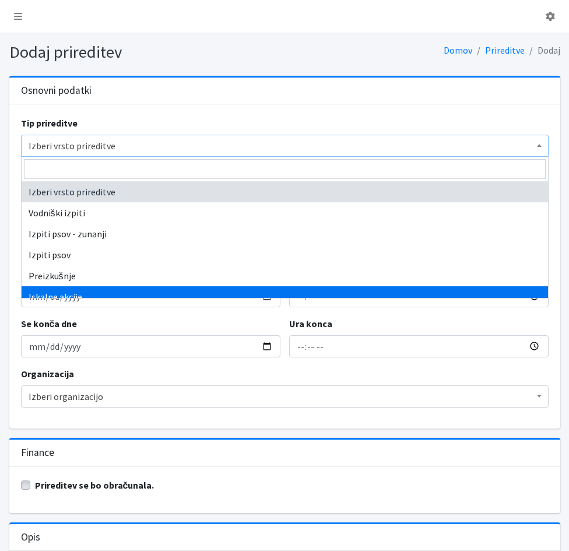
select select "1003"
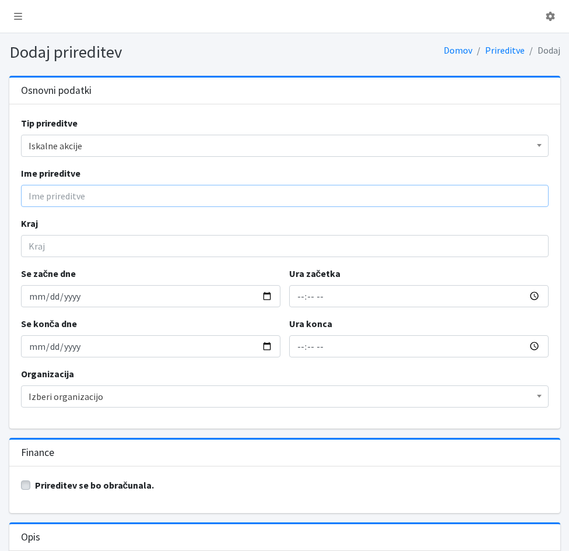
click at [58, 196] on input "Ime prireditve" at bounding box center [285, 196] width 528 height 22
type input "Iskalna akcija Tupelče - sip1,5,6-moški 78let"
click at [82, 246] on input "Kraj" at bounding box center [285, 246] width 528 height 22
type input "Tupelče"
click at [32, 300] on input "Se začne dne" at bounding box center [150, 296] width 259 height 22
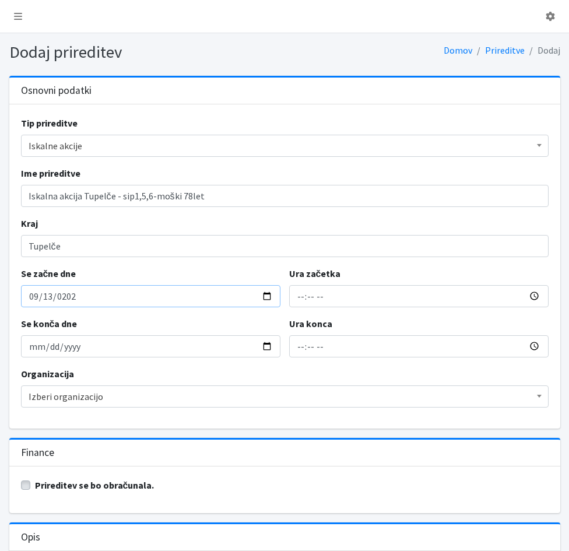
type input "2025-09-13"
click at [300, 300] on input "Ura začetka" at bounding box center [418, 296] width 259 height 22
click at [299, 303] on input "Ura začetka" at bounding box center [418, 296] width 259 height 22
type input "06:09"
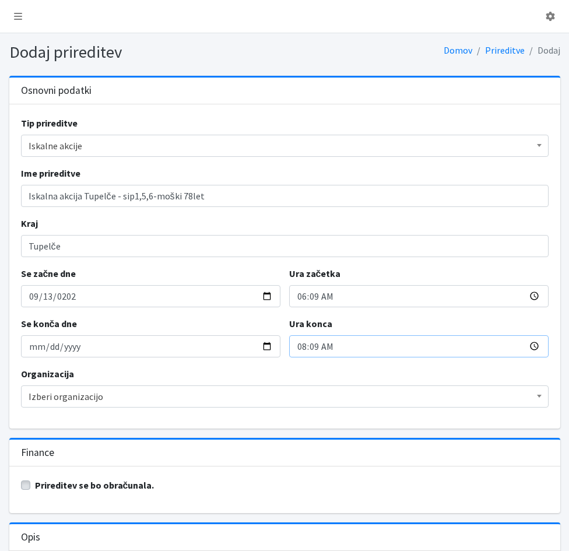
click at [299, 350] on input "08:09" at bounding box center [418, 346] width 259 height 22
type input "17:00"
click at [35, 485] on label "Prireditev se bo obračunala." at bounding box center [95, 485] width 120 height 14
click at [26, 485] on input "Prireditev se bo obračunala." at bounding box center [25, 484] width 9 height 12
checkbox input "true"
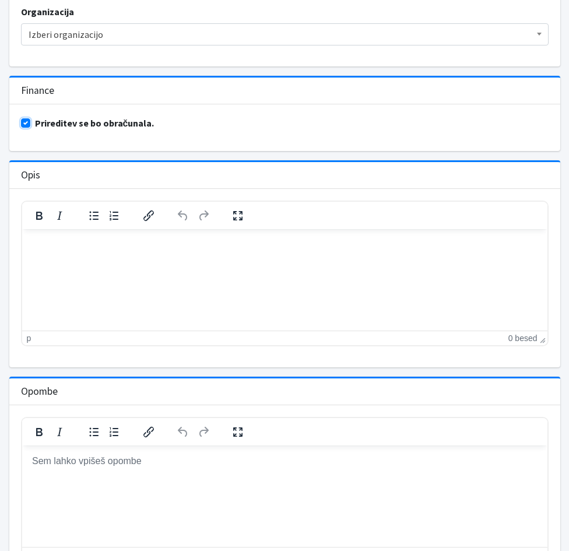
scroll to position [465, 0]
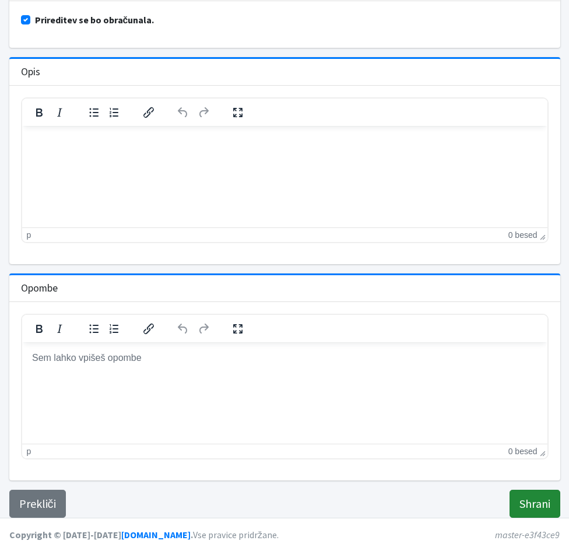
click at [533, 509] on input "Shrani" at bounding box center [534, 504] width 51 height 28
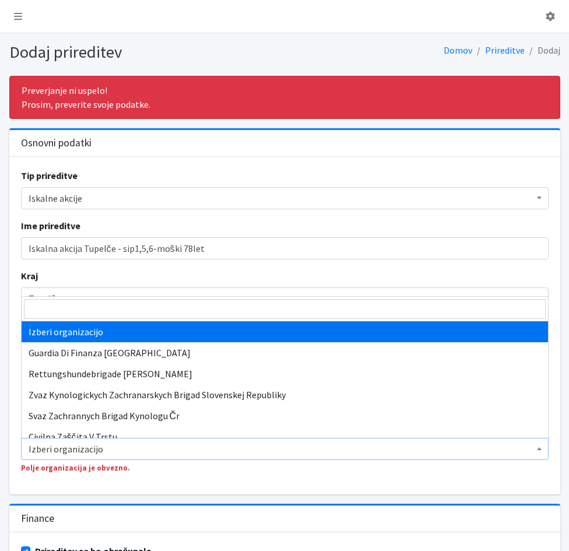
click at [61, 444] on span "Izberi organizacijo" at bounding box center [285, 449] width 512 height 16
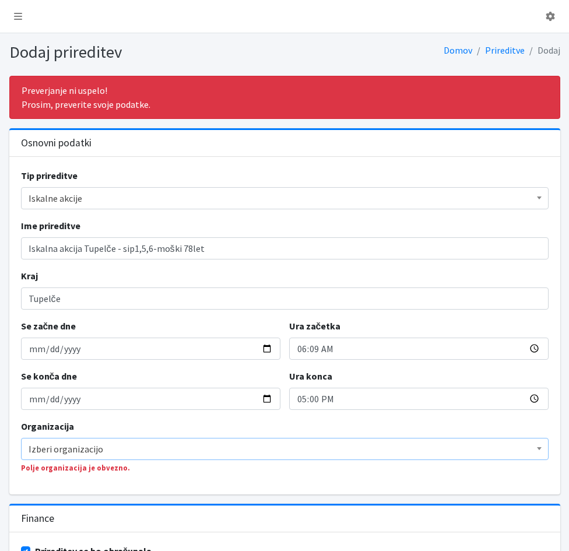
click at [59, 450] on span "Izberi organizacijo" at bounding box center [285, 449] width 512 height 16
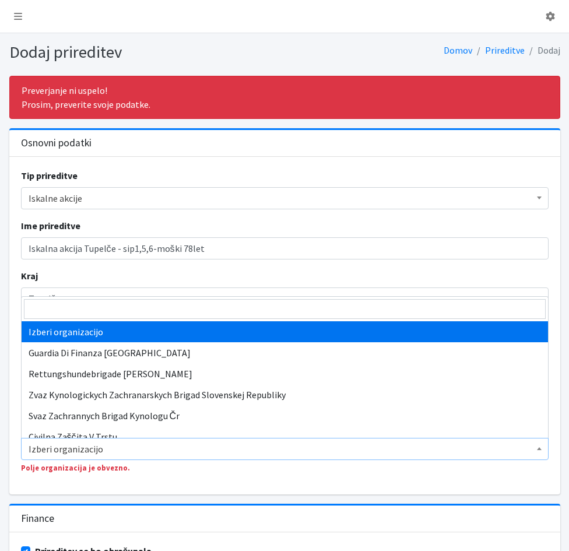
click at [59, 450] on span "Izberi organizacijo" at bounding box center [285, 449] width 512 height 16
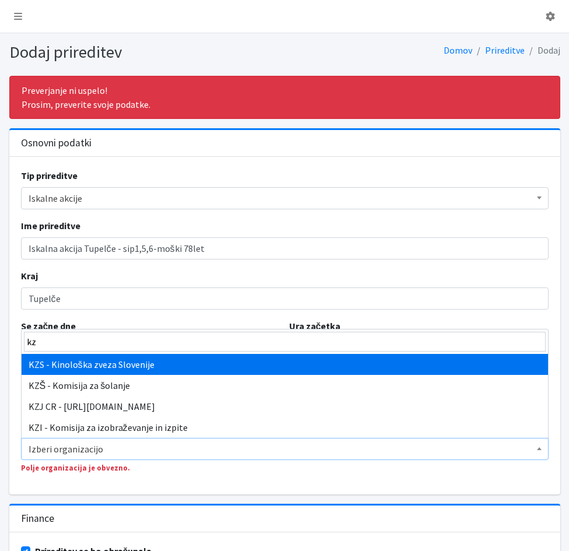
type input "kzs"
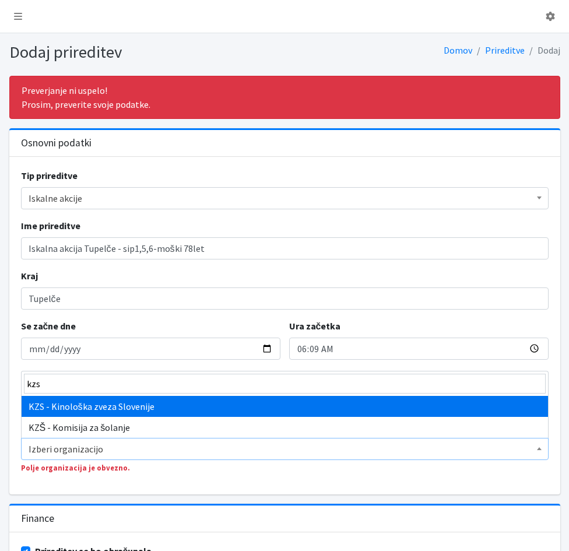
select select "1067"
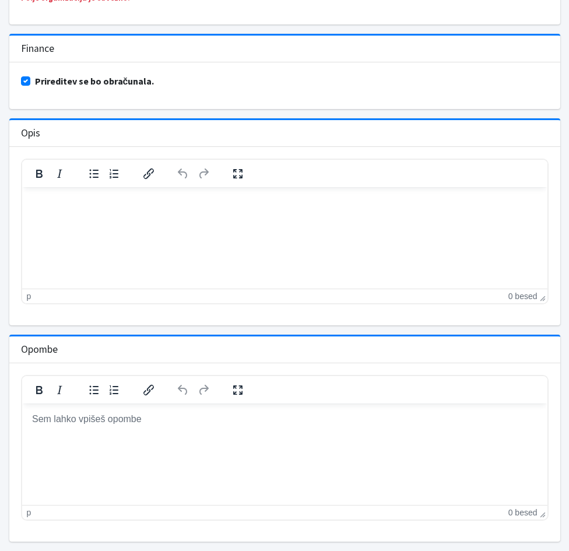
scroll to position [531, 0]
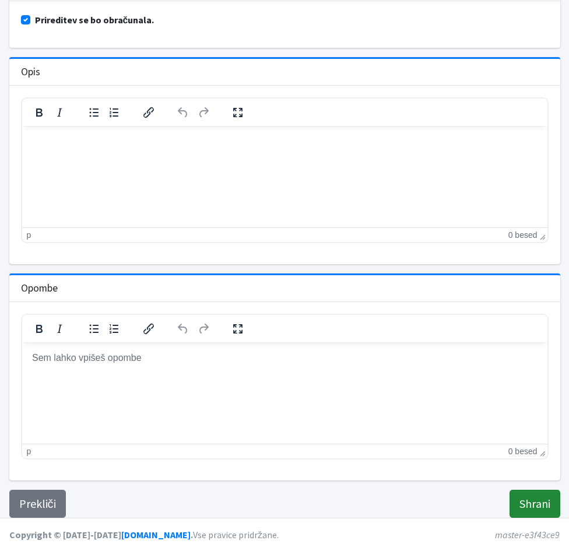
click at [523, 507] on input "Shrani" at bounding box center [534, 504] width 51 height 28
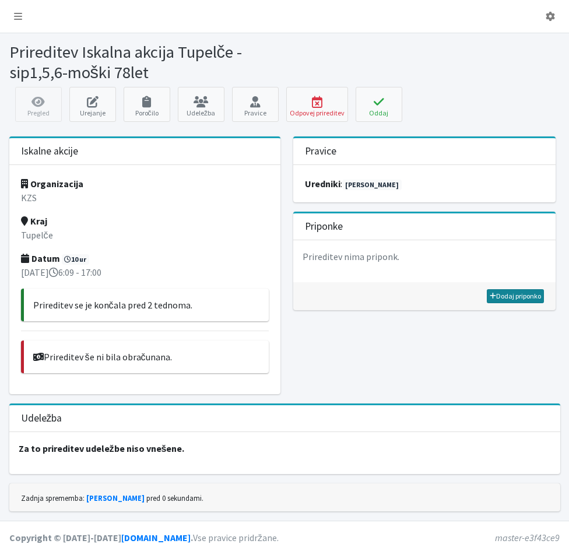
click at [511, 297] on link "Dodaj priponko" at bounding box center [515, 296] width 57 height 14
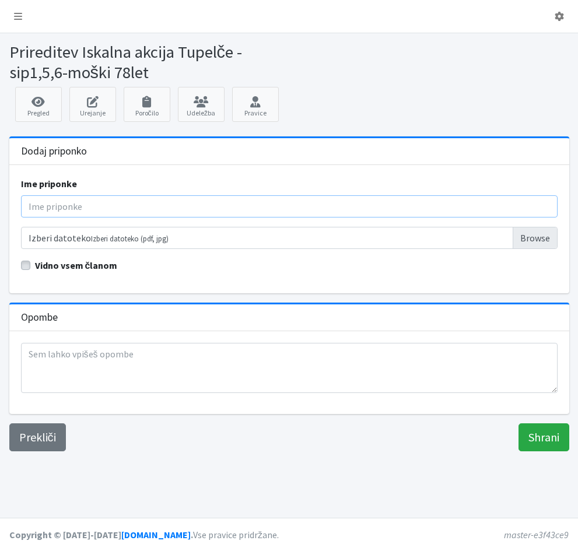
click at [84, 208] on input "Ime priponke" at bounding box center [289, 206] width 536 height 22
type input "Poročilo"
click at [122, 237] on input "Izberi datoteko Izberi datoteko (pdf, jpg)" at bounding box center [289, 238] width 536 height 22
type input "C:\fakepath\2025_09_13_Tupelče_poročilo.pdf"
click at [535, 441] on input "Shrani" at bounding box center [543, 437] width 51 height 28
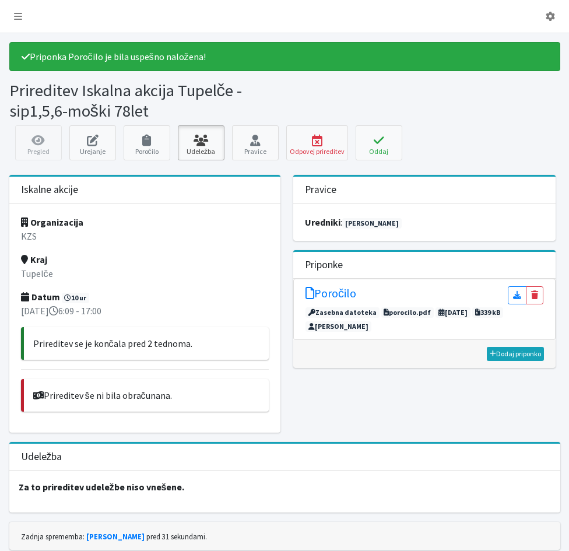
click at [203, 141] on icon at bounding box center [201, 141] width 40 height 12
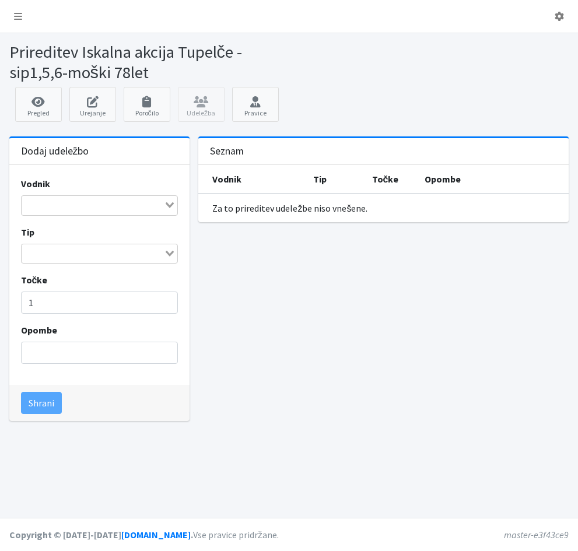
click at [27, 207] on input "Search for option" at bounding box center [93, 205] width 140 height 14
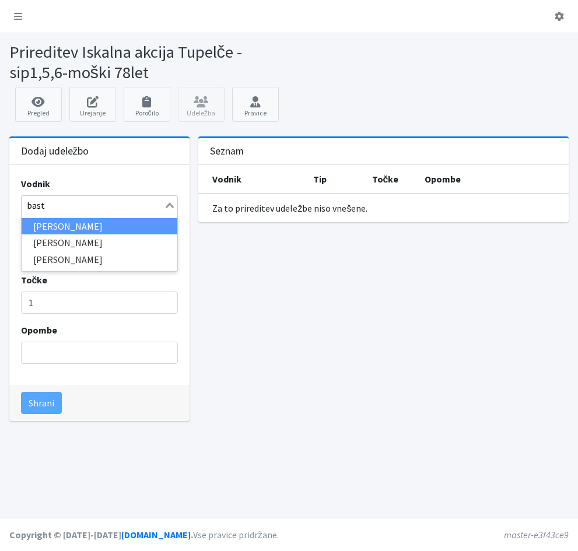
type input "bastj"
click at [31, 226] on li "Davorin Bastjančič" at bounding box center [100, 226] width 156 height 17
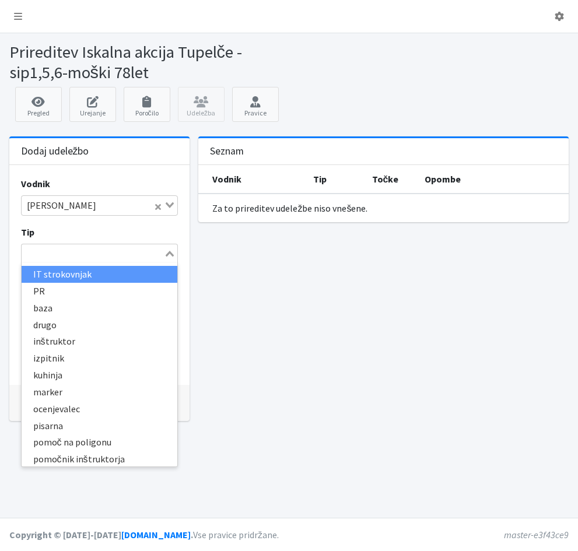
click at [169, 252] on icon "Search for option" at bounding box center [170, 254] width 8 height 6
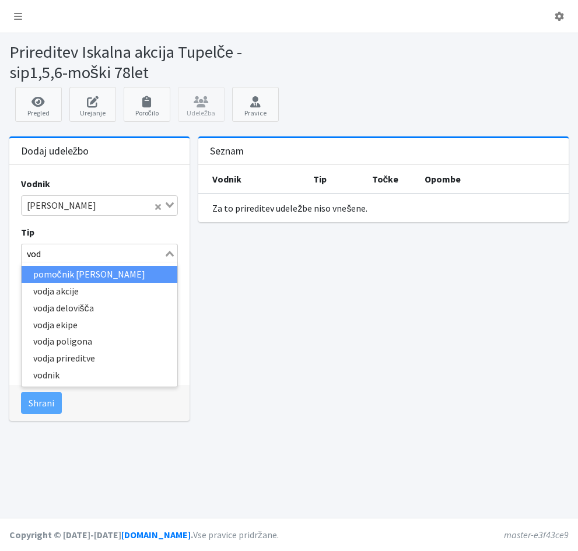
type input "vodn"
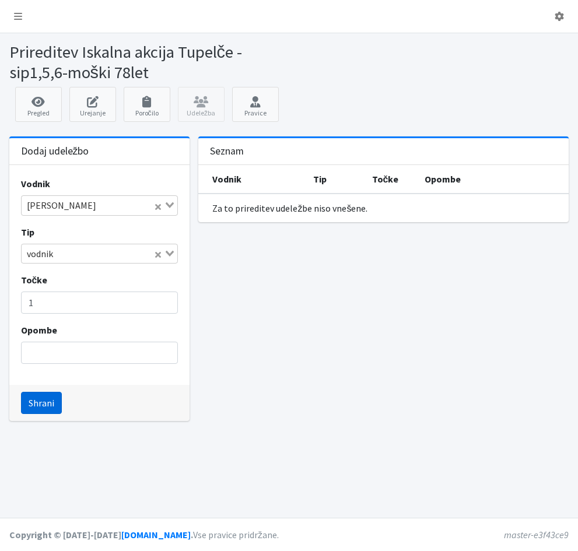
click at [36, 404] on button "Shrani" at bounding box center [41, 403] width 41 height 22
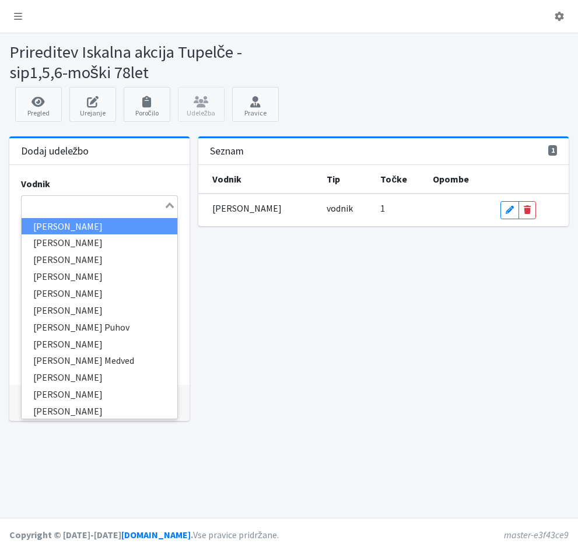
click at [48, 202] on input "Search for option" at bounding box center [93, 205] width 140 height 14
type input "bev"
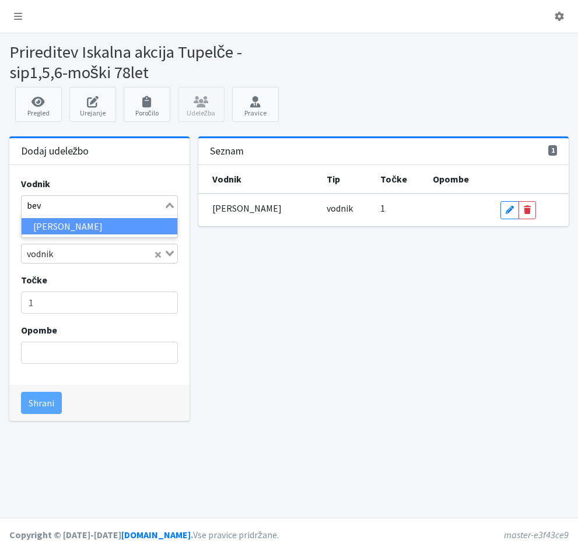
click at [59, 229] on li "[PERSON_NAME]" at bounding box center [100, 226] width 156 height 17
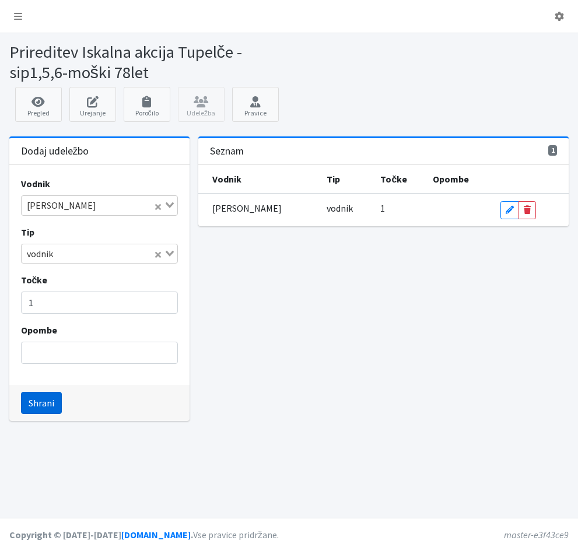
click at [43, 404] on button "Shrani" at bounding box center [41, 403] width 41 height 22
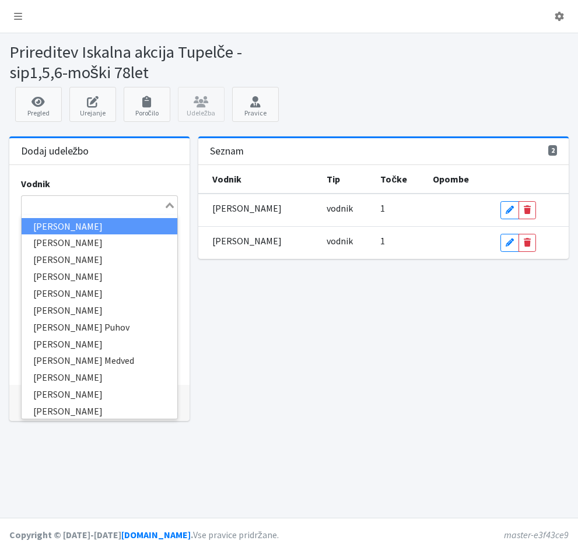
click at [26, 212] on input "Search for option" at bounding box center [93, 205] width 140 height 14
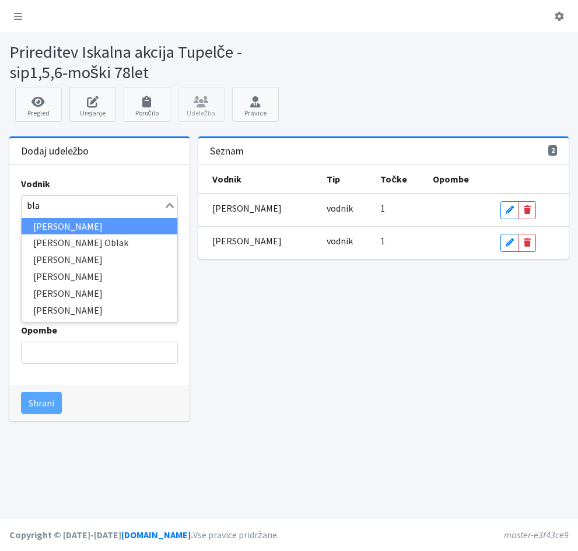
type input "blaž"
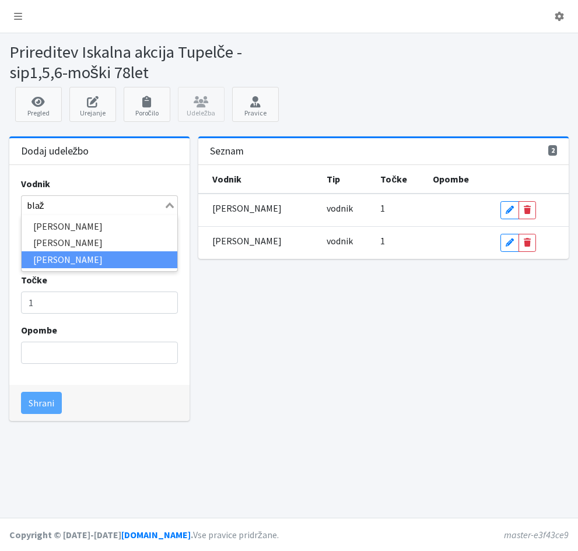
click at [42, 258] on li "[PERSON_NAME]" at bounding box center [100, 259] width 156 height 17
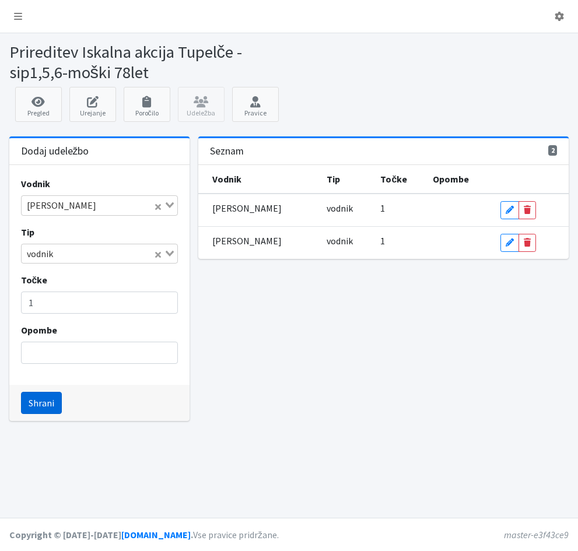
click at [33, 400] on button "Shrani" at bounding box center [41, 403] width 41 height 22
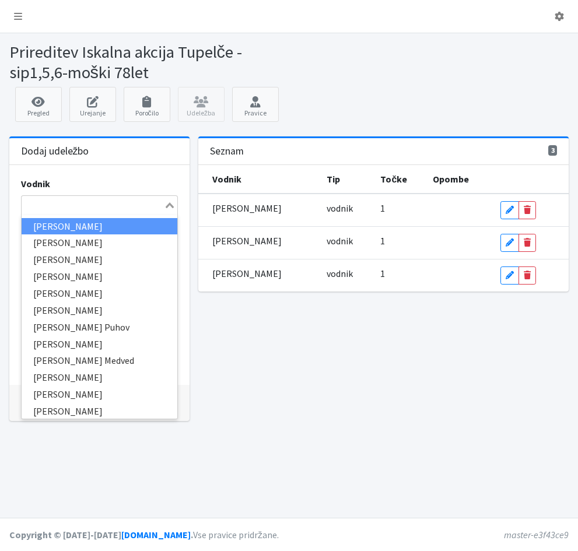
click at [33, 208] on input "Search for option" at bounding box center [93, 205] width 140 height 14
type input "debe"
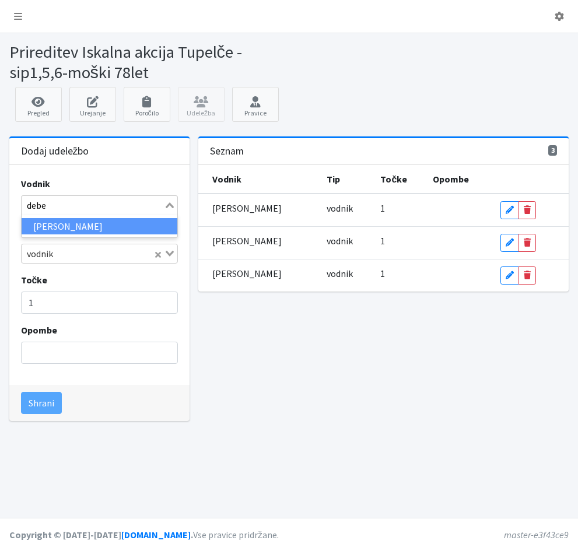
click at [23, 226] on li "[PERSON_NAME]" at bounding box center [100, 226] width 156 height 17
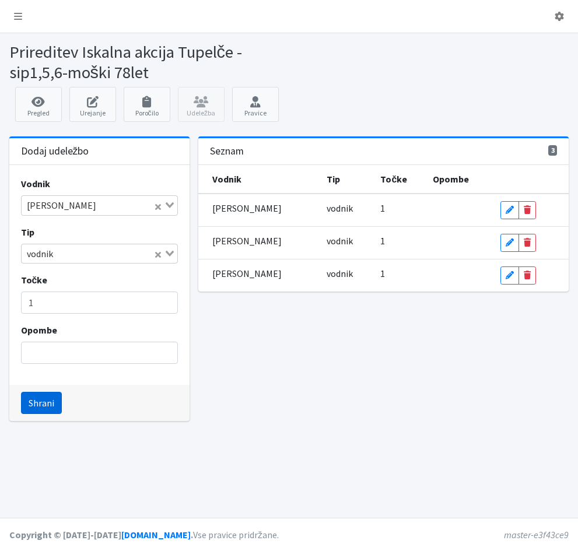
click at [48, 407] on button "Shrani" at bounding box center [41, 403] width 41 height 22
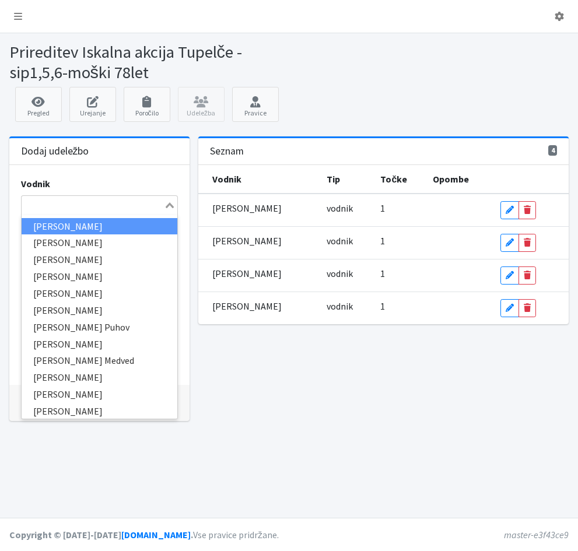
click at [29, 201] on input "Search for option" at bounding box center [93, 205] width 140 height 14
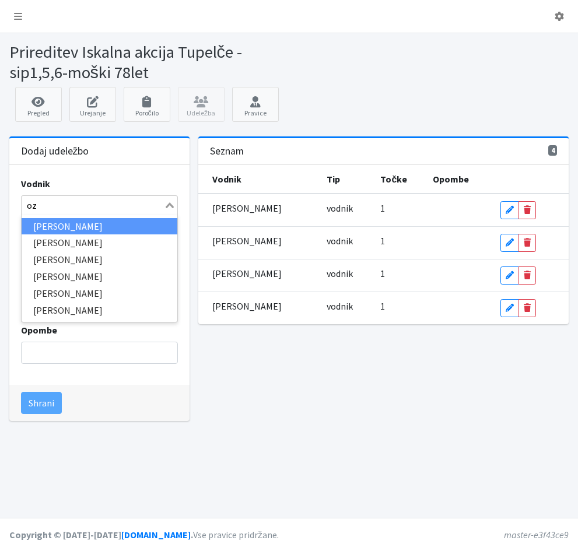
type input "ozi"
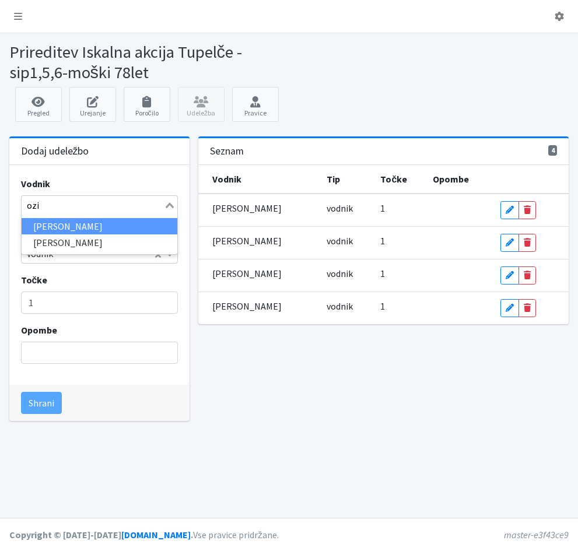
click at [39, 226] on li "[PERSON_NAME]" at bounding box center [100, 226] width 156 height 17
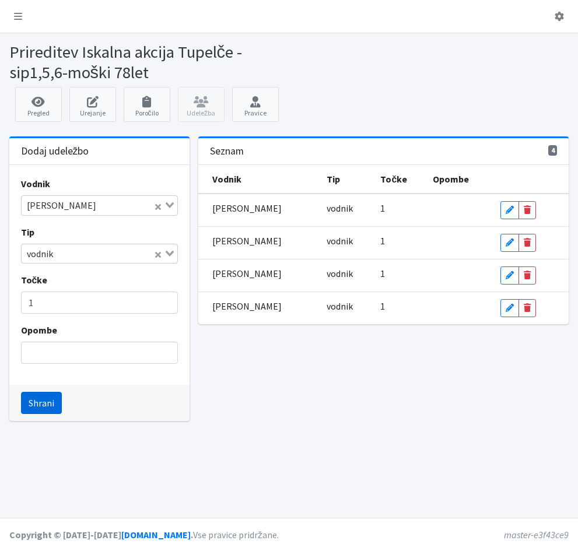
click at [38, 406] on button "Shrani" at bounding box center [41, 403] width 41 height 22
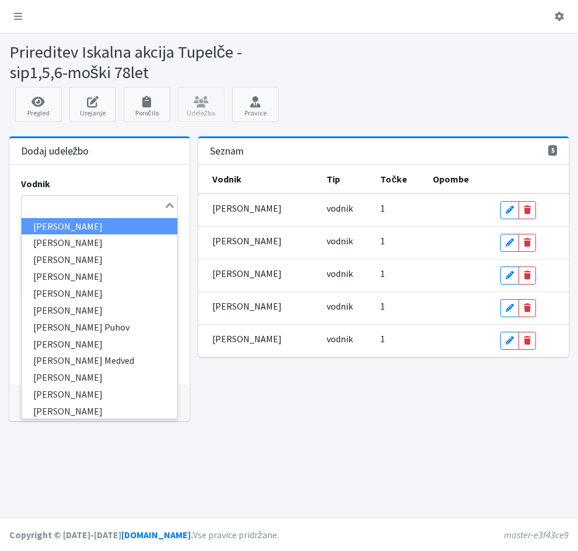
click at [29, 201] on input "Search for option" at bounding box center [93, 205] width 140 height 14
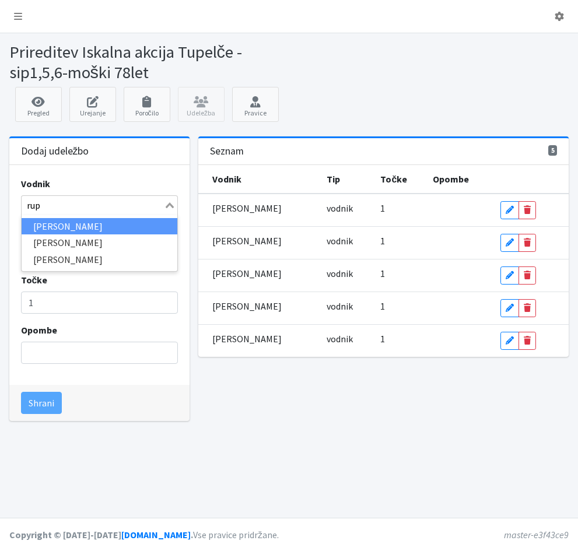
type input "rupn"
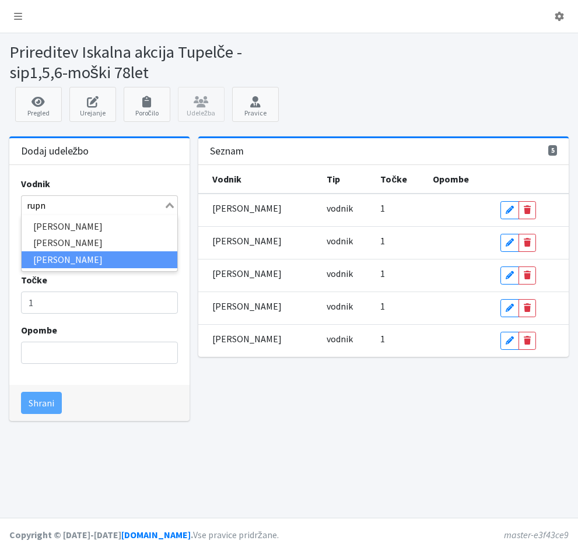
click at [30, 256] on li "[PERSON_NAME]" at bounding box center [100, 259] width 156 height 17
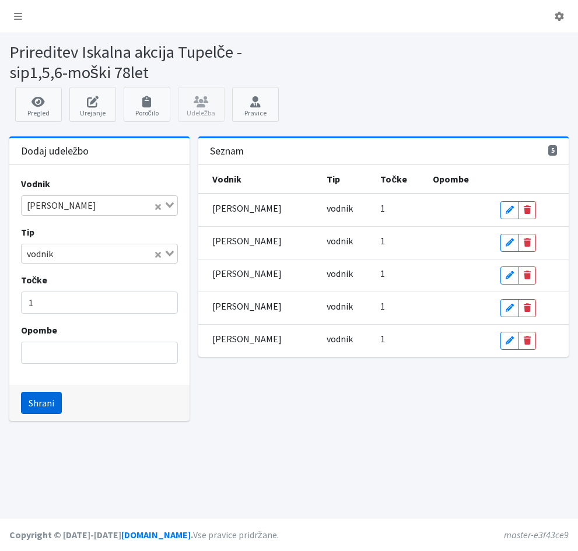
click at [41, 403] on button "Shrani" at bounding box center [41, 403] width 41 height 22
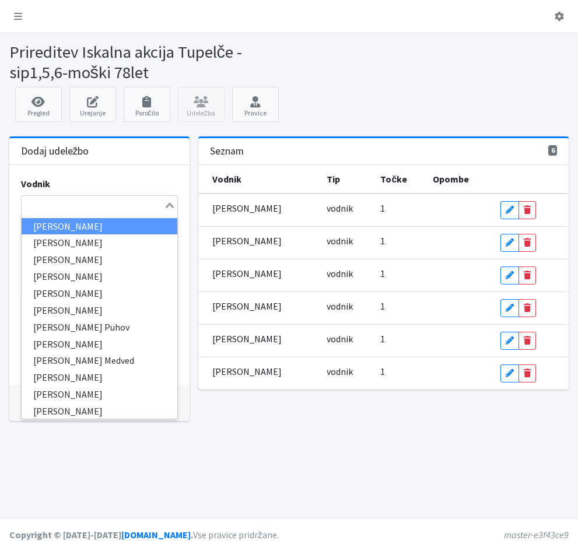
click at [23, 206] on input "Search for option" at bounding box center [93, 205] width 140 height 14
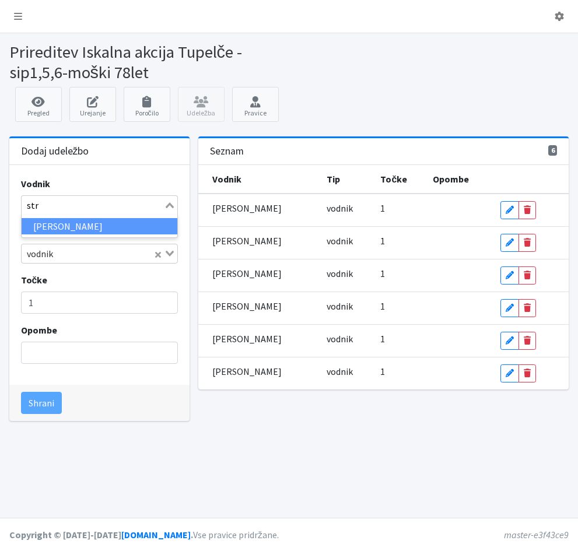
type input "stra"
click at [32, 227] on li "[PERSON_NAME]" at bounding box center [100, 226] width 156 height 17
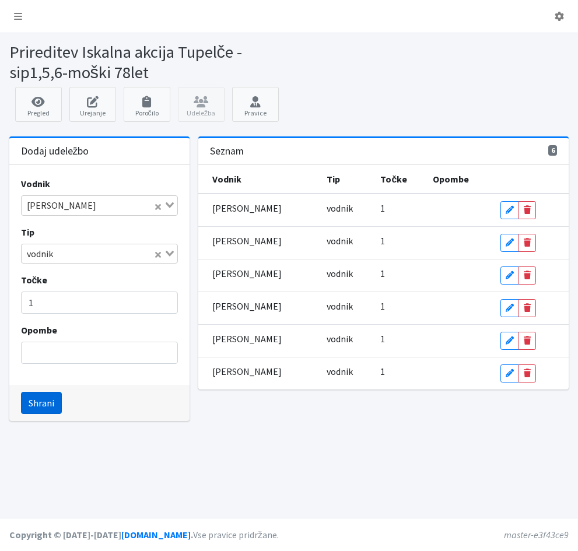
click at [44, 403] on button "Shrani" at bounding box center [41, 403] width 41 height 22
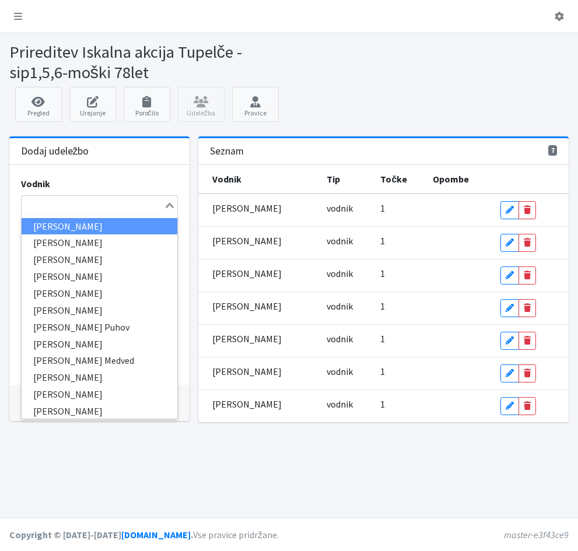
click at [33, 206] on input "Search for option" at bounding box center [93, 205] width 140 height 14
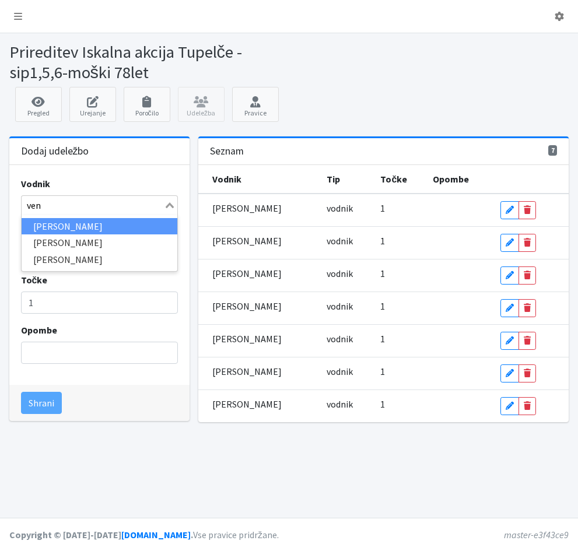
type input "veng"
click at [51, 227] on li "[PERSON_NAME]" at bounding box center [100, 226] width 156 height 17
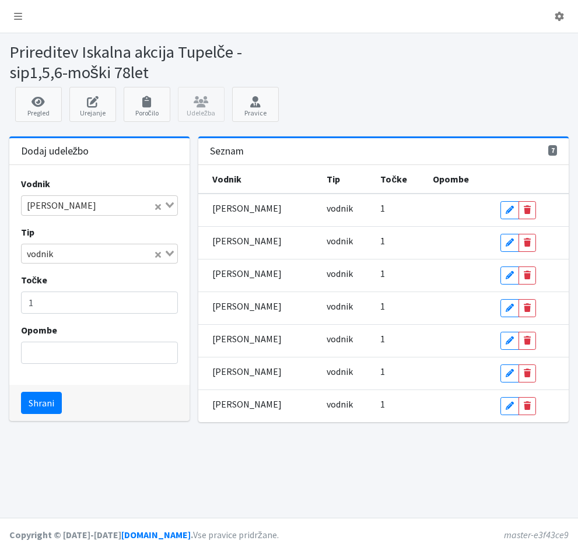
click at [171, 256] on icon "Search for option" at bounding box center [170, 254] width 8 height 6
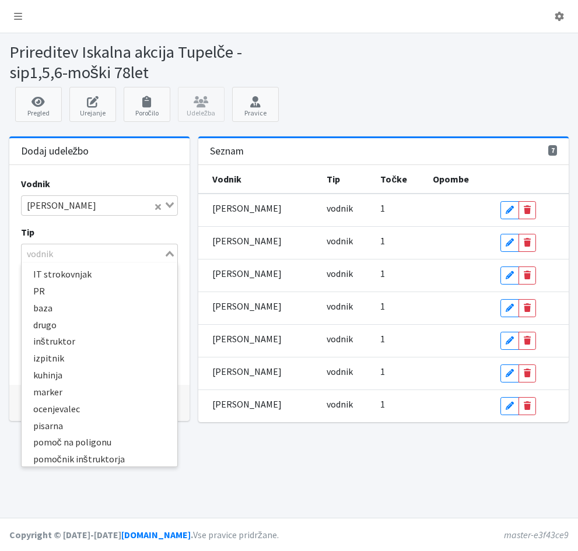
scroll to position [236, 0]
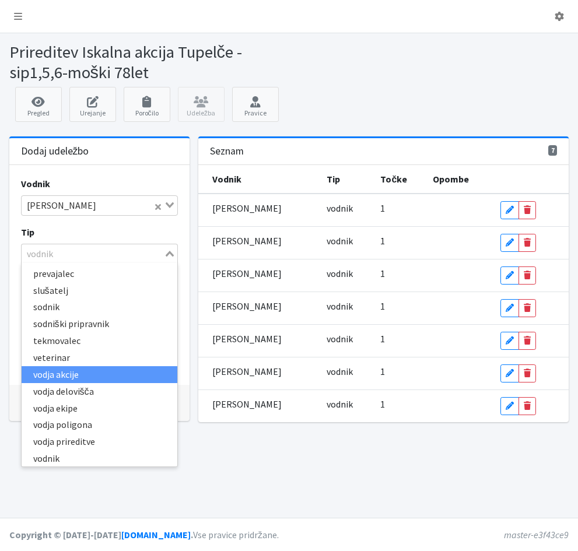
click at [71, 372] on li "vodja akcije" at bounding box center [100, 374] width 156 height 17
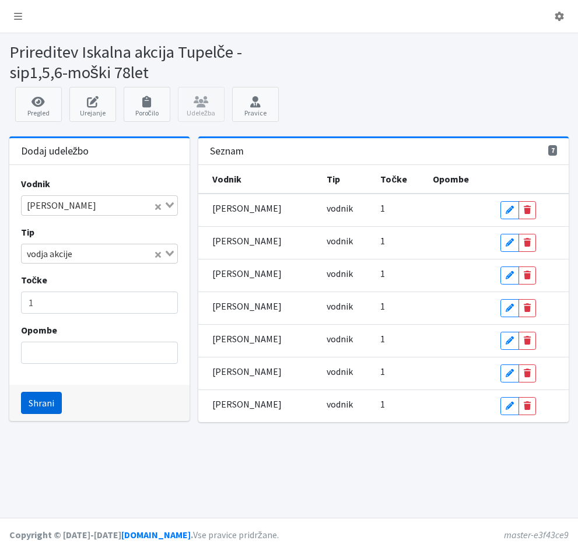
click at [38, 402] on button "Shrani" at bounding box center [41, 403] width 41 height 22
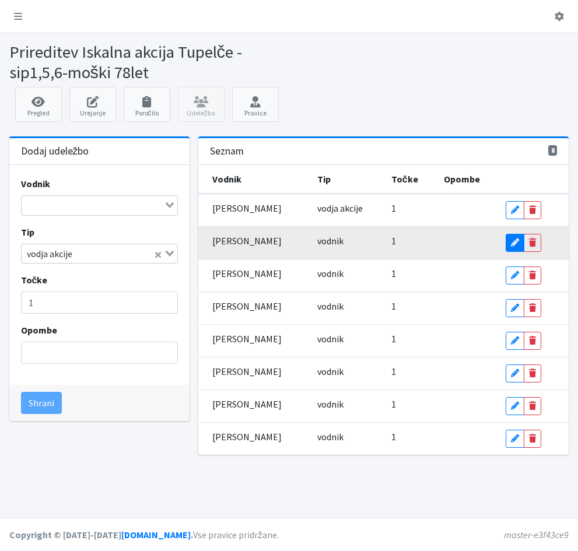
click at [513, 238] on icon at bounding box center [515, 242] width 8 height 8
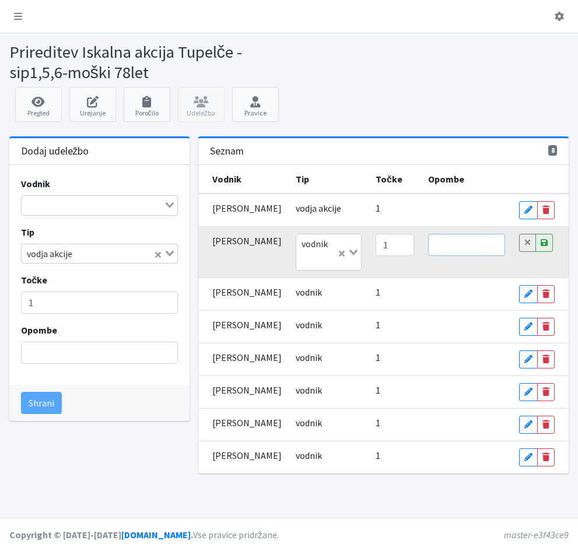
click at [461, 245] on input "text" at bounding box center [467, 245] width 78 height 22
type input "logistika"
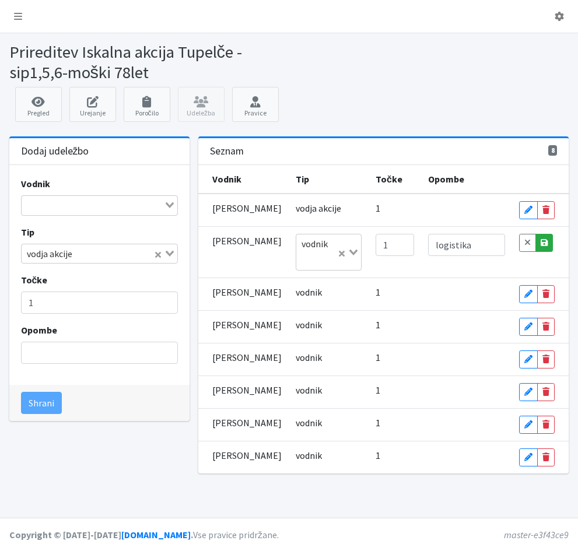
click at [543, 244] on icon at bounding box center [543, 242] width 7 height 8
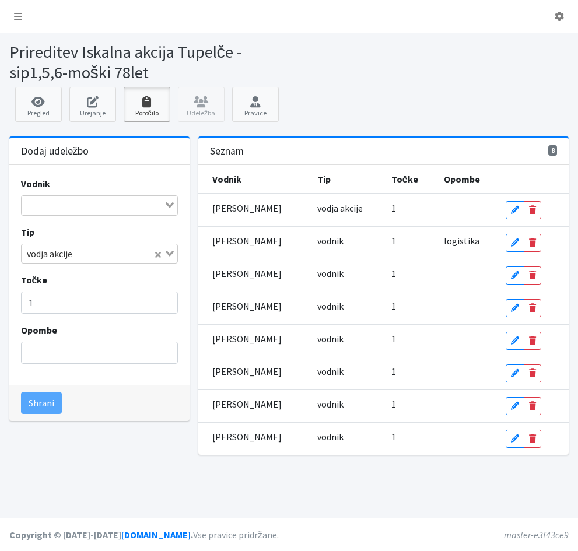
click at [147, 106] on icon at bounding box center [147, 102] width 40 height 12
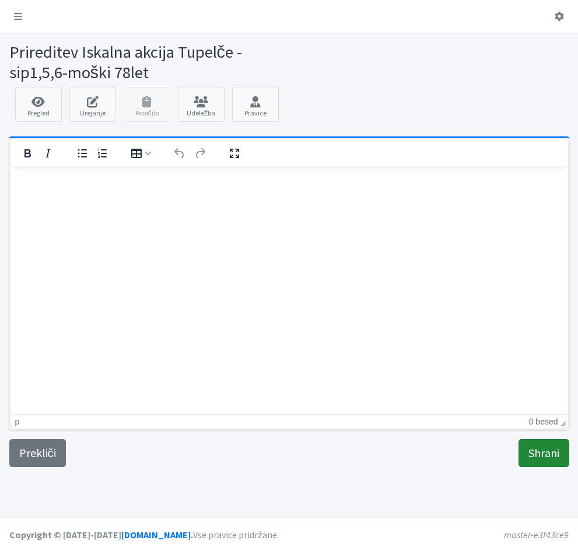
click at [531, 458] on input "Shrani" at bounding box center [543, 453] width 51 height 28
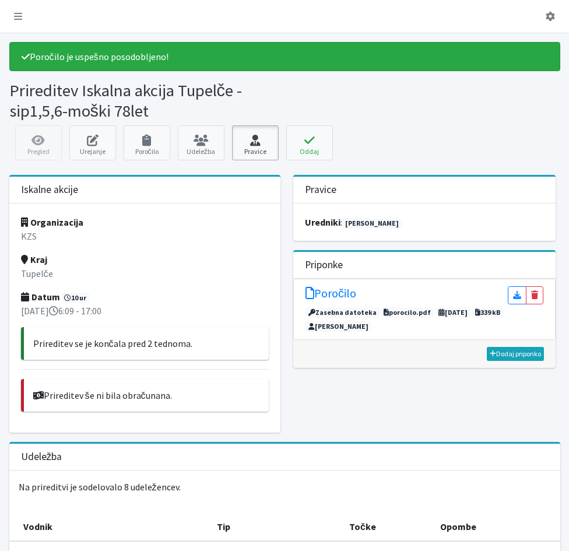
click at [254, 140] on icon at bounding box center [256, 141] width 40 height 12
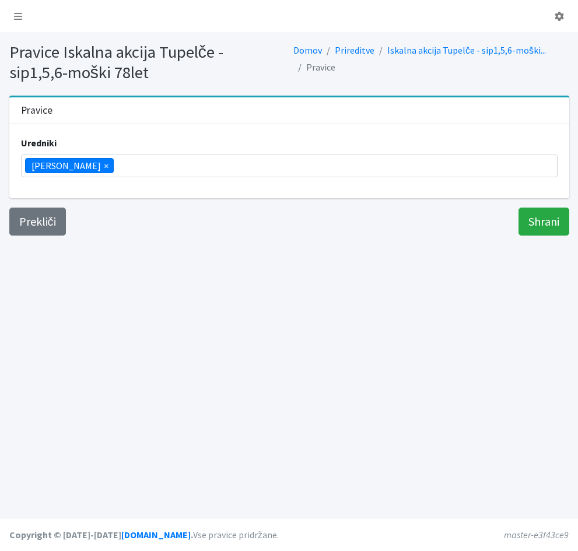
scroll to position [184, 0]
click at [152, 165] on ul "× [PERSON_NAME]" at bounding box center [289, 166] width 535 height 22
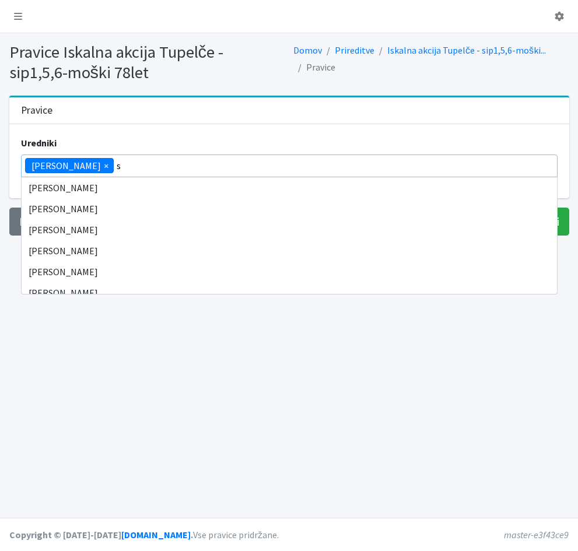
scroll to position [0, 0]
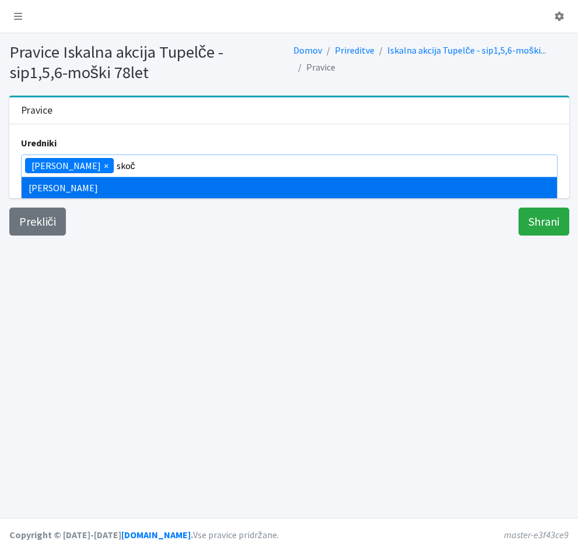
type input "skoč"
type input "zamer"
type input "veng"
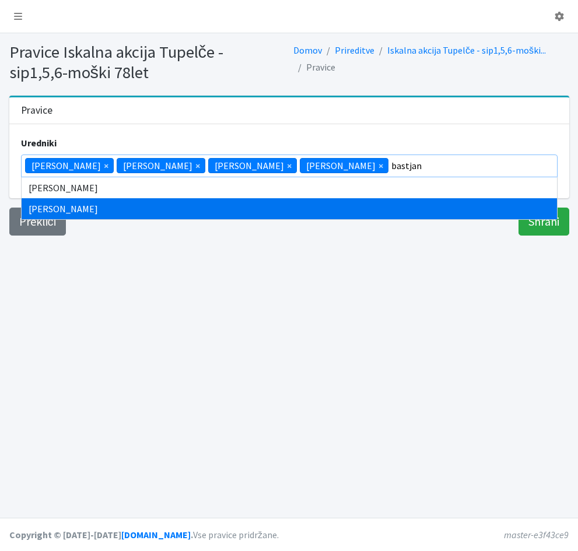
type input "bastjan"
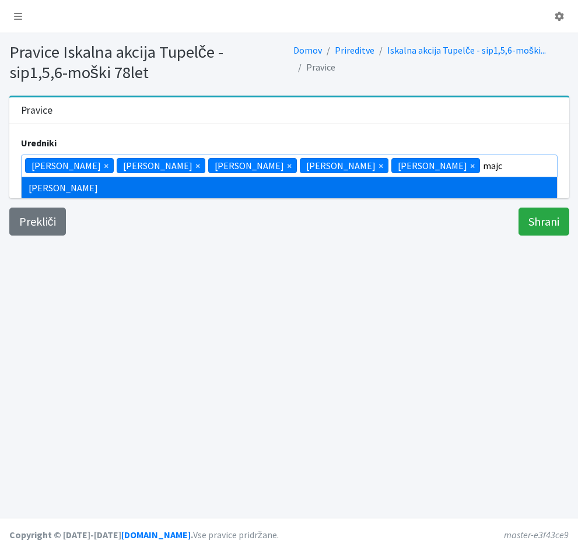
type input "majc"
select select "1005"
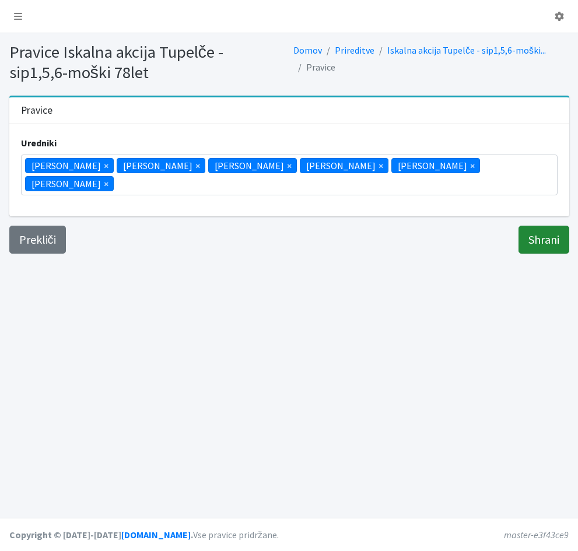
click at [547, 226] on input "Shrani" at bounding box center [543, 240] width 51 height 28
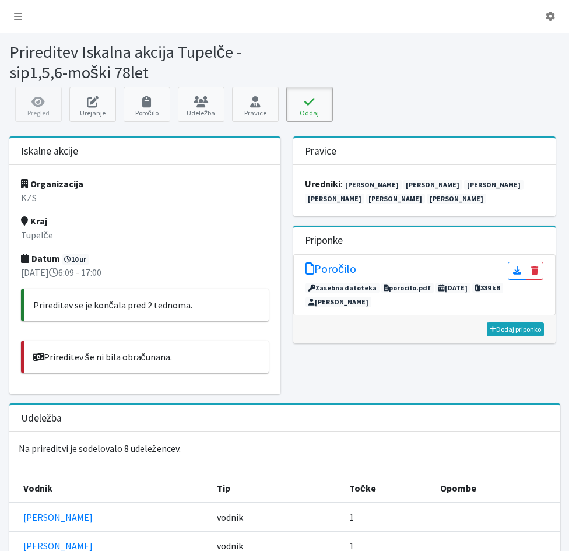
click at [314, 111] on button "Oddaj" at bounding box center [309, 104] width 47 height 35
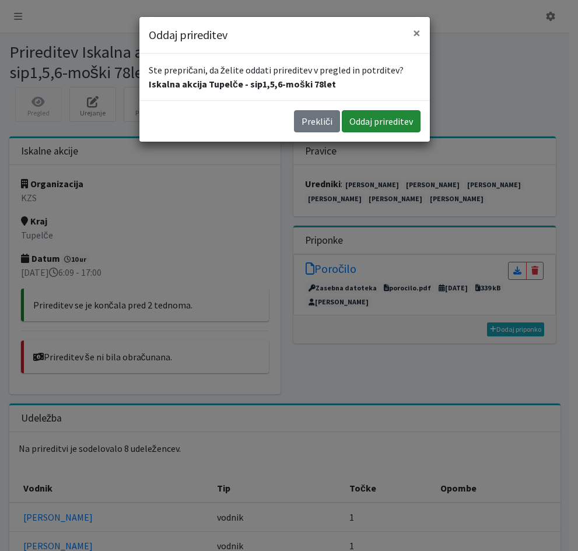
click at [354, 121] on button "Oddaj prireditev" at bounding box center [381, 121] width 79 height 22
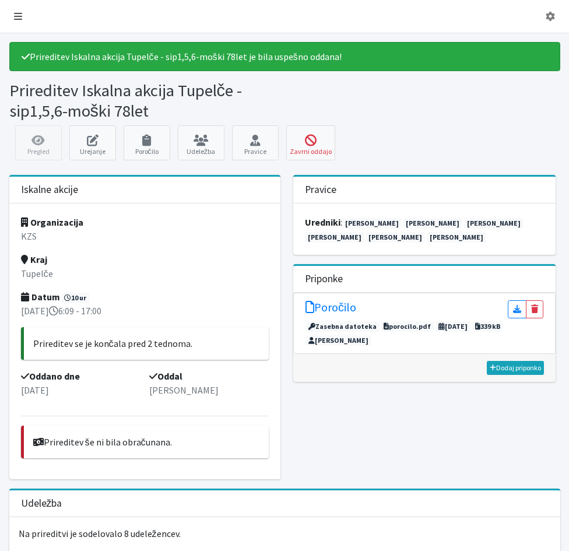
click at [17, 17] on icon at bounding box center [18, 16] width 8 height 9
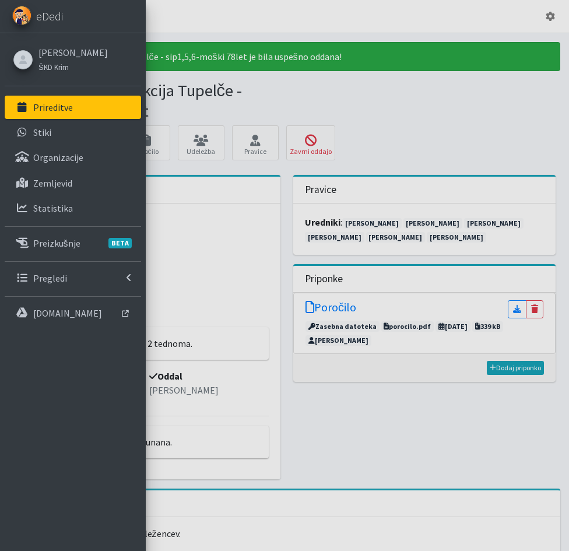
click at [46, 108] on p "Prireditve" at bounding box center [53, 107] width 40 height 12
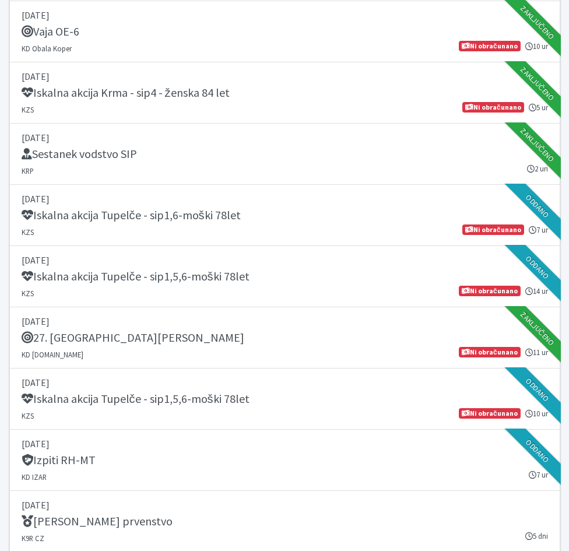
scroll to position [1516, 0]
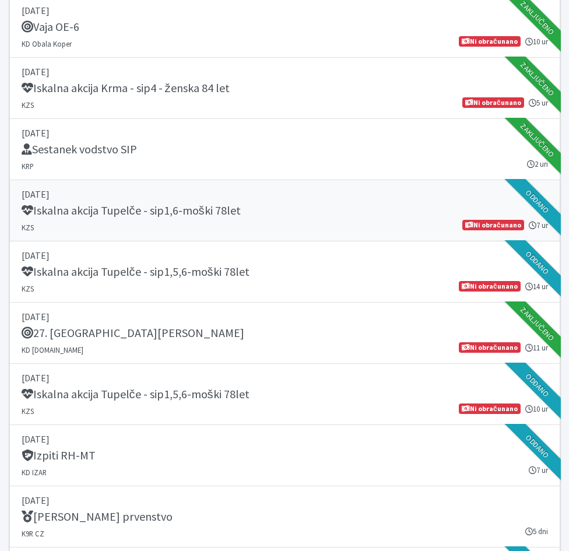
click at [84, 213] on h5 "Iskalna akcija Tupelče - sip1,6-moški 78let" at bounding box center [131, 210] width 219 height 14
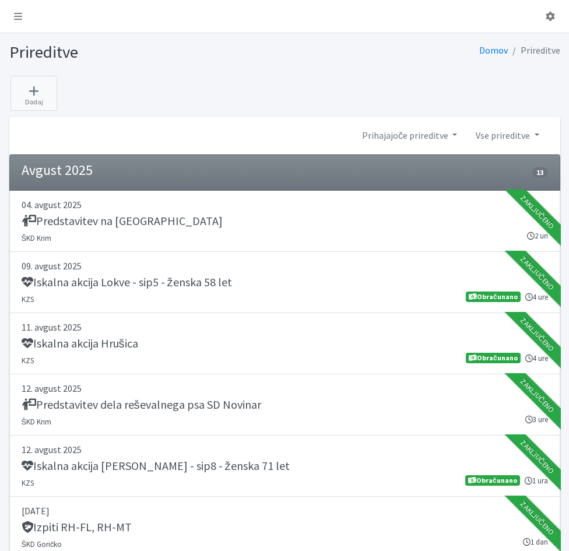
scroll to position [1516, 0]
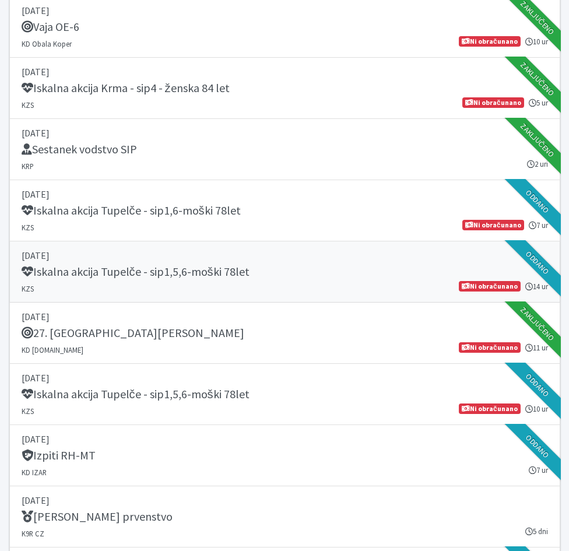
click at [72, 274] on h5 "Iskalna akcija Tupelče - sip1,5,6-moški 78let" at bounding box center [136, 272] width 228 height 14
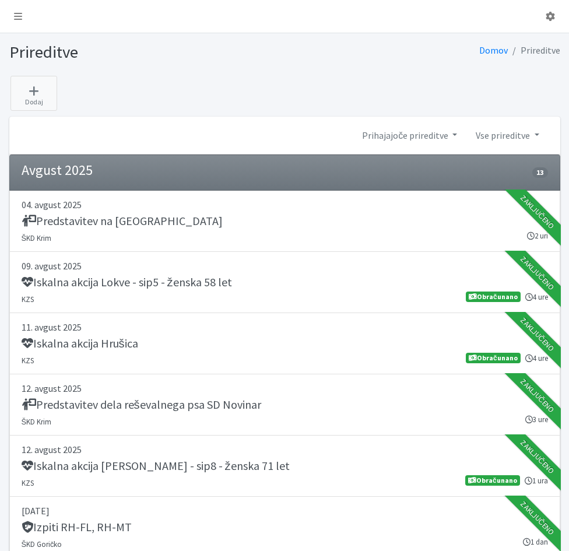
scroll to position [1516, 0]
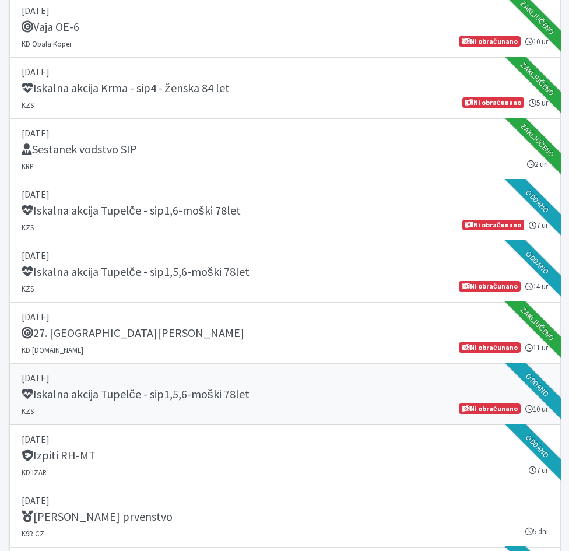
click at [68, 390] on h5 "Iskalna akcija Tupelče - sip1,5,6-moški 78let" at bounding box center [136, 394] width 228 height 14
